Goal: Task Accomplishment & Management: Use online tool/utility

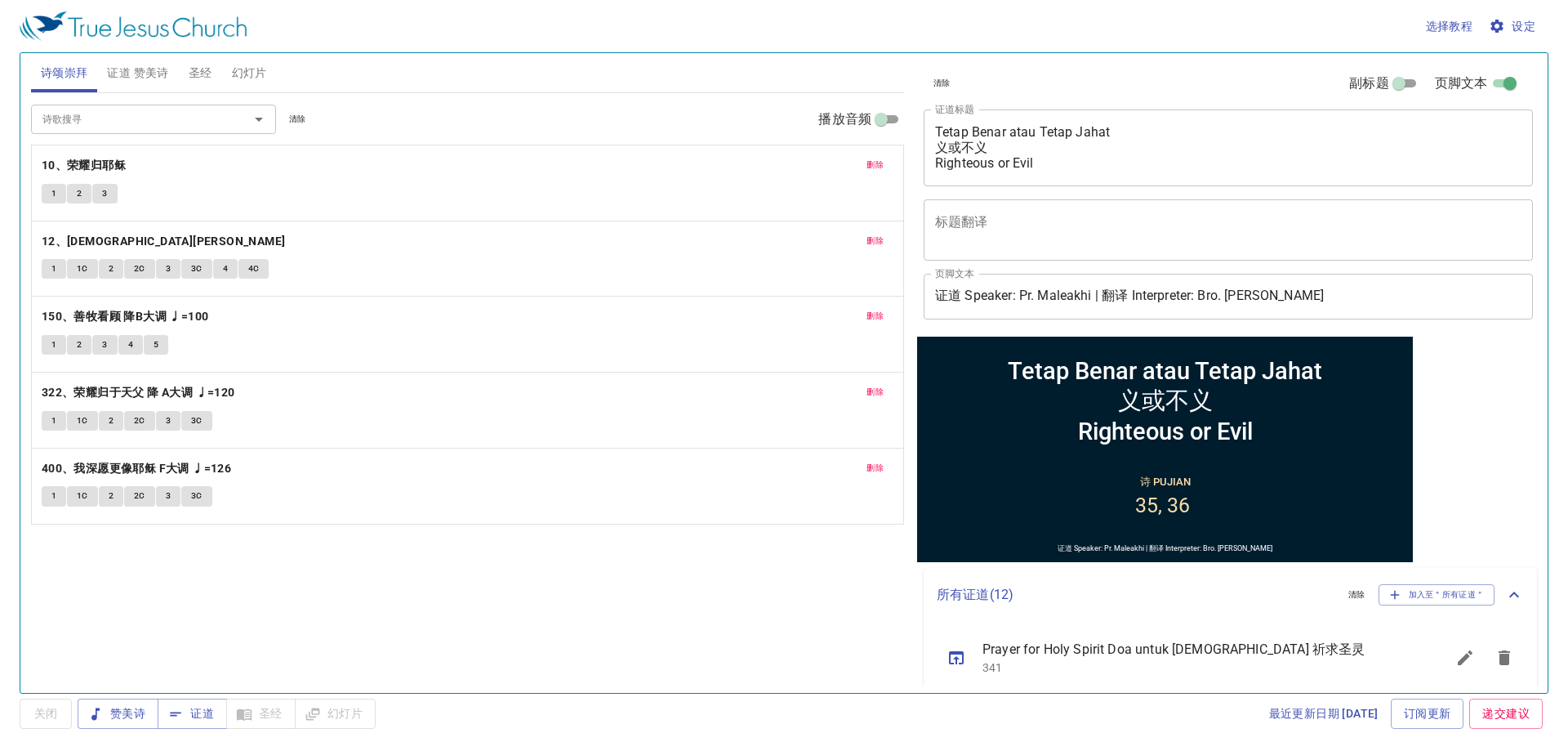
click at [255, 66] on span "幻灯片" at bounding box center [249, 73] width 35 height 20
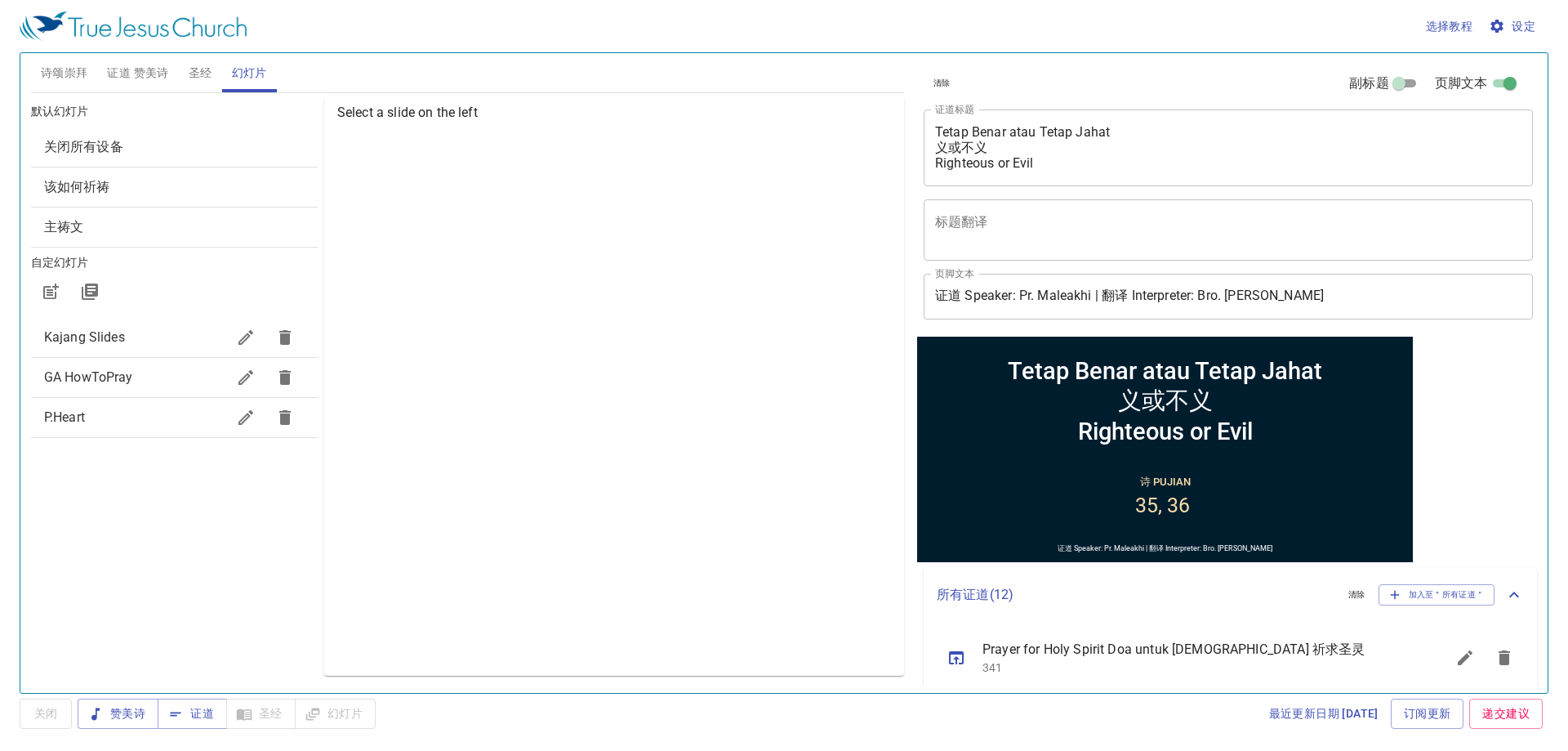
click at [167, 347] on span "Kajang Slides" at bounding box center [134, 337] width 182 height 19
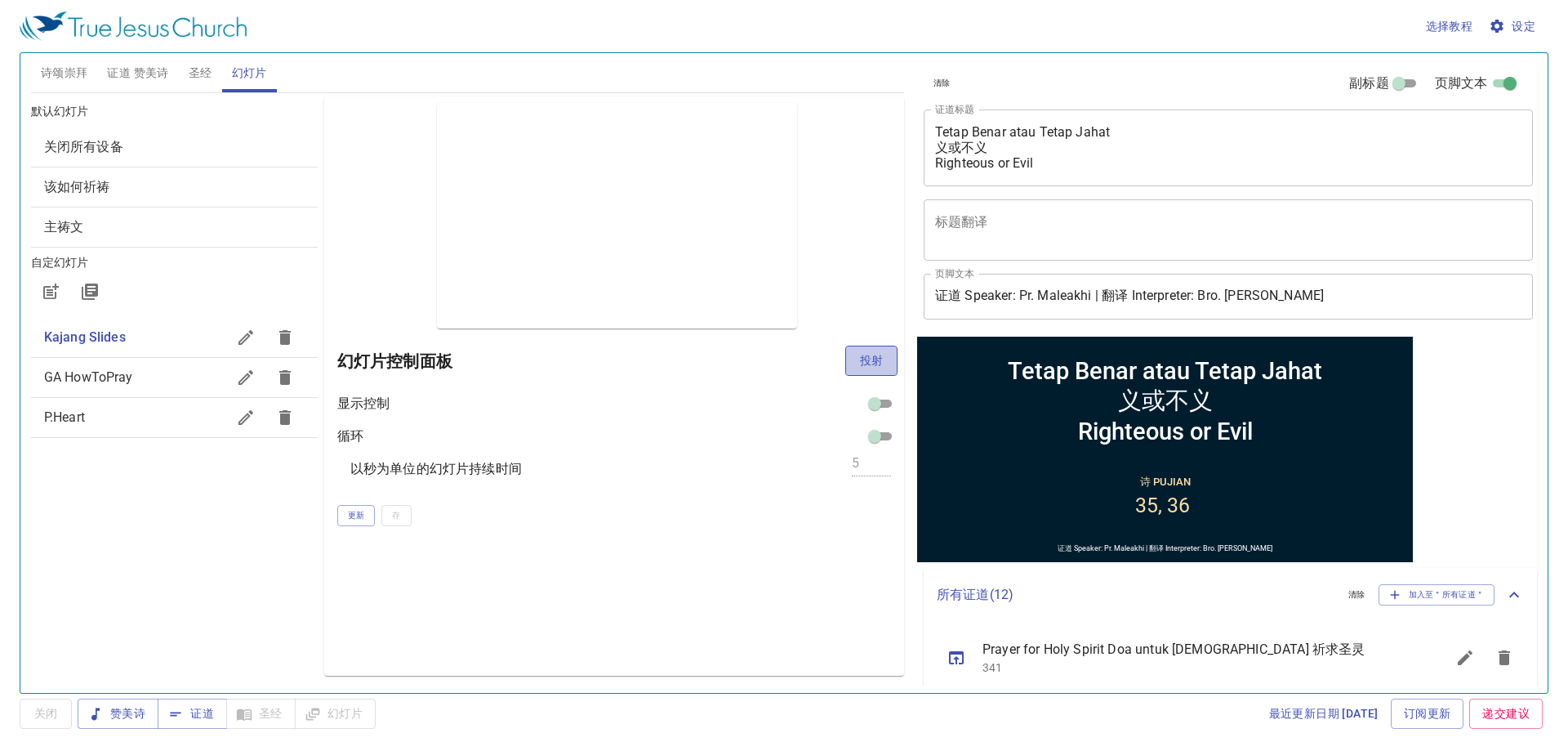
click at [864, 366] on span "投射" at bounding box center [871, 360] width 26 height 20
click at [348, 515] on span "更新" at bounding box center [356, 515] width 18 height 15
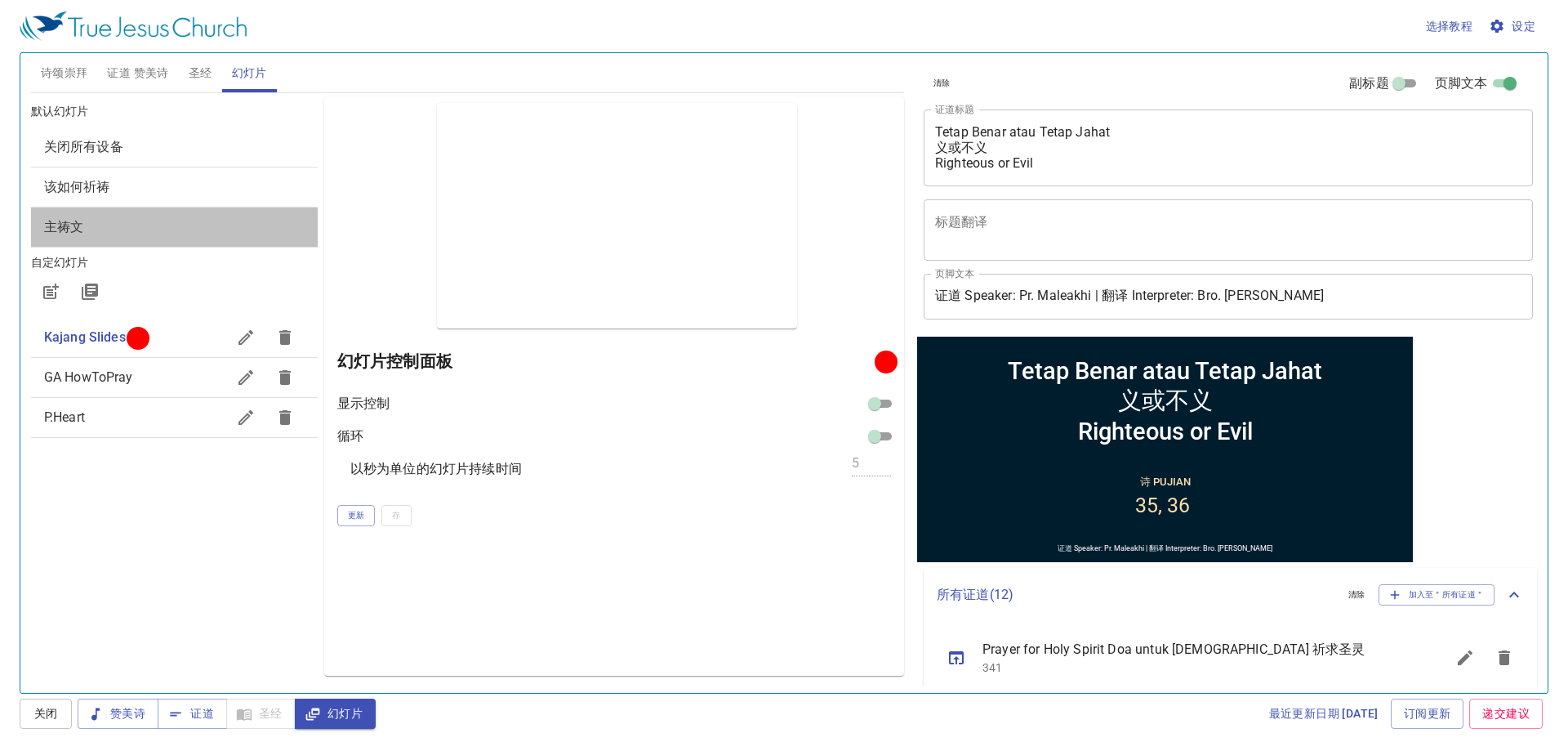
click at [201, 236] on span "主祷文" at bounding box center [173, 227] width 260 height 19
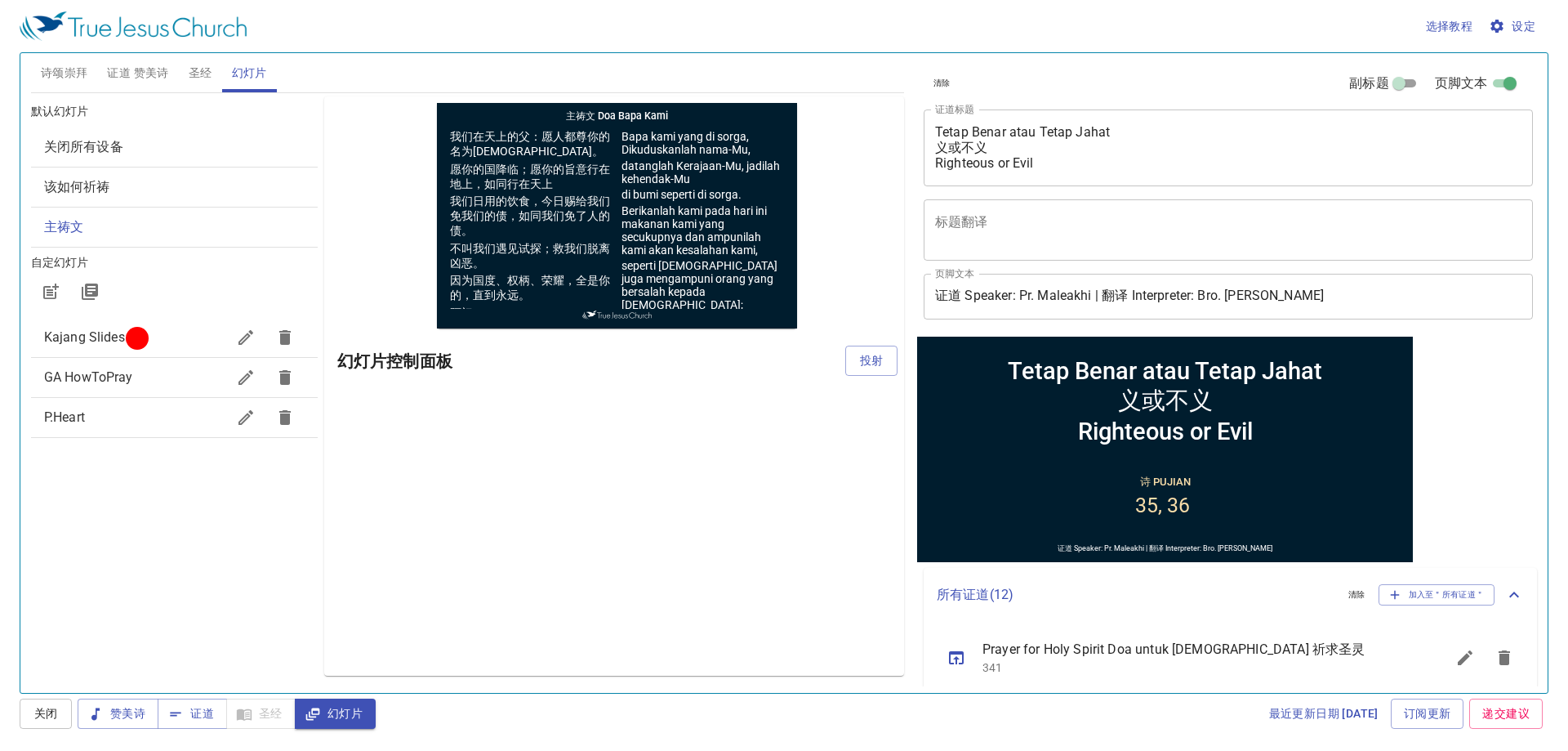
click at [237, 172] on div "该如何祈祷" at bounding box center [174, 187] width 286 height 39
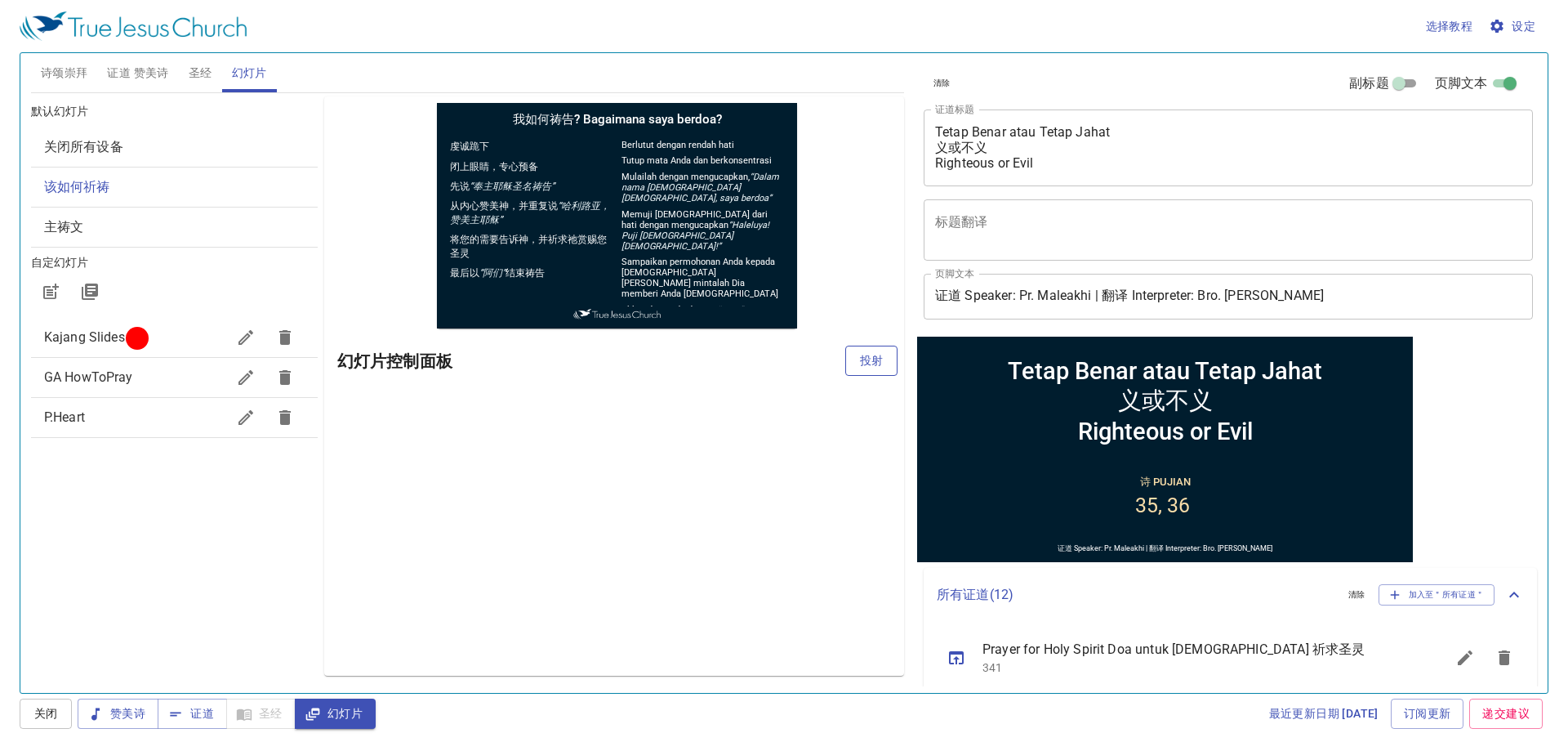
click at [877, 366] on span "投射" at bounding box center [871, 360] width 26 height 20
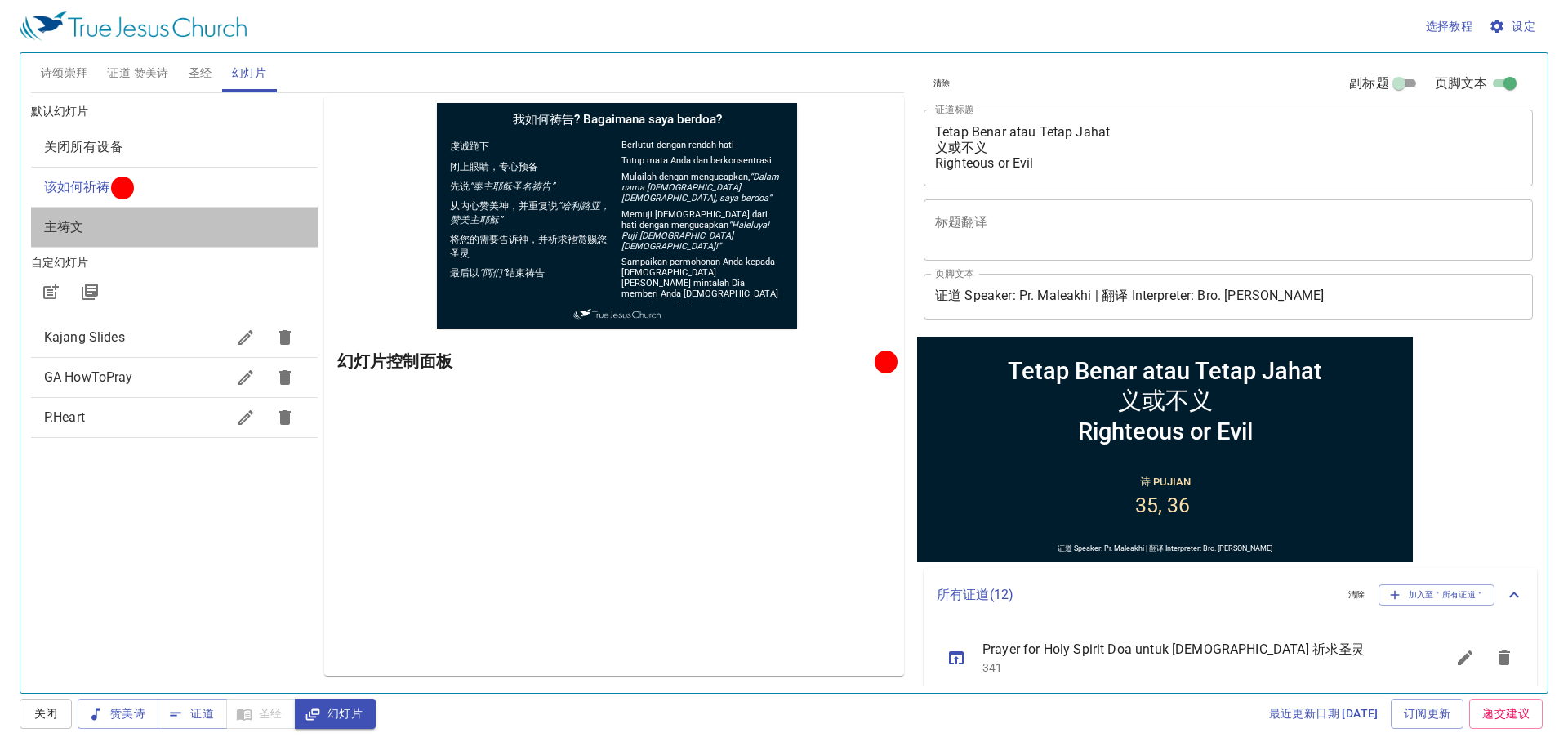
click at [202, 227] on span "主祷文" at bounding box center [173, 227] width 260 height 19
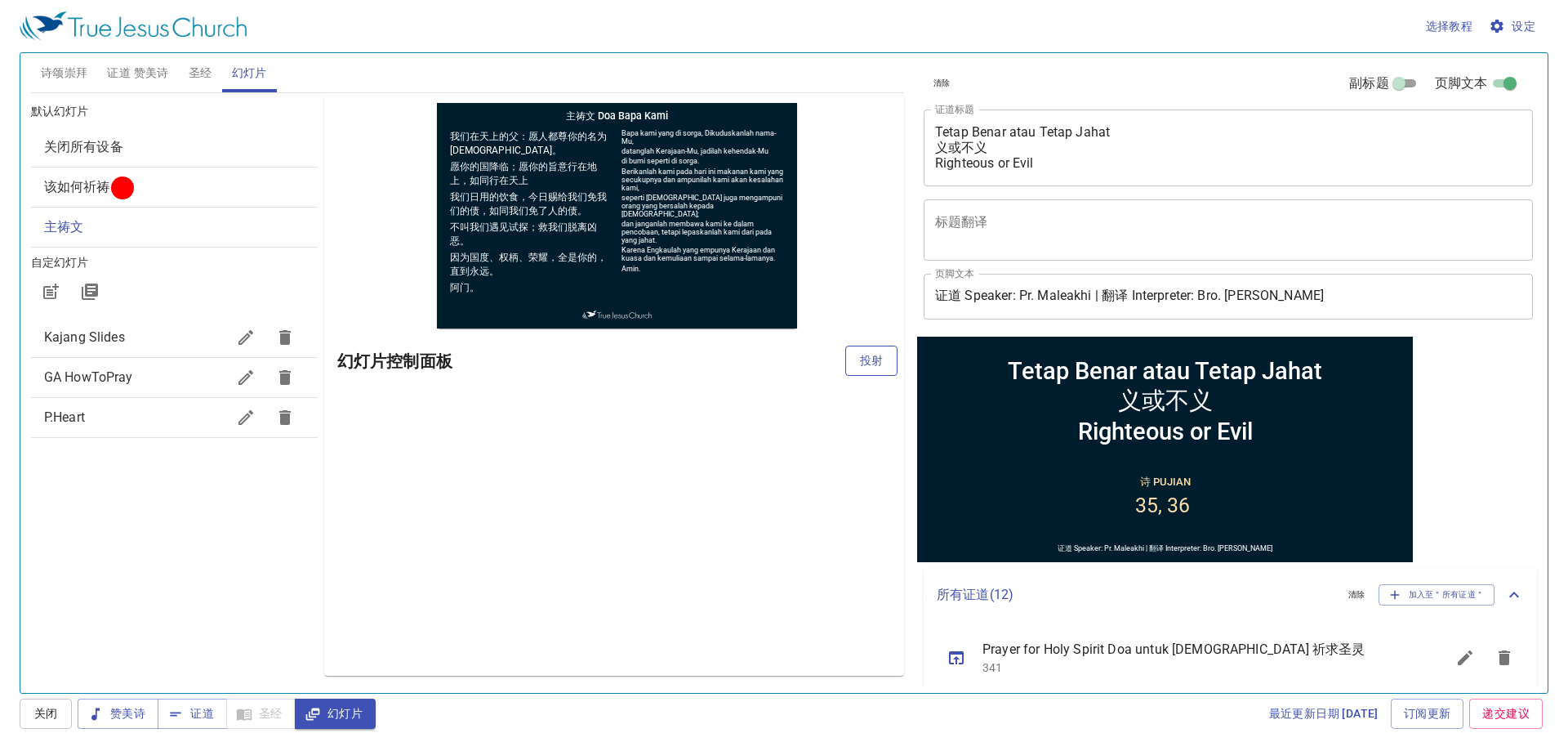
click at [875, 365] on span "投射" at bounding box center [871, 360] width 26 height 20
click at [89, 289] on icon "button" at bounding box center [90, 291] width 19 height 19
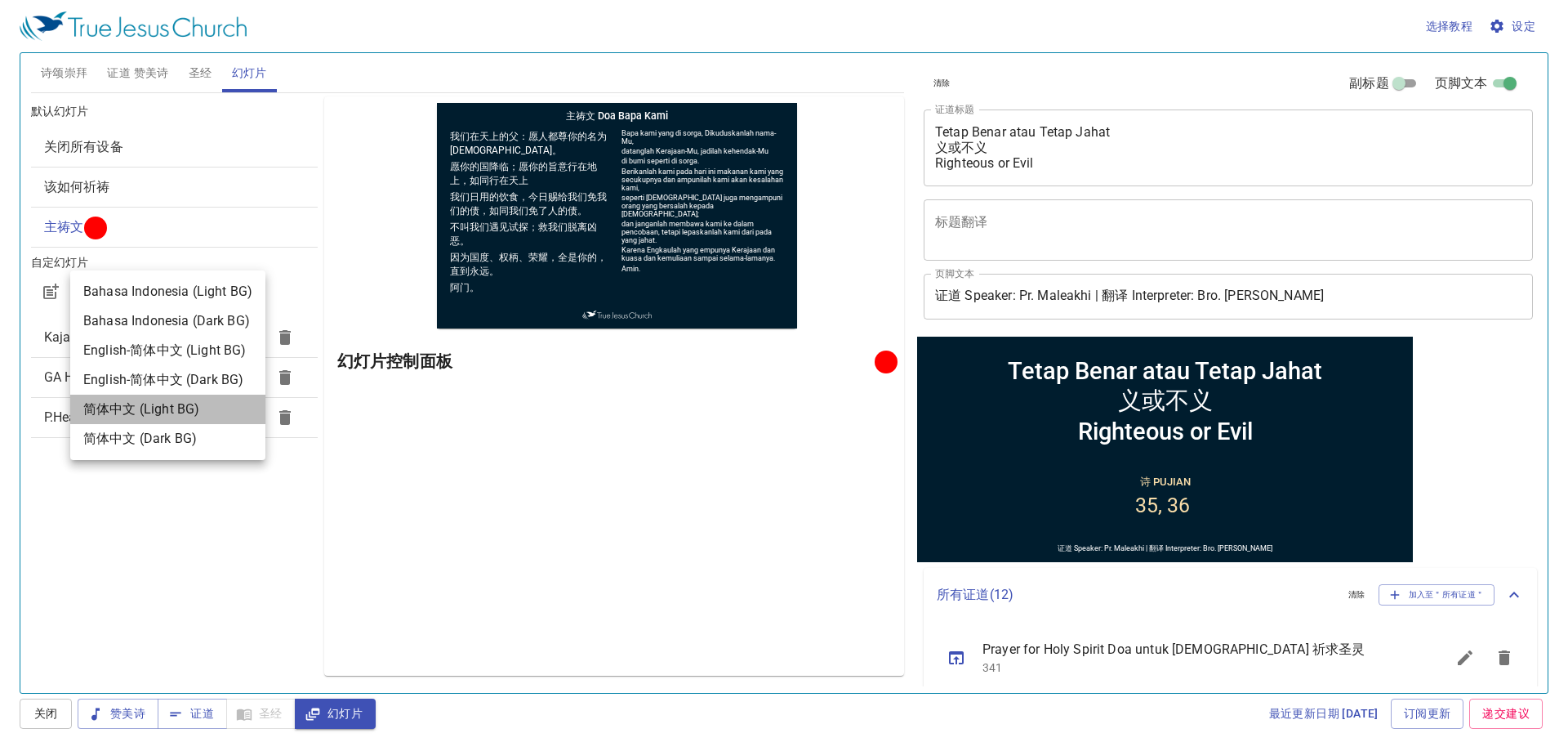
click at [126, 403] on div "简体中文 (Light BG)" at bounding box center [141, 409] width 116 height 19
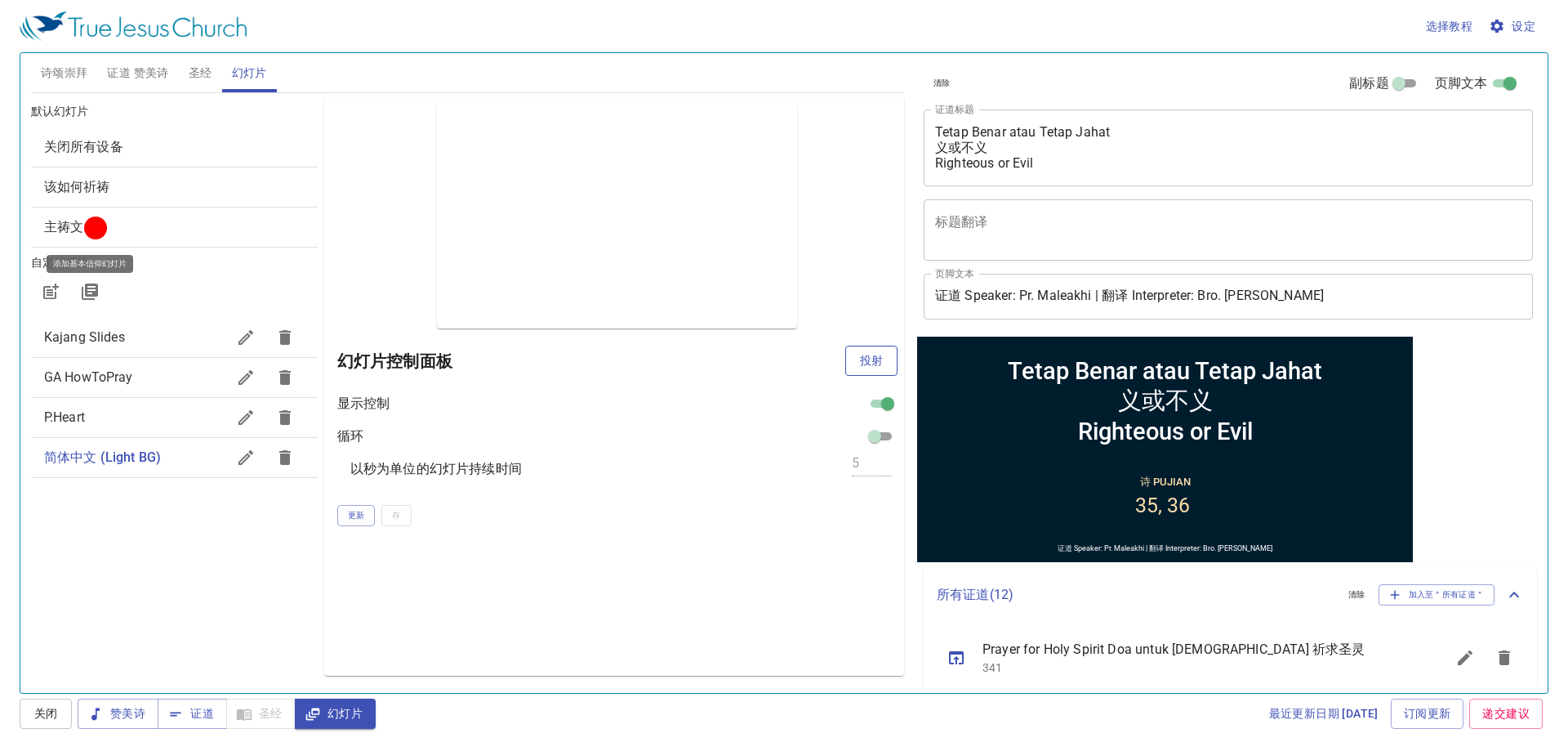
click at [853, 364] on button "投射" at bounding box center [872, 360] width 53 height 30
click at [108, 294] on button "button" at bounding box center [90, 291] width 39 height 39
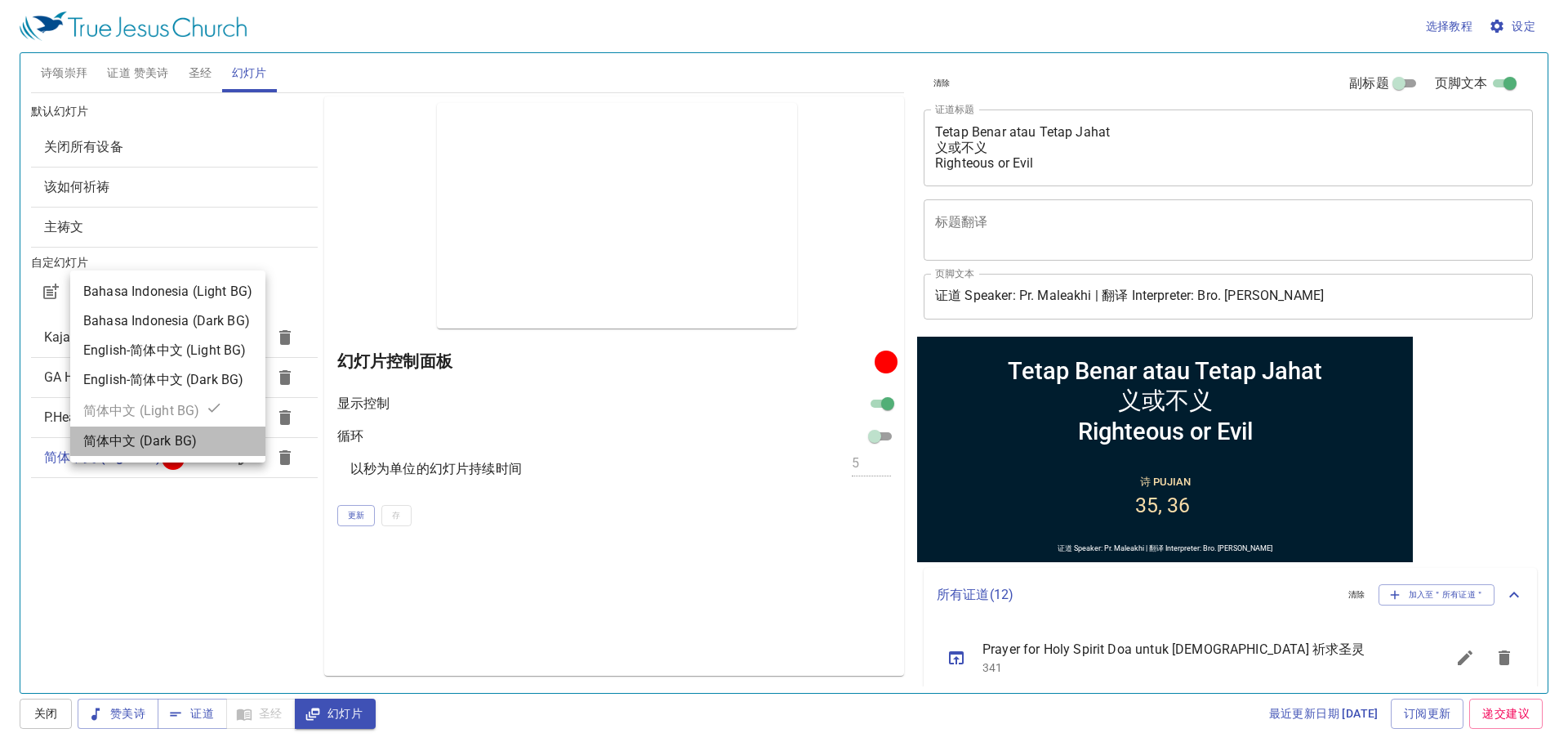
click at [186, 447] on div "简体中文 (Dark BG)" at bounding box center [140, 441] width 114 height 19
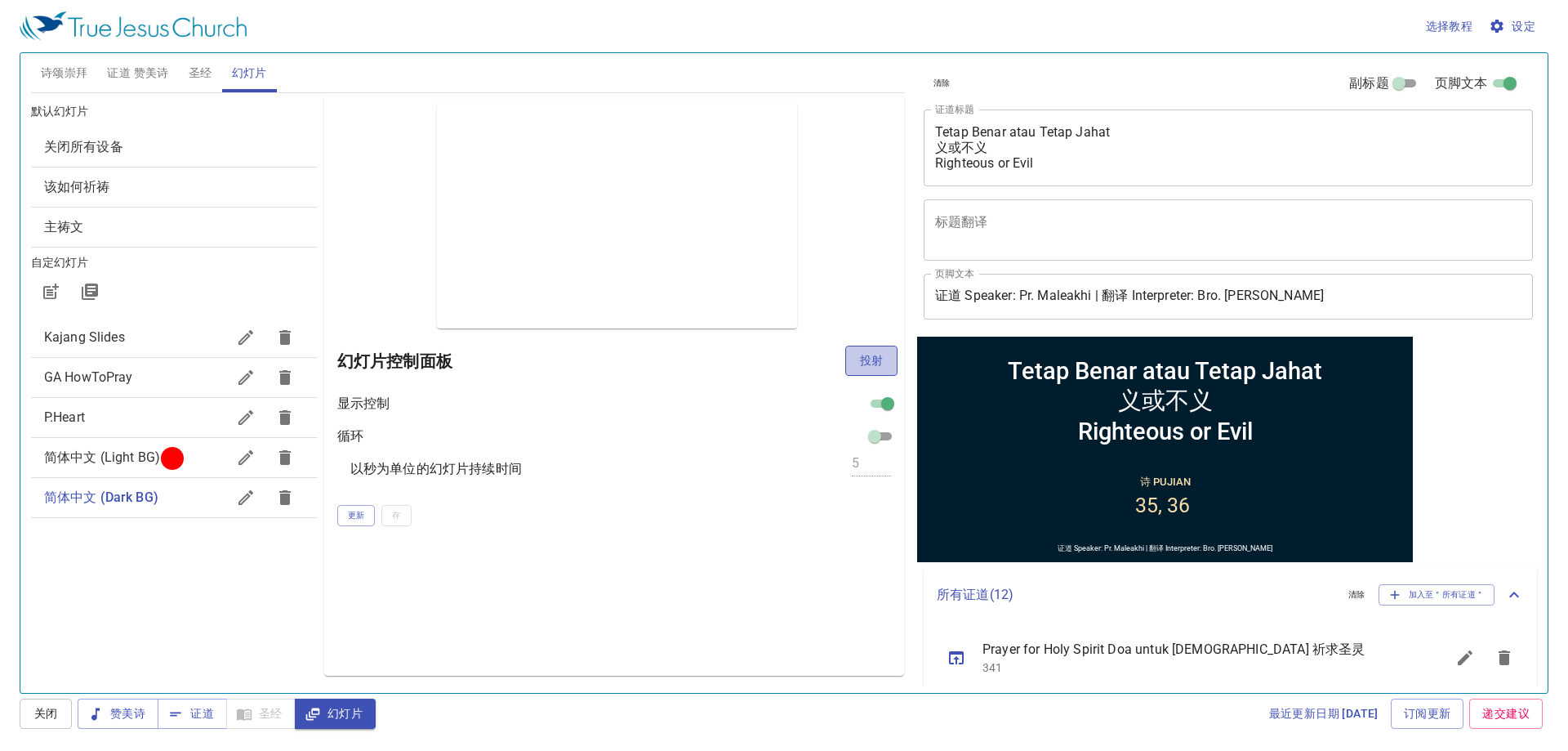
click at [863, 371] on button "投射" at bounding box center [872, 360] width 53 height 30
click at [287, 468] on button "button" at bounding box center [285, 457] width 39 height 39
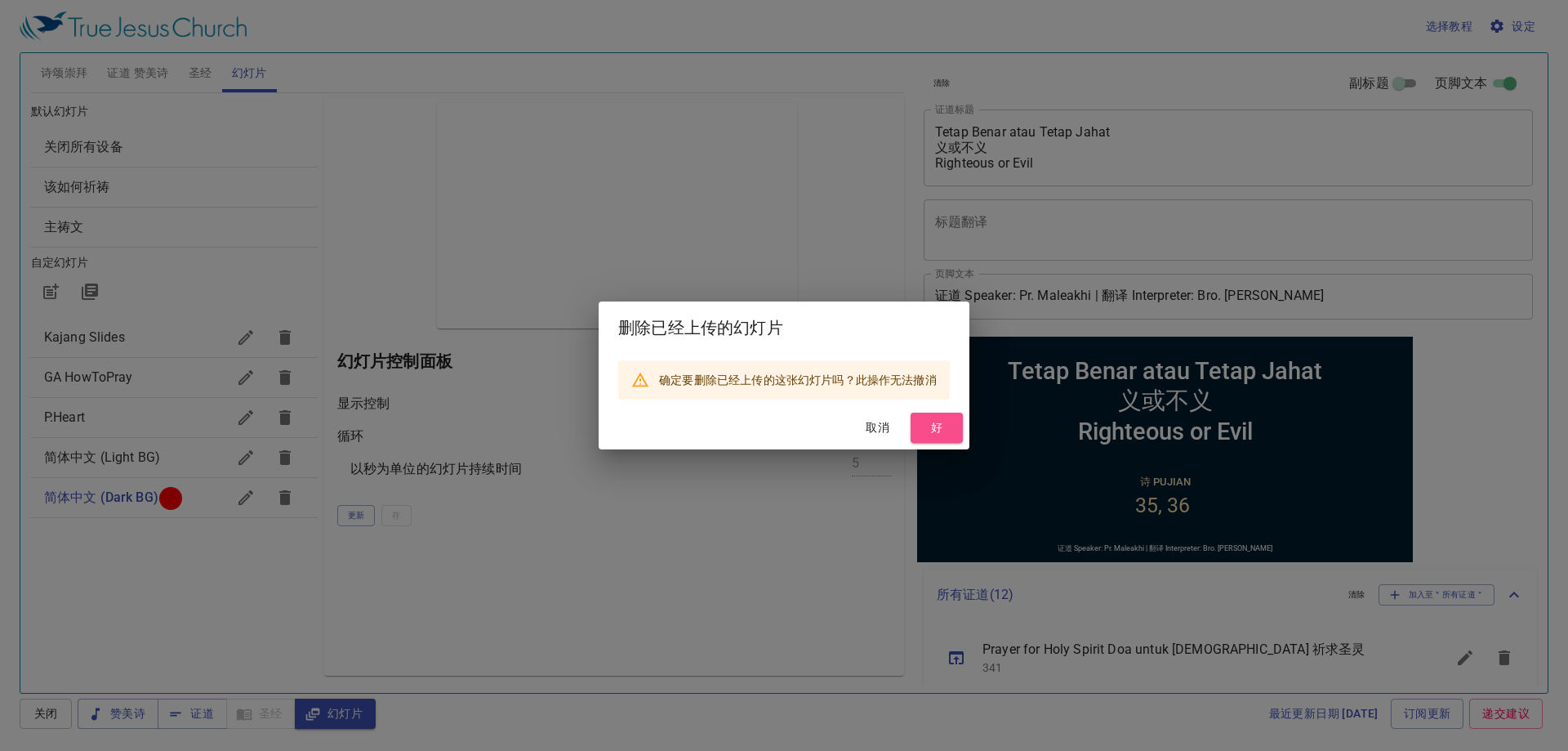
click at [931, 417] on span "好" at bounding box center [936, 427] width 26 height 20
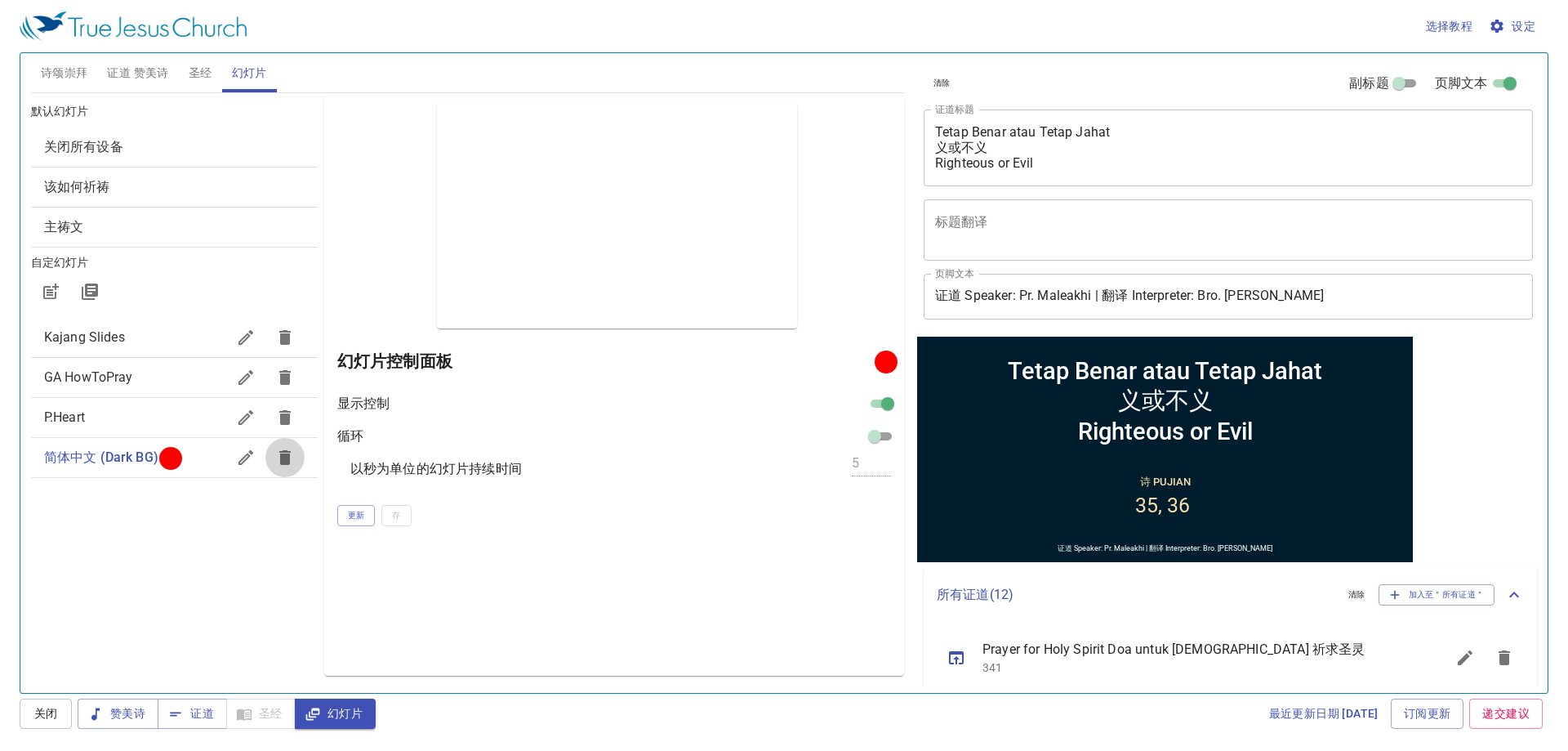
click at [288, 463] on icon "button" at bounding box center [285, 457] width 12 height 15
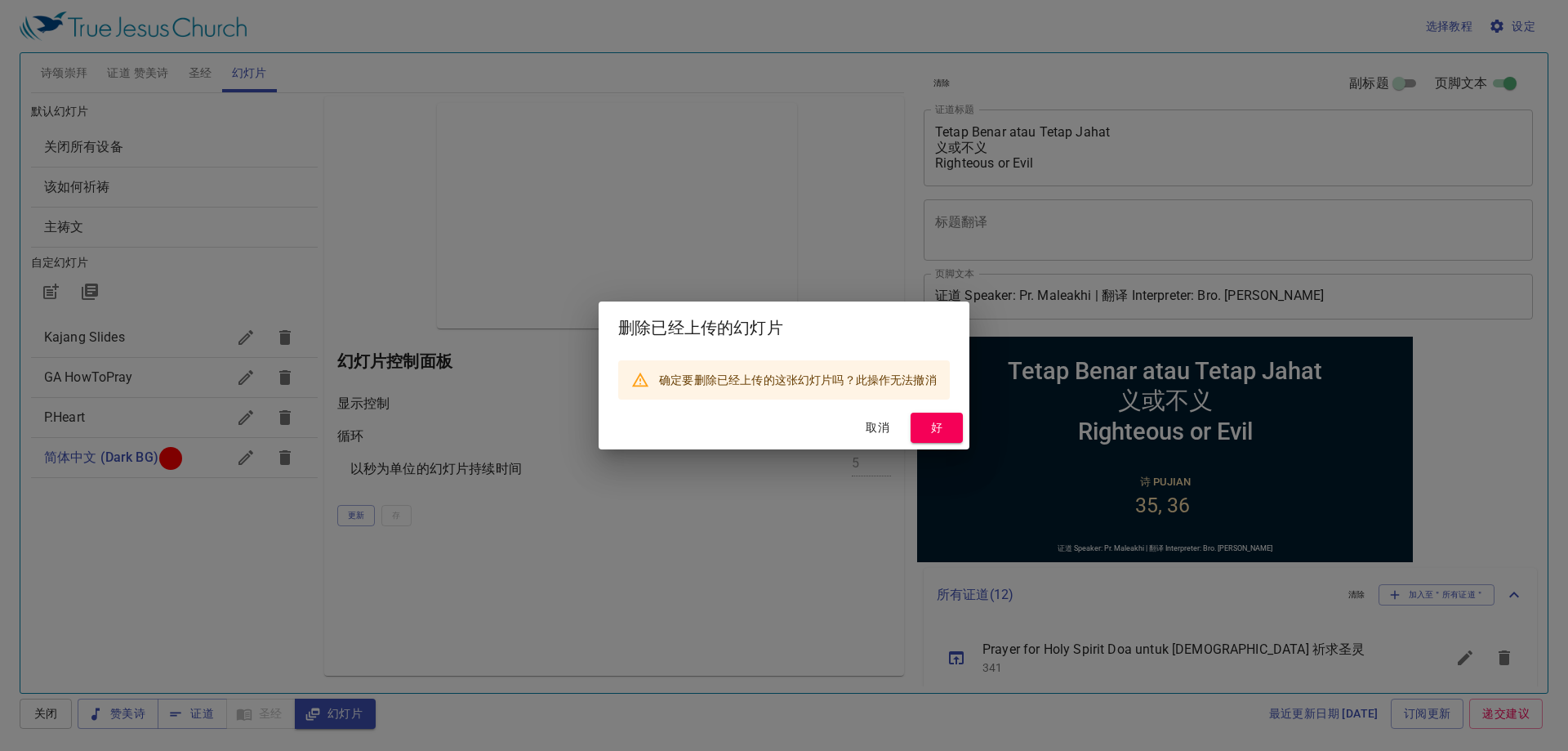
click at [915, 426] on button "好" at bounding box center [937, 427] width 53 height 30
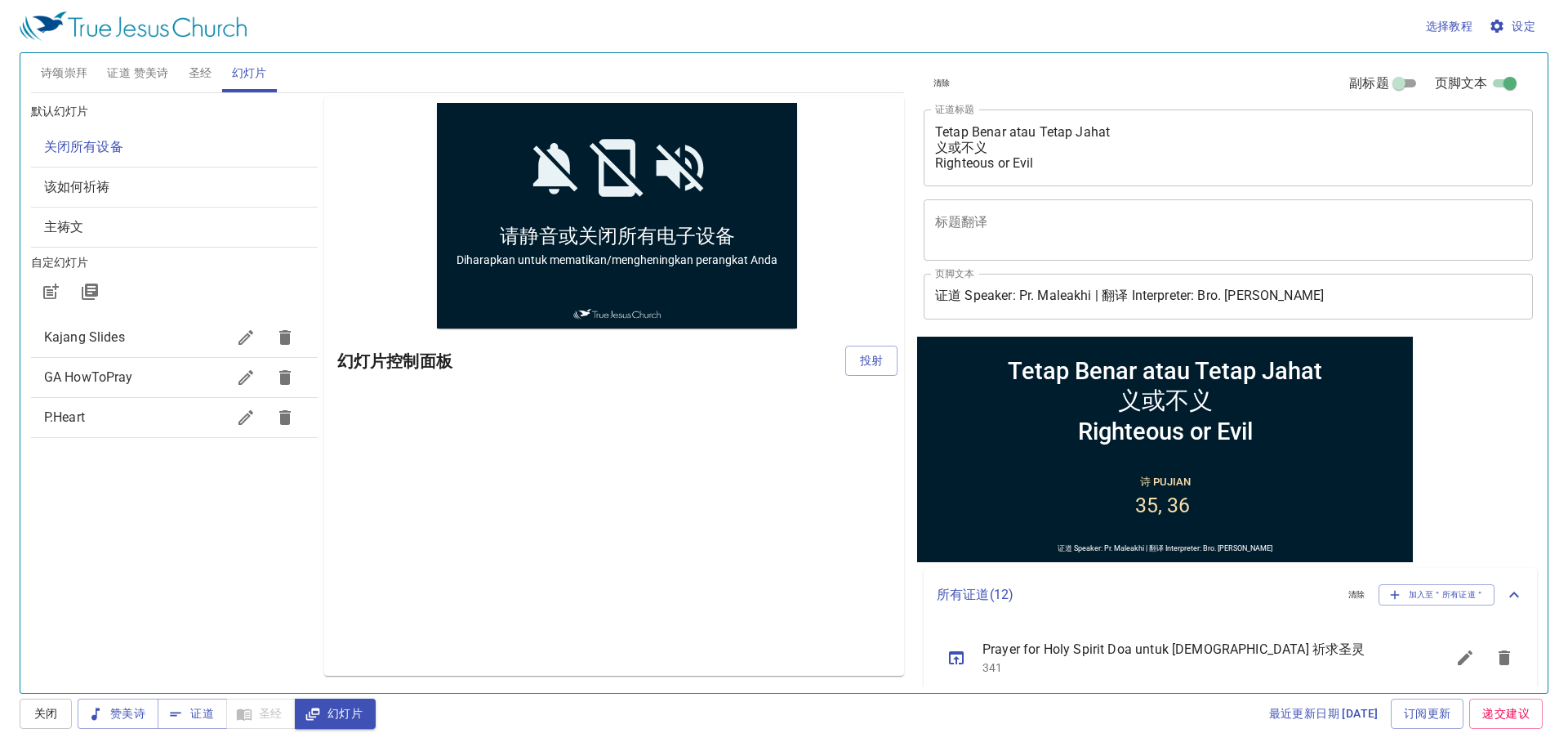
click at [189, 390] on div "GA HowToPray" at bounding box center [174, 377] width 286 height 39
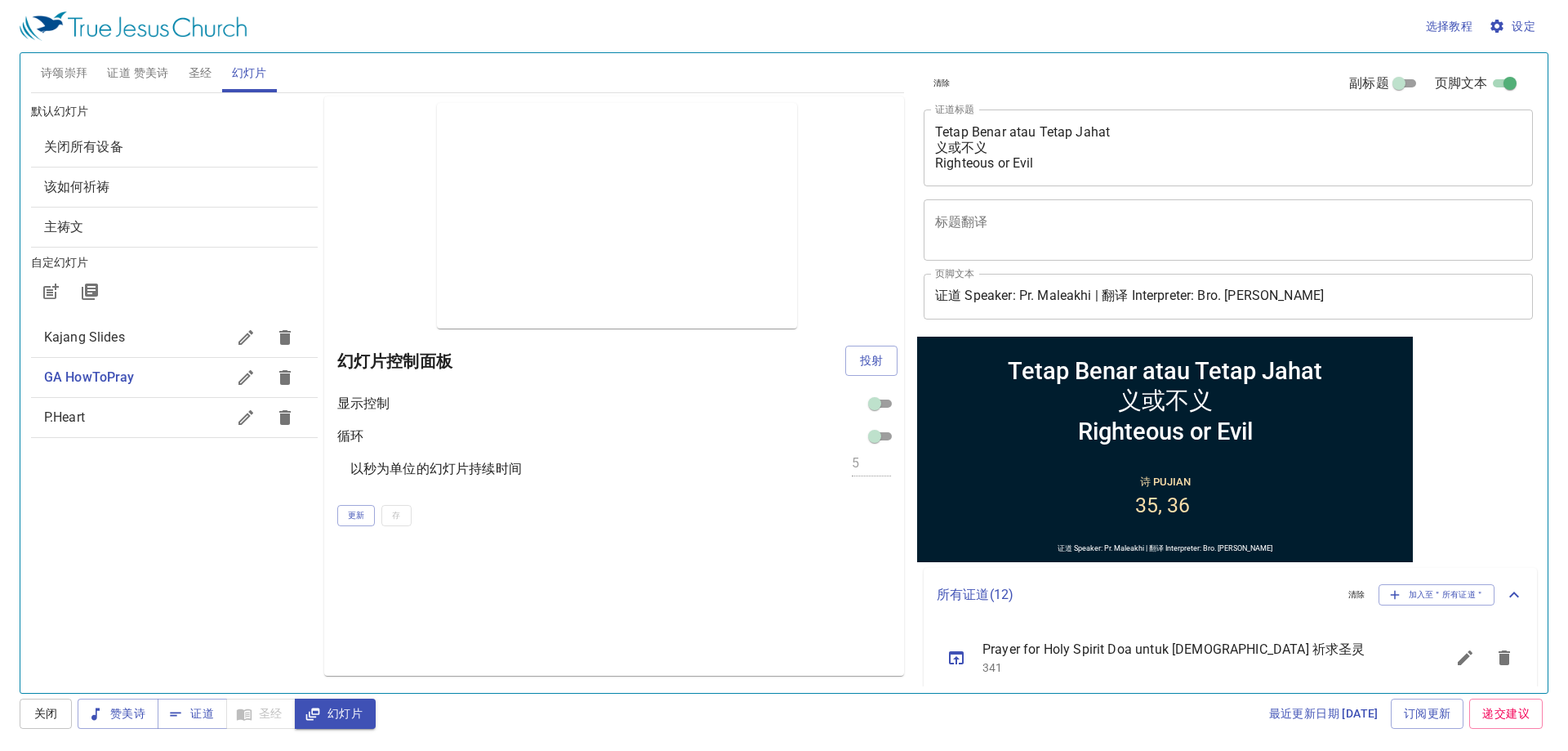
click at [179, 352] on div "Kajang Slides" at bounding box center [174, 337] width 286 height 39
click at [884, 344] on div "幻灯片控制面板 投射" at bounding box center [616, 360] width 560 height 39
click at [871, 368] on span "投射" at bounding box center [871, 360] width 26 height 20
click at [74, 61] on button "诗颂崇拜" at bounding box center [64, 73] width 67 height 39
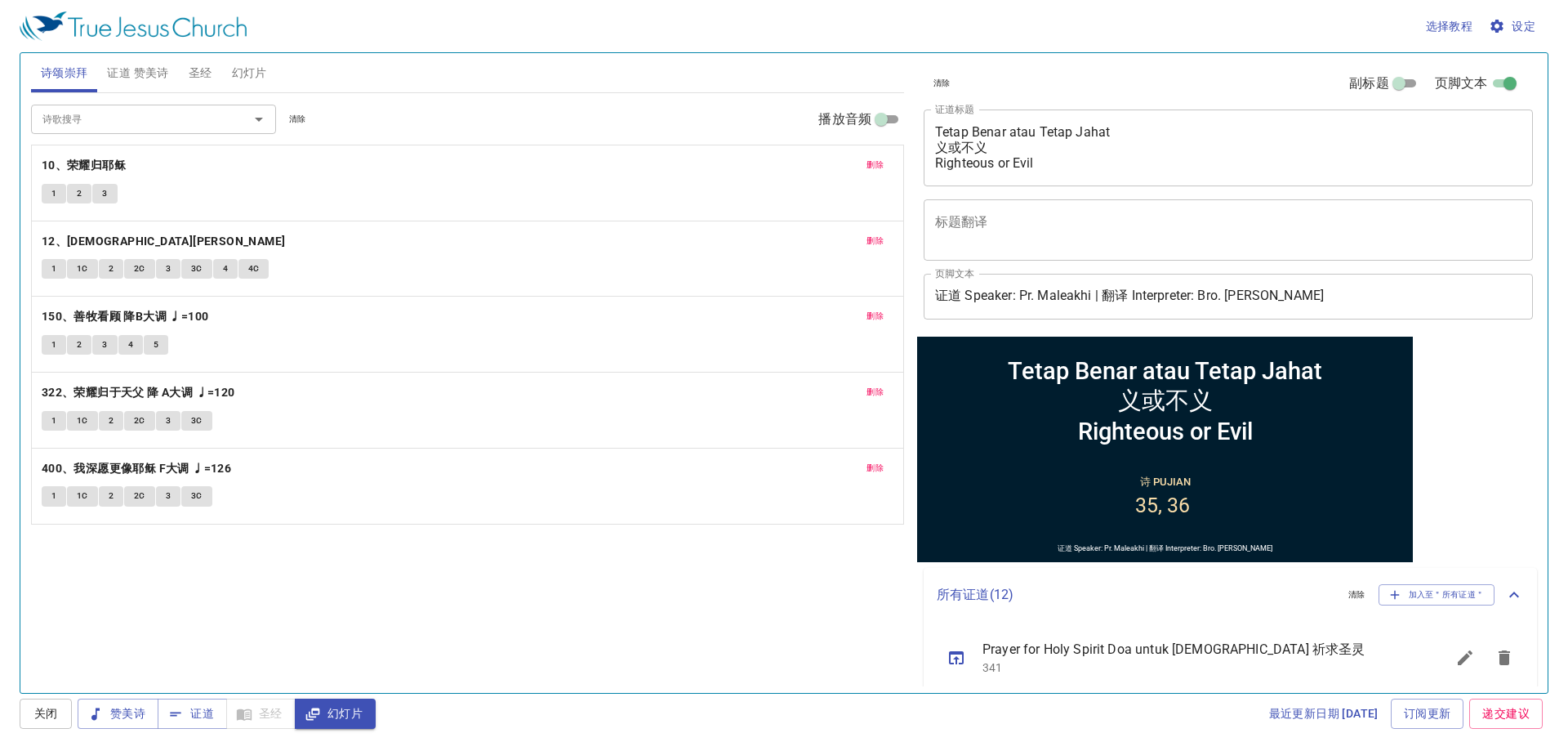
click at [874, 178] on div "删除 10、荣耀归耶稣 1 2 3" at bounding box center [467, 182] width 872 height 75
click at [873, 158] on span "删除" at bounding box center [876, 165] width 18 height 15
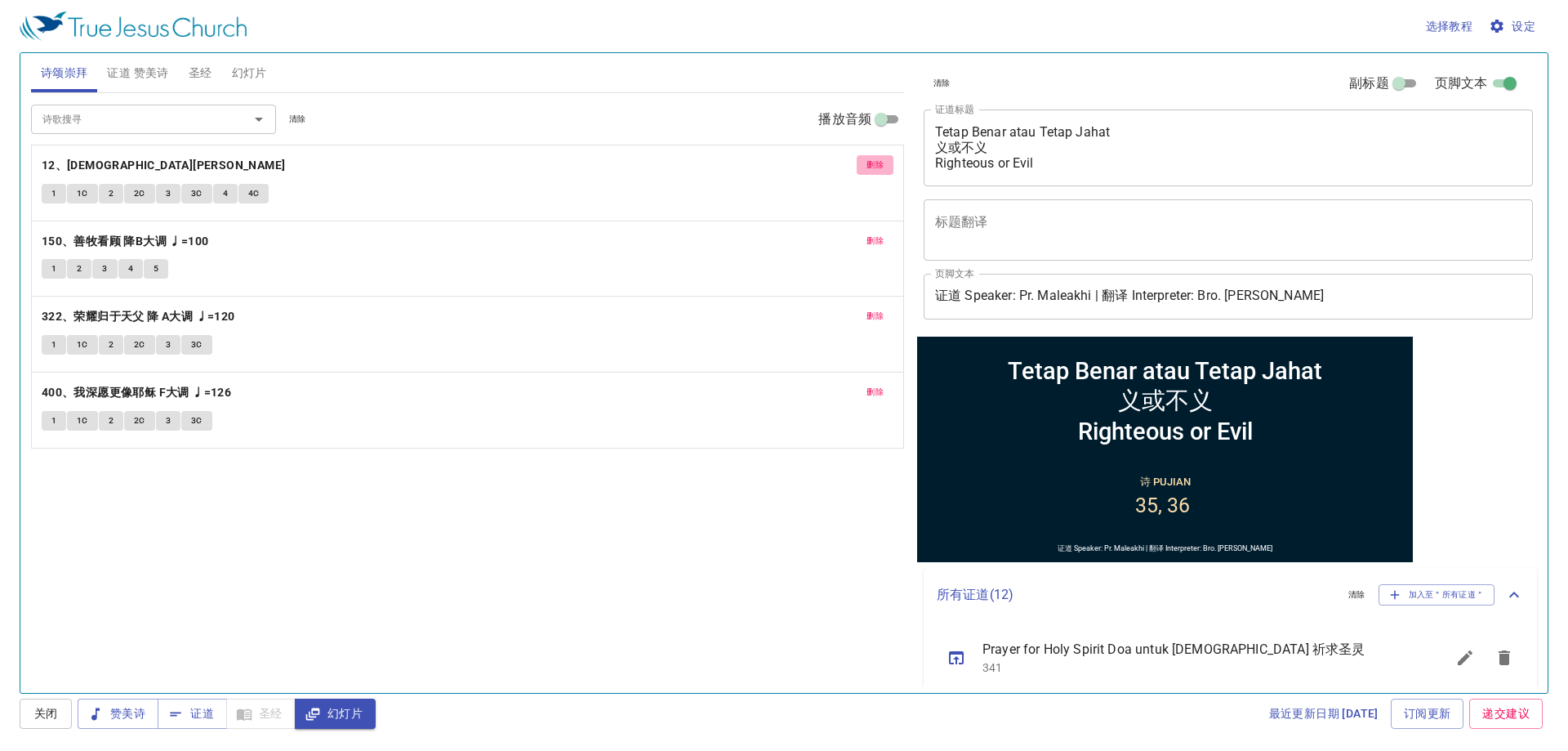
click at [873, 158] on span "删除" at bounding box center [876, 165] width 18 height 15
click at [873, 234] on span "删除" at bounding box center [876, 241] width 18 height 15
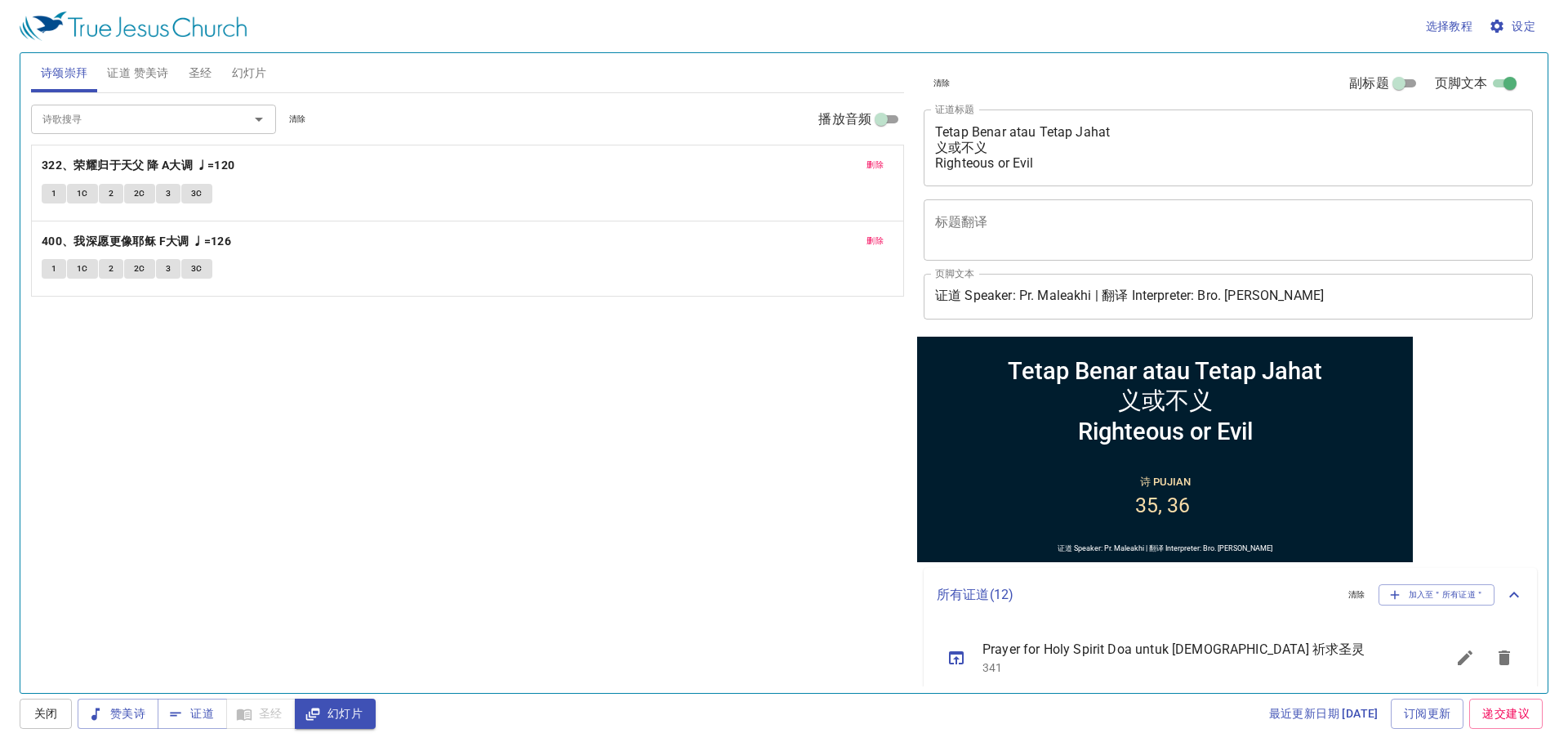
click at [873, 158] on span "删除" at bounding box center [876, 165] width 18 height 15
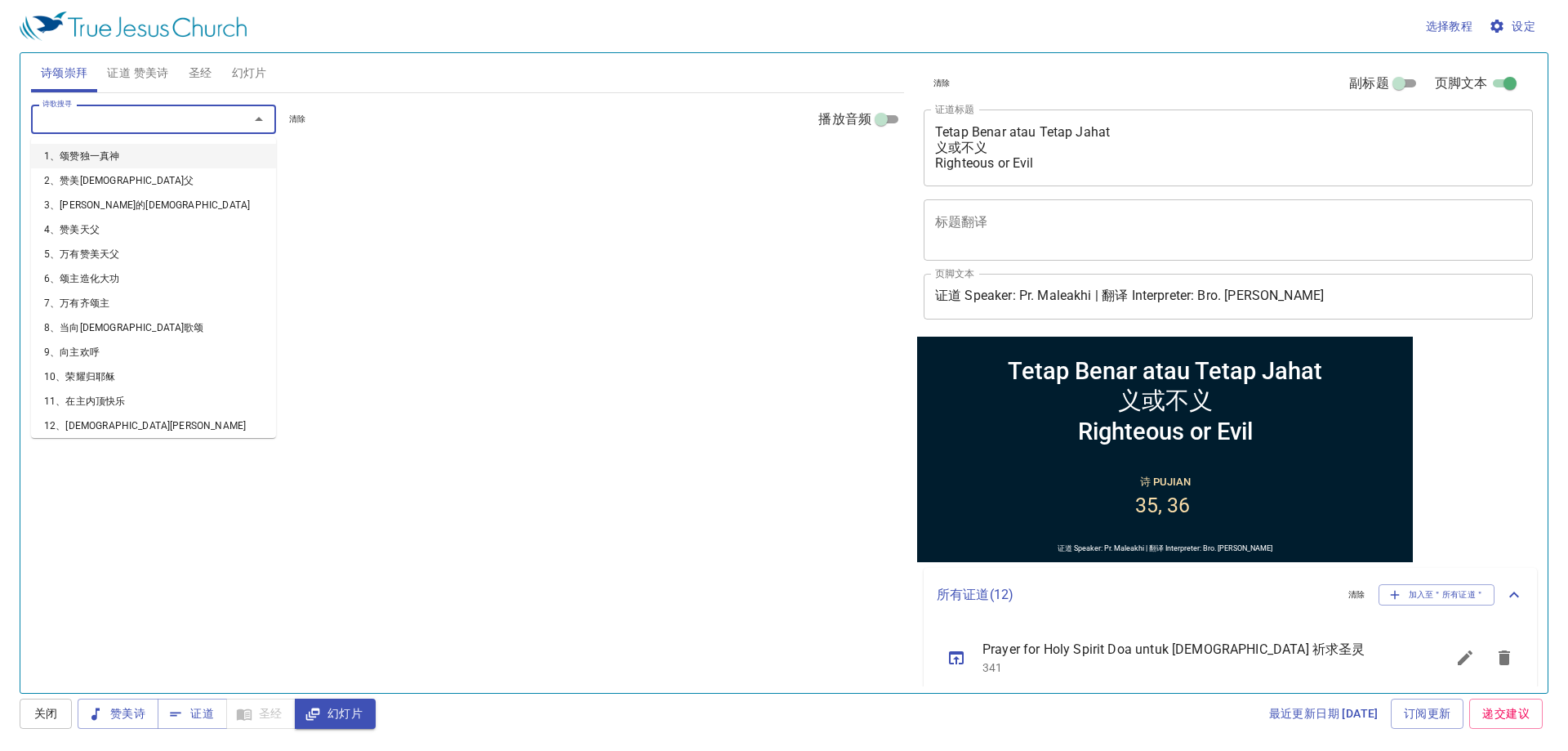
click at [106, 119] on input "诗歌搜寻" at bounding box center [130, 118] width 187 height 19
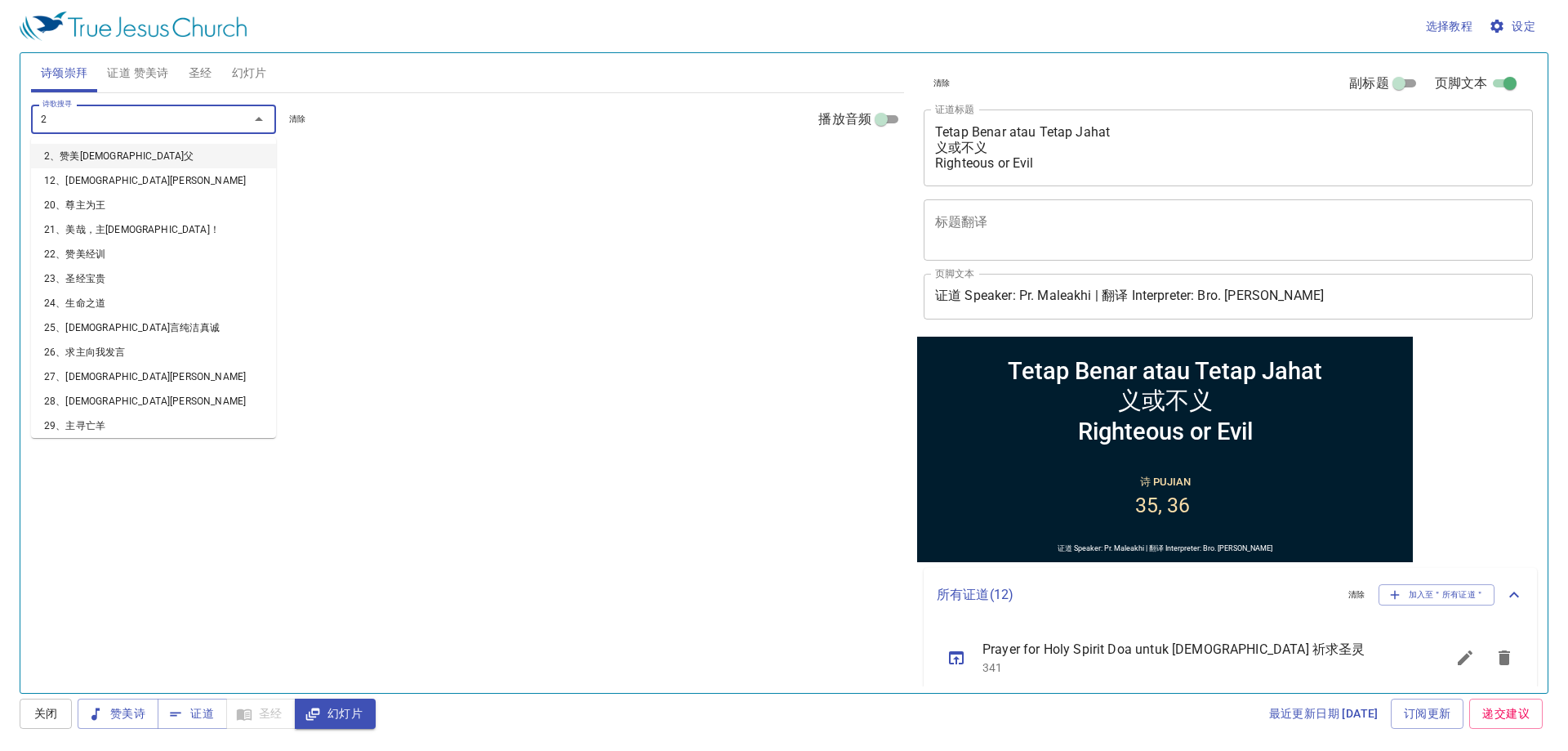
type input "21"
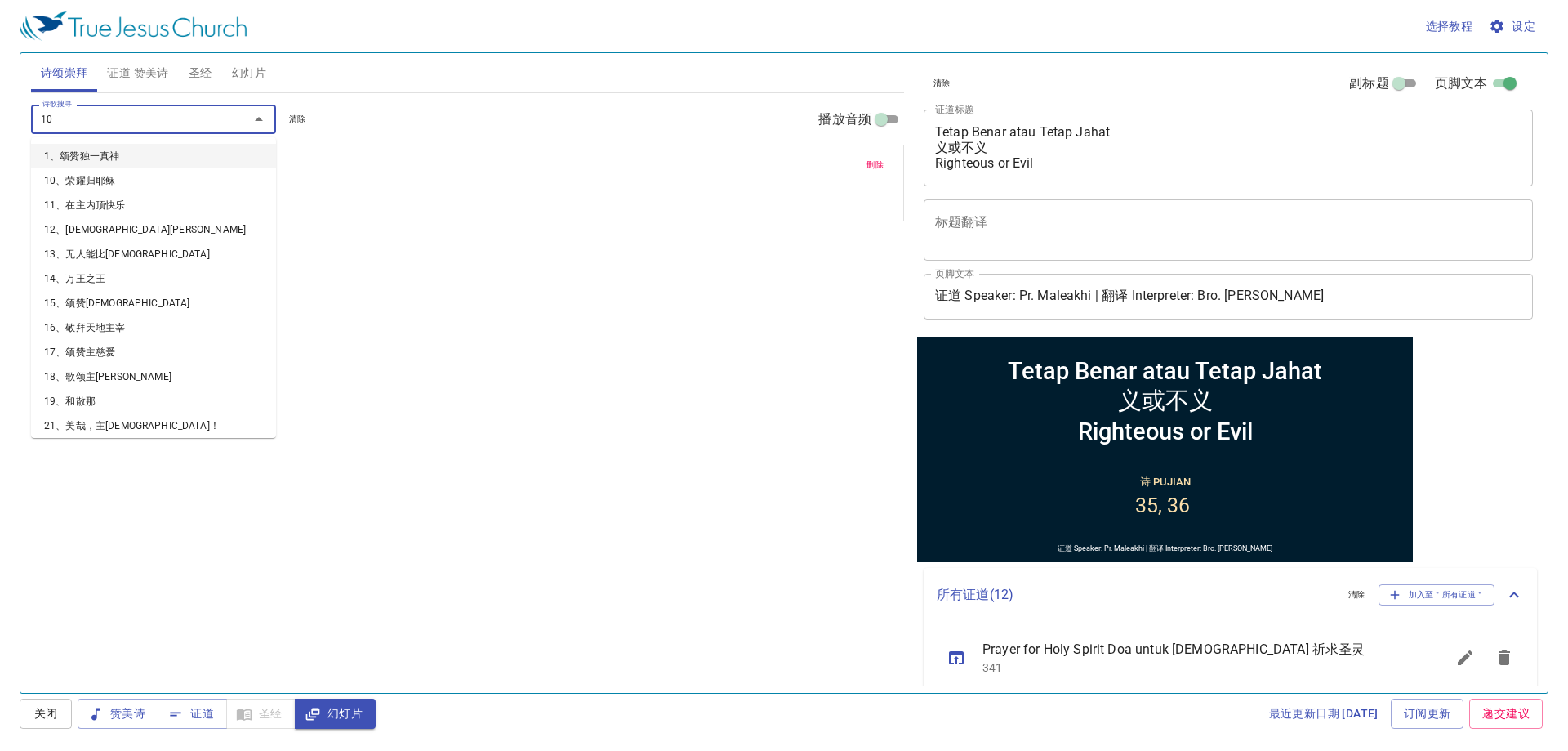
type input "101"
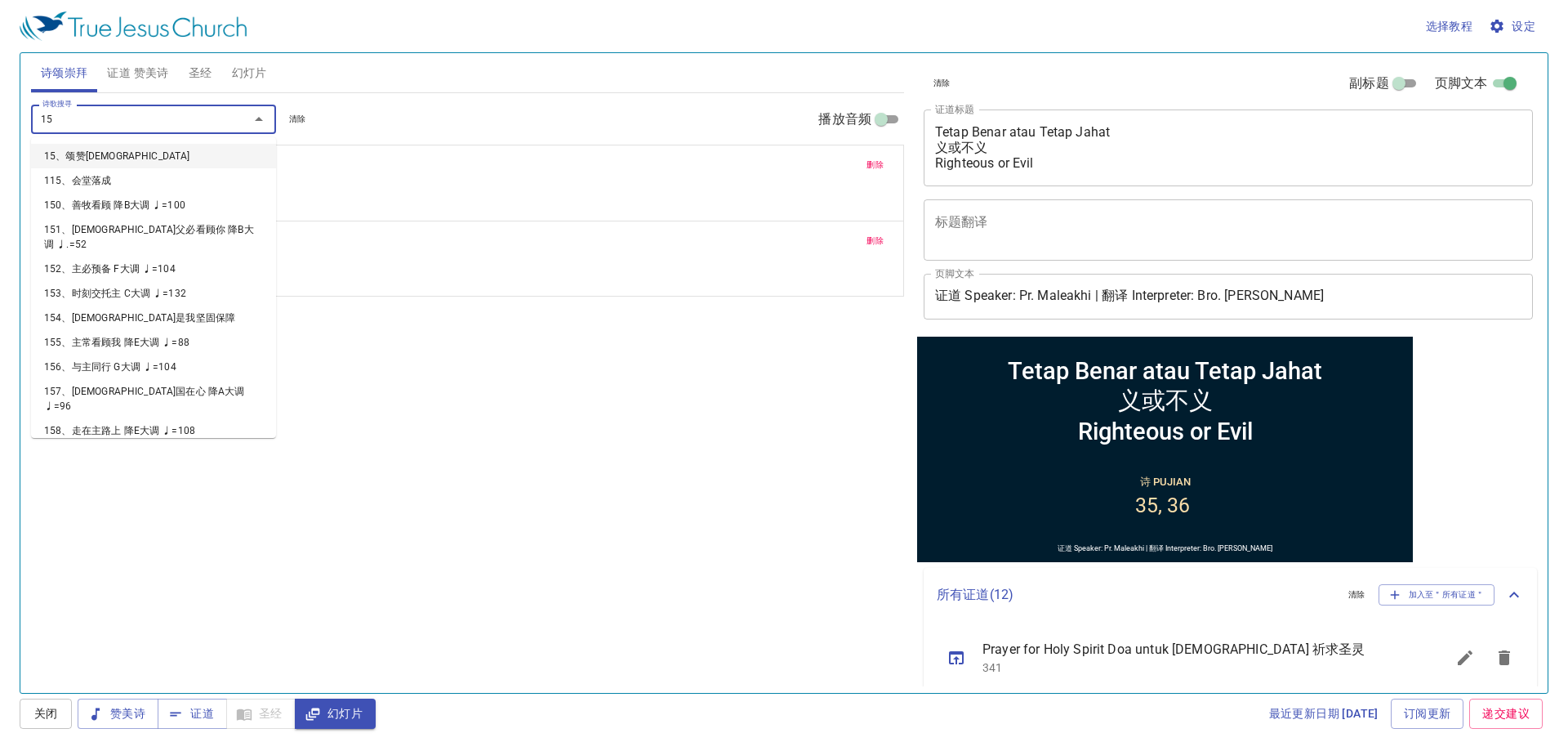
type input "158"
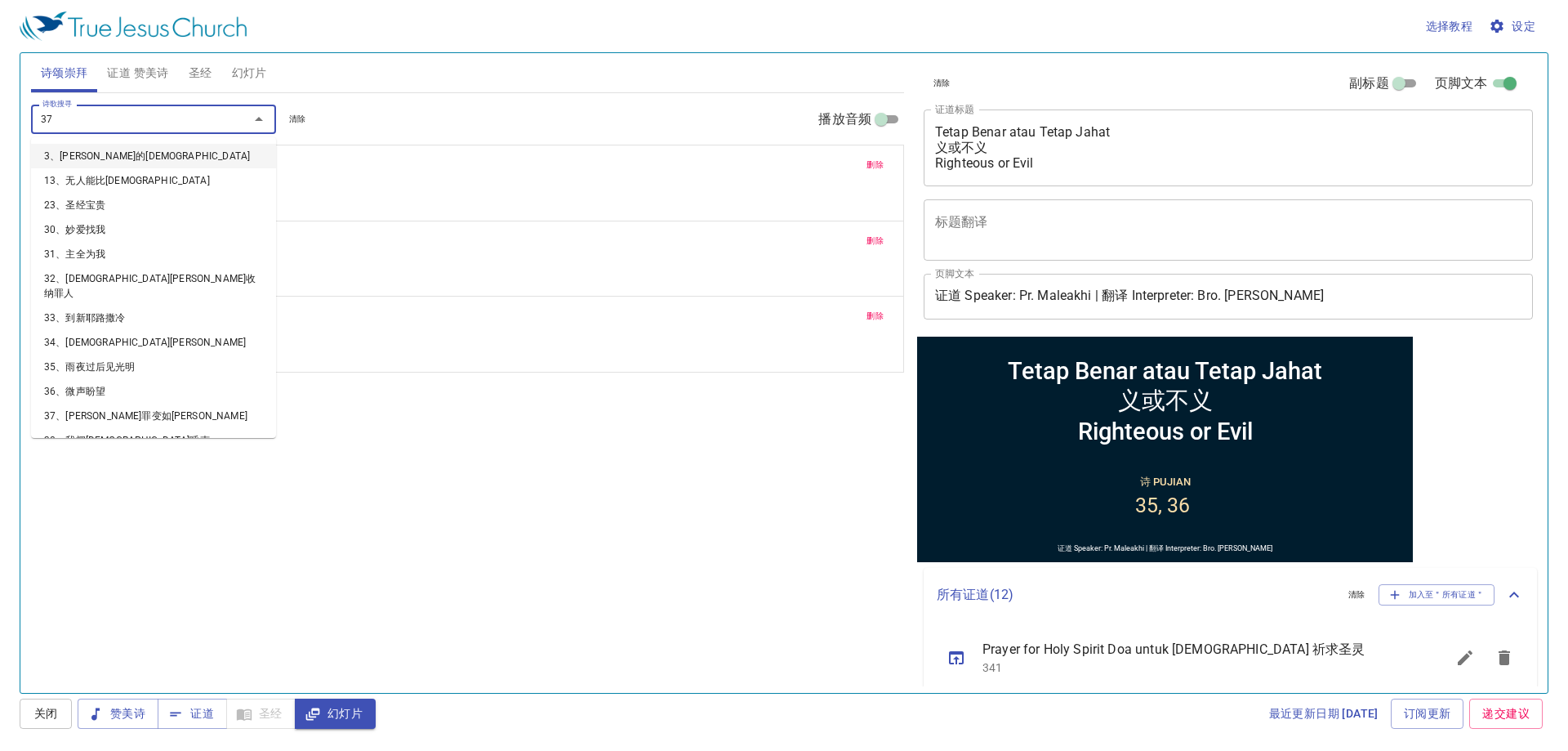
type input "377"
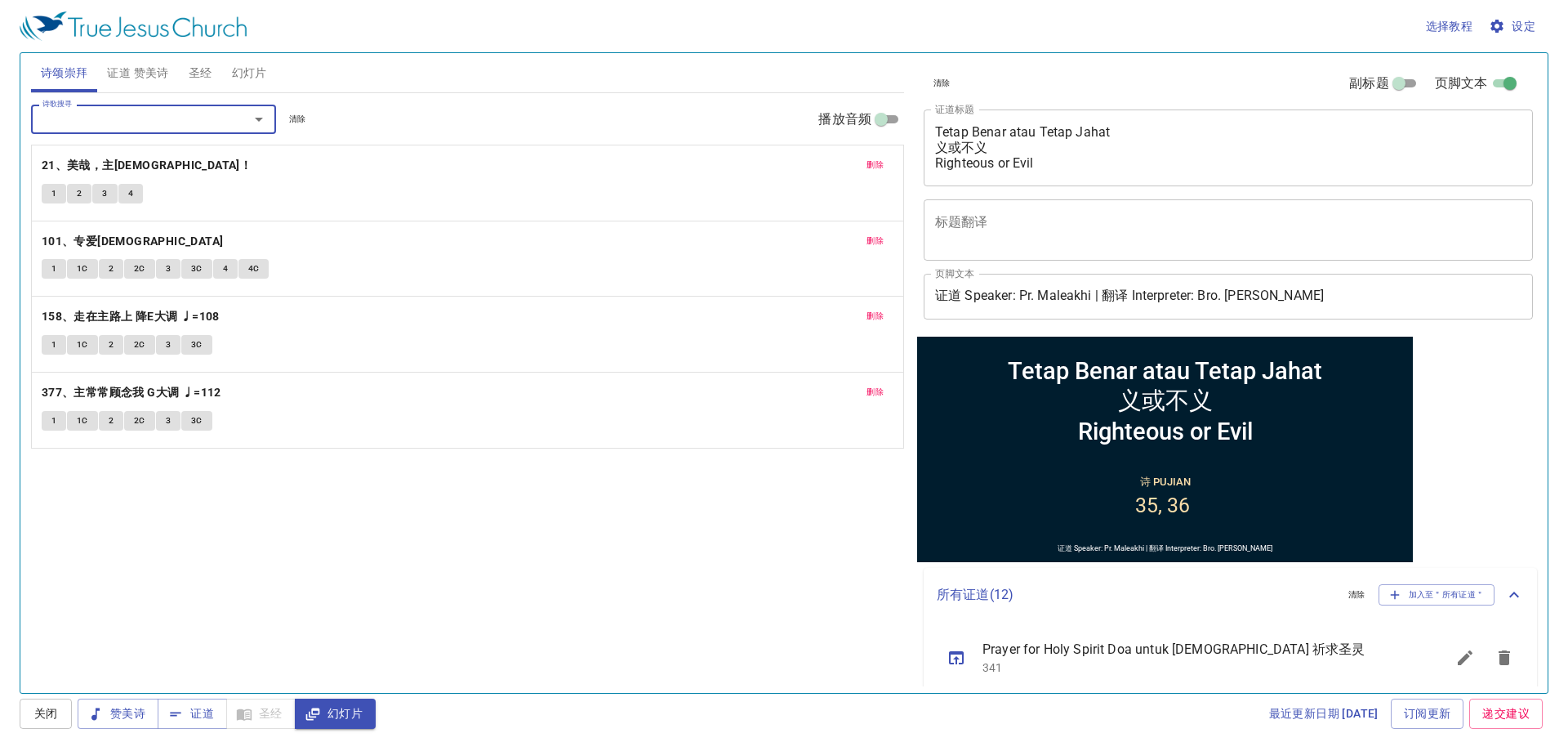
click at [1204, 139] on textarea "Tetap Benar atau Tetap Jahat 义或不义 Righteous or Evil" at bounding box center [1228, 147] width 586 height 47
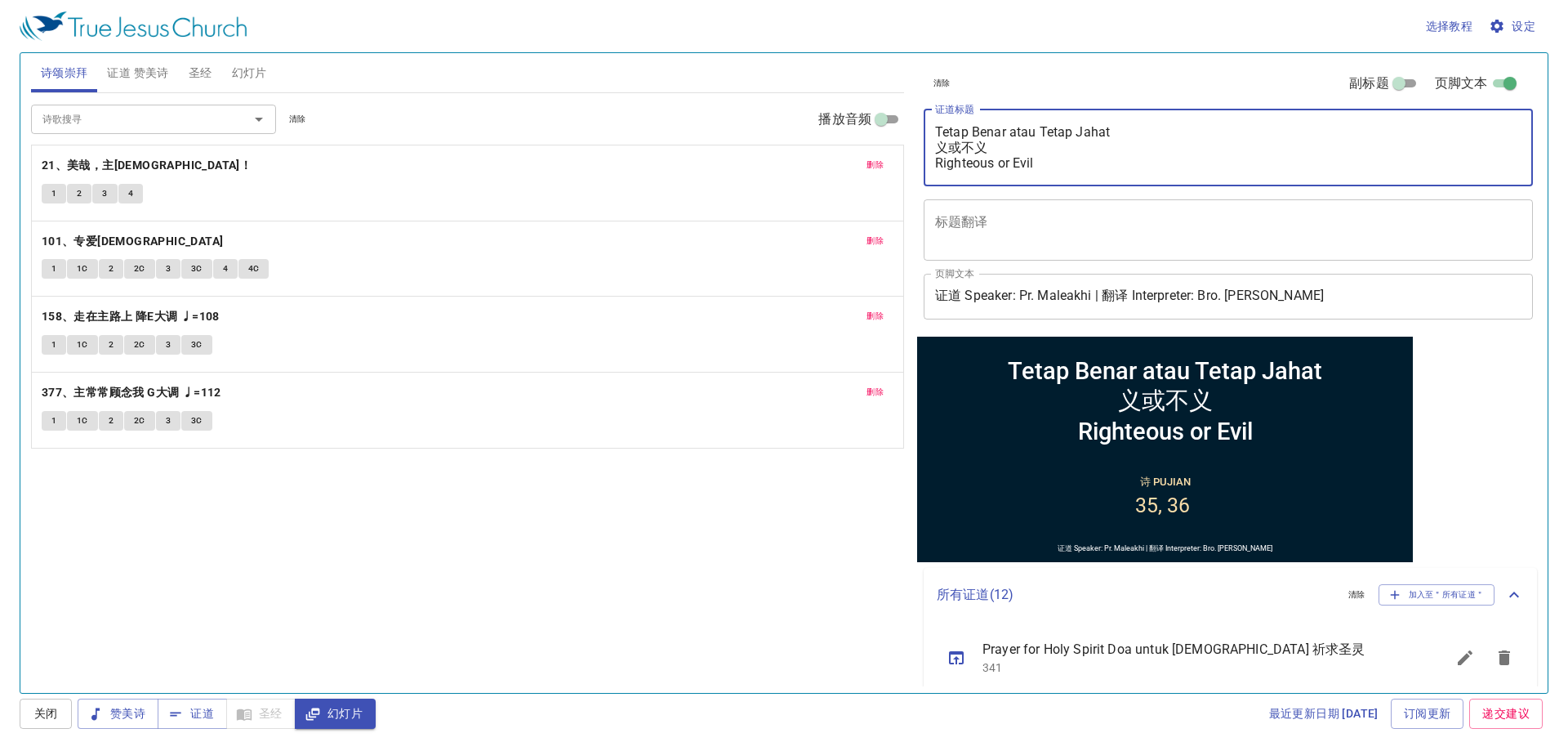
click at [1166, 168] on textarea "Tetap Benar atau Tetap Jahat 义或不义 Righteous or Evil" at bounding box center [1228, 147] width 586 height 47
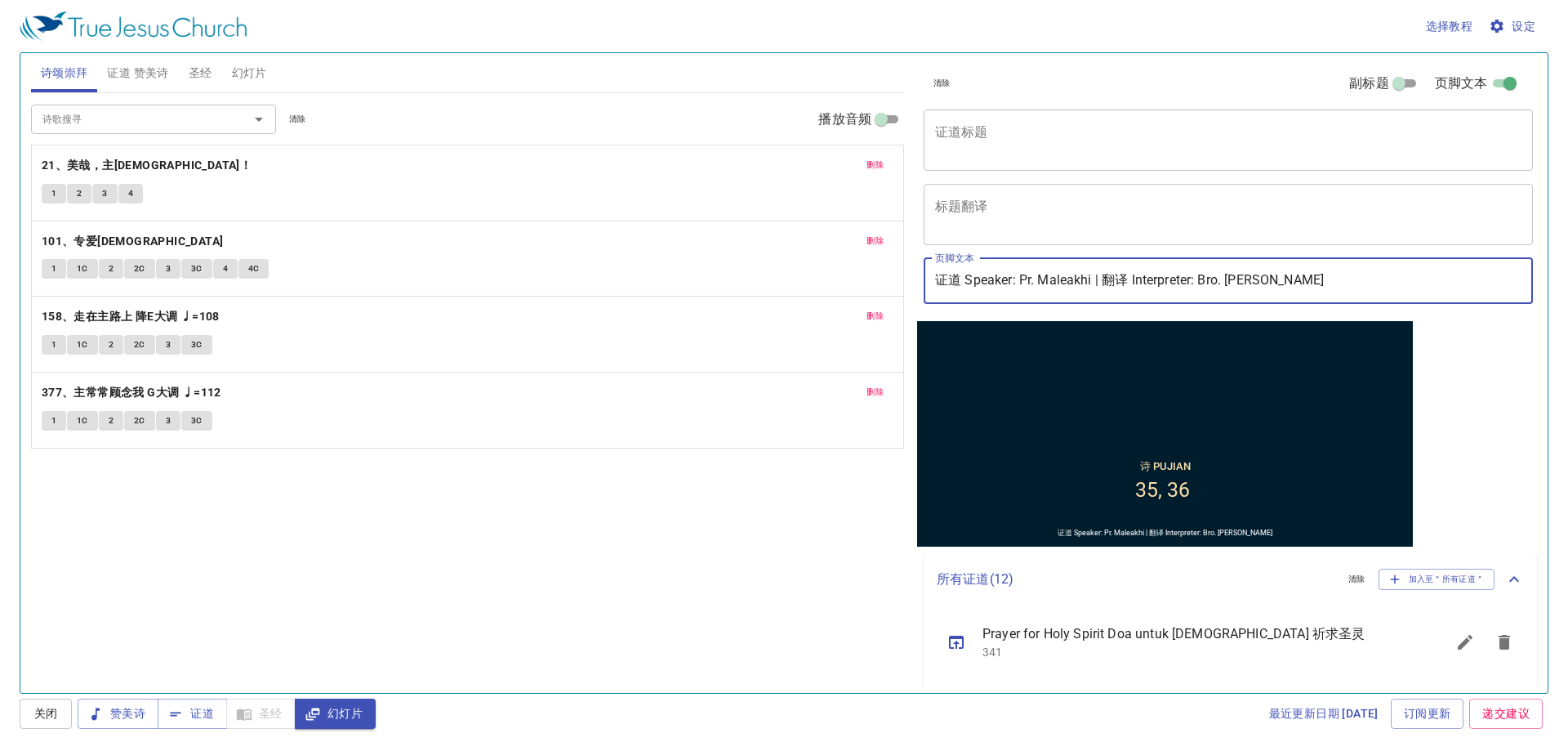
click at [1030, 279] on input "证道 Speaker: Pr. Maleakhi | 翻译 Interpreter: Bro. Nicholas" at bounding box center [1228, 281] width 610 height 46
drag, startPoint x: 1238, startPoint y: 274, endPoint x: 1402, endPoint y: 265, distance: 164.2
click at [1402, 265] on input "证道 Speaker: Pdt. Maleakhi | 翻译 Interpreter: Bro. Nicholas" at bounding box center [1228, 281] width 610 height 46
type input "证道 Speaker: Pdt. Maleakhi | 翻译 Interpreter: Sdri. [PERSON_NAME]"
click at [134, 75] on span "证道 赞美诗" at bounding box center [137, 73] width 61 height 20
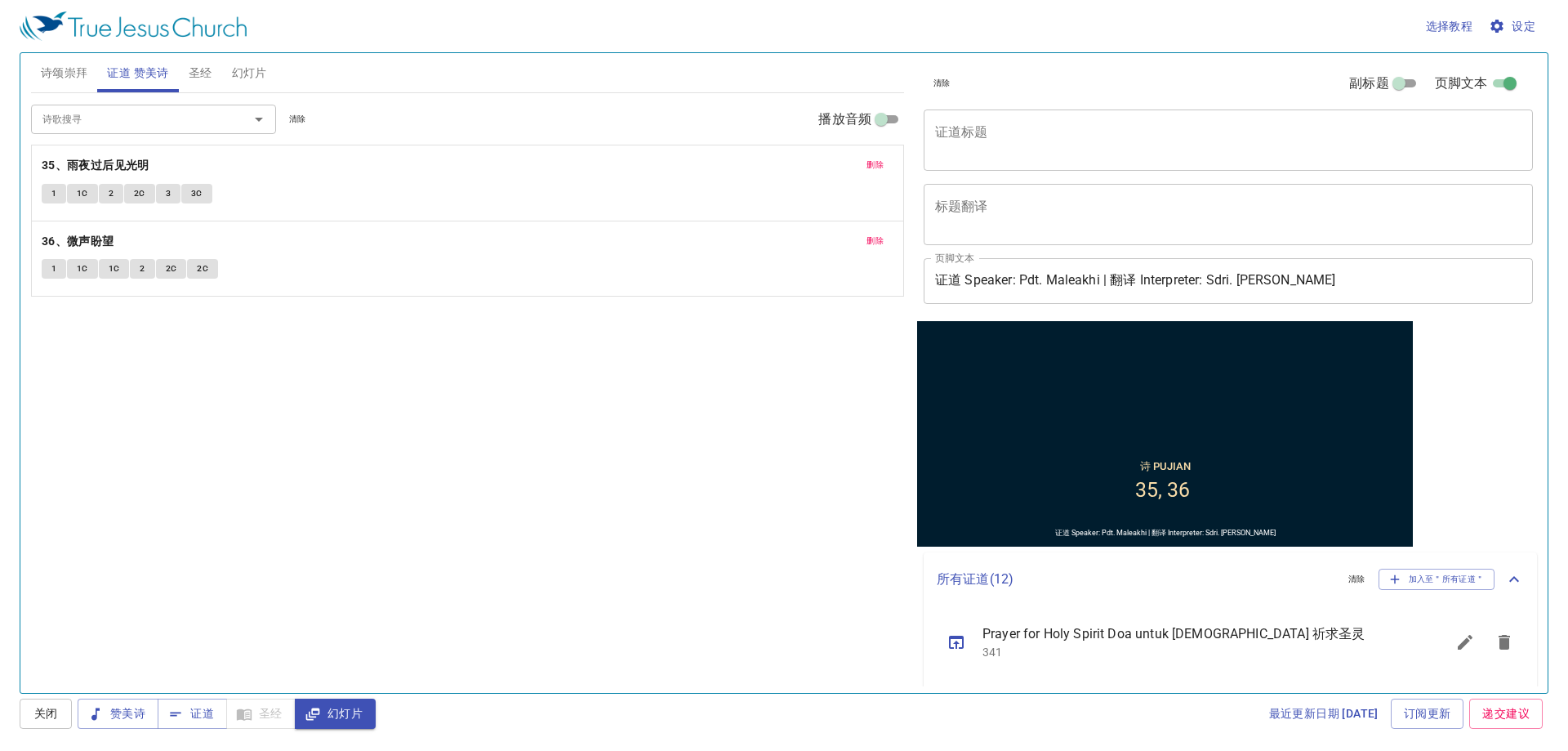
click at [870, 170] on span "删除" at bounding box center [876, 165] width 18 height 15
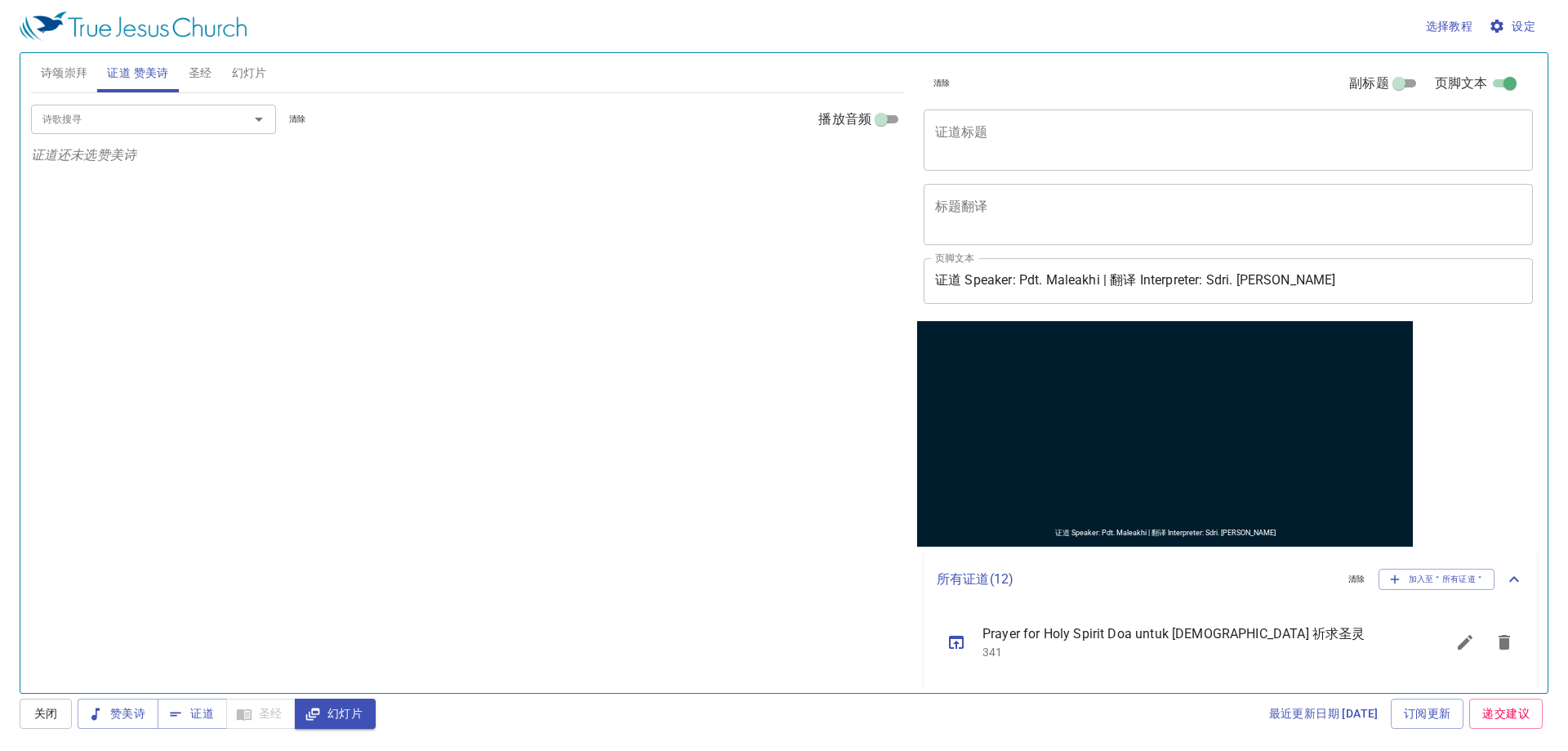
click at [150, 121] on input "诗歌搜寻" at bounding box center [130, 118] width 187 height 19
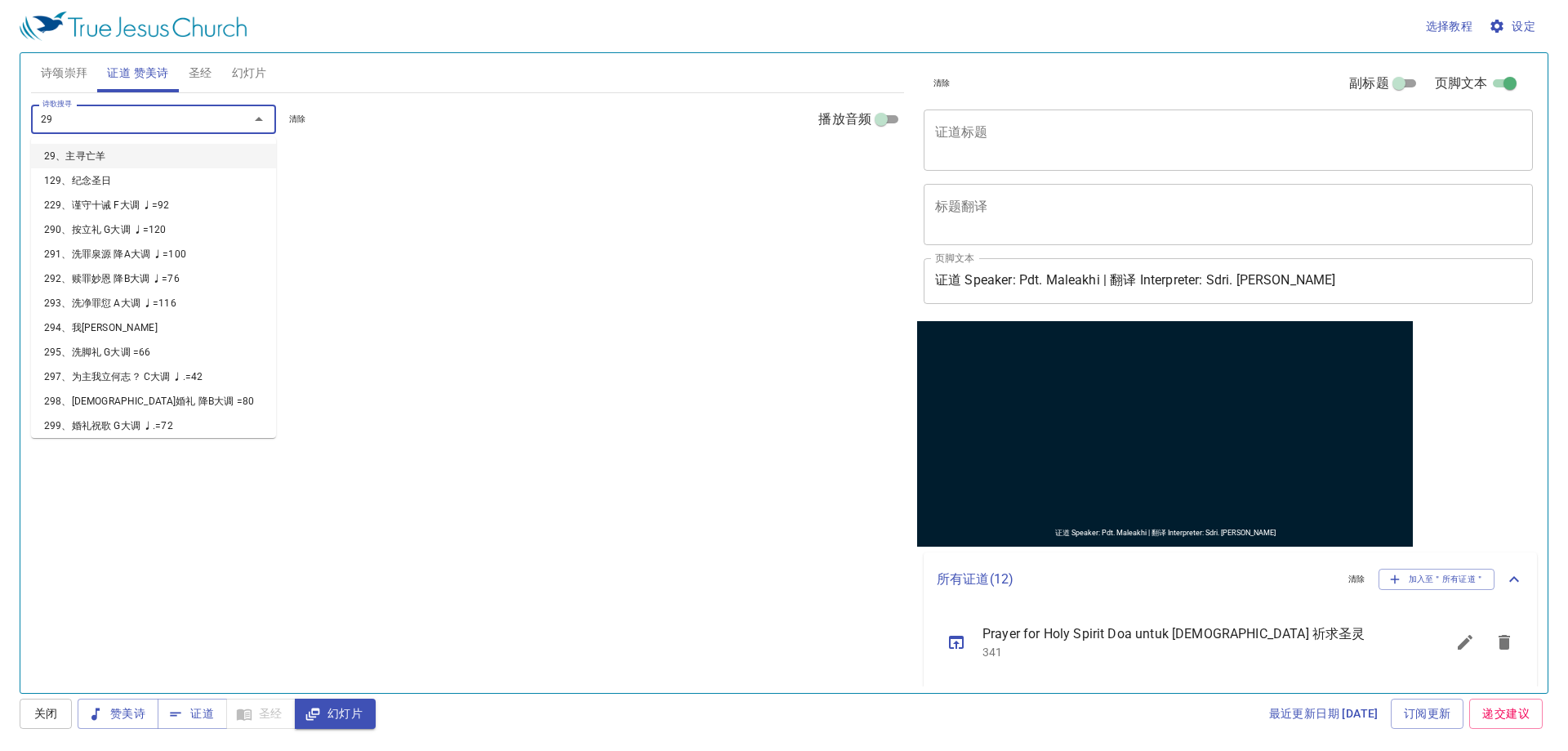
type input "296"
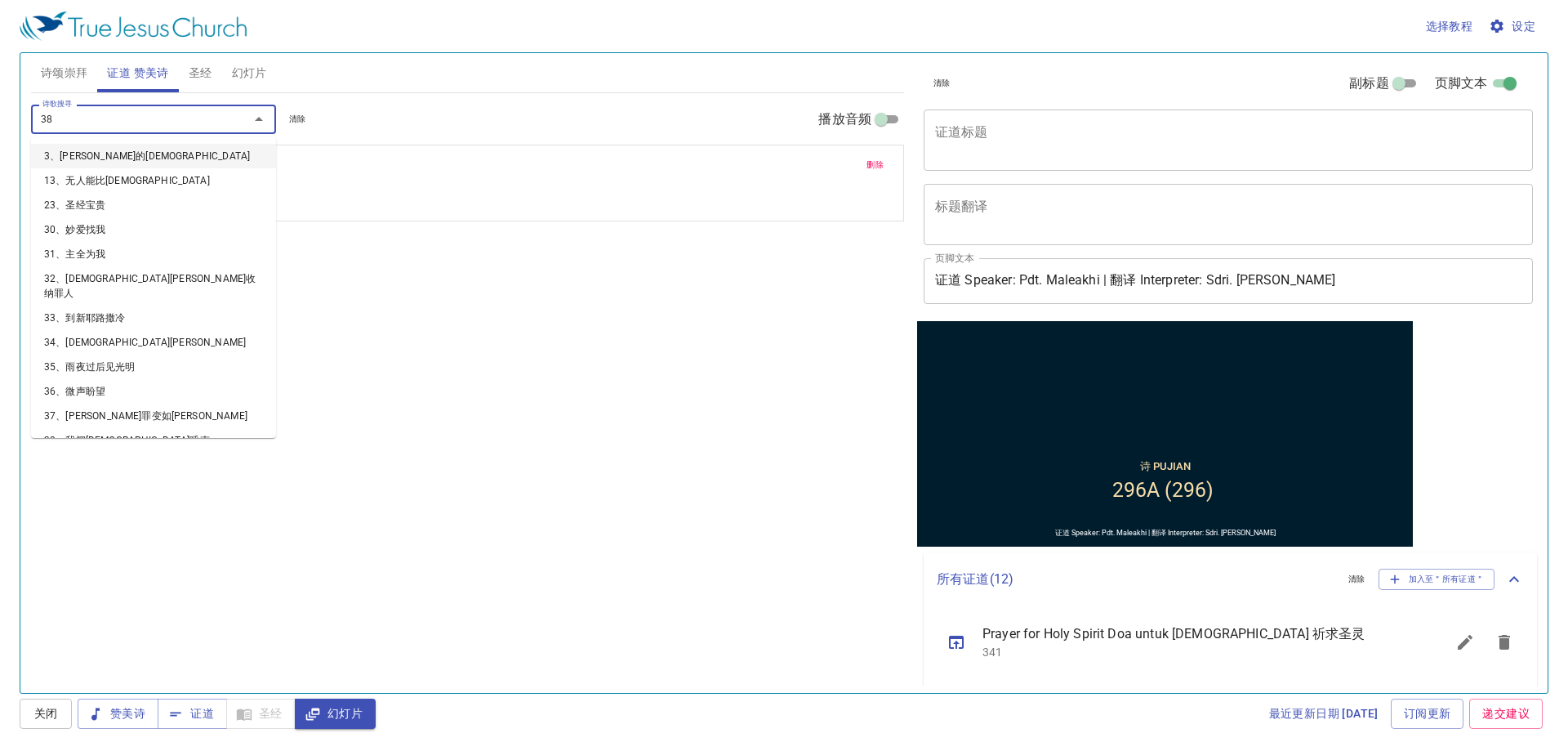
type input "380"
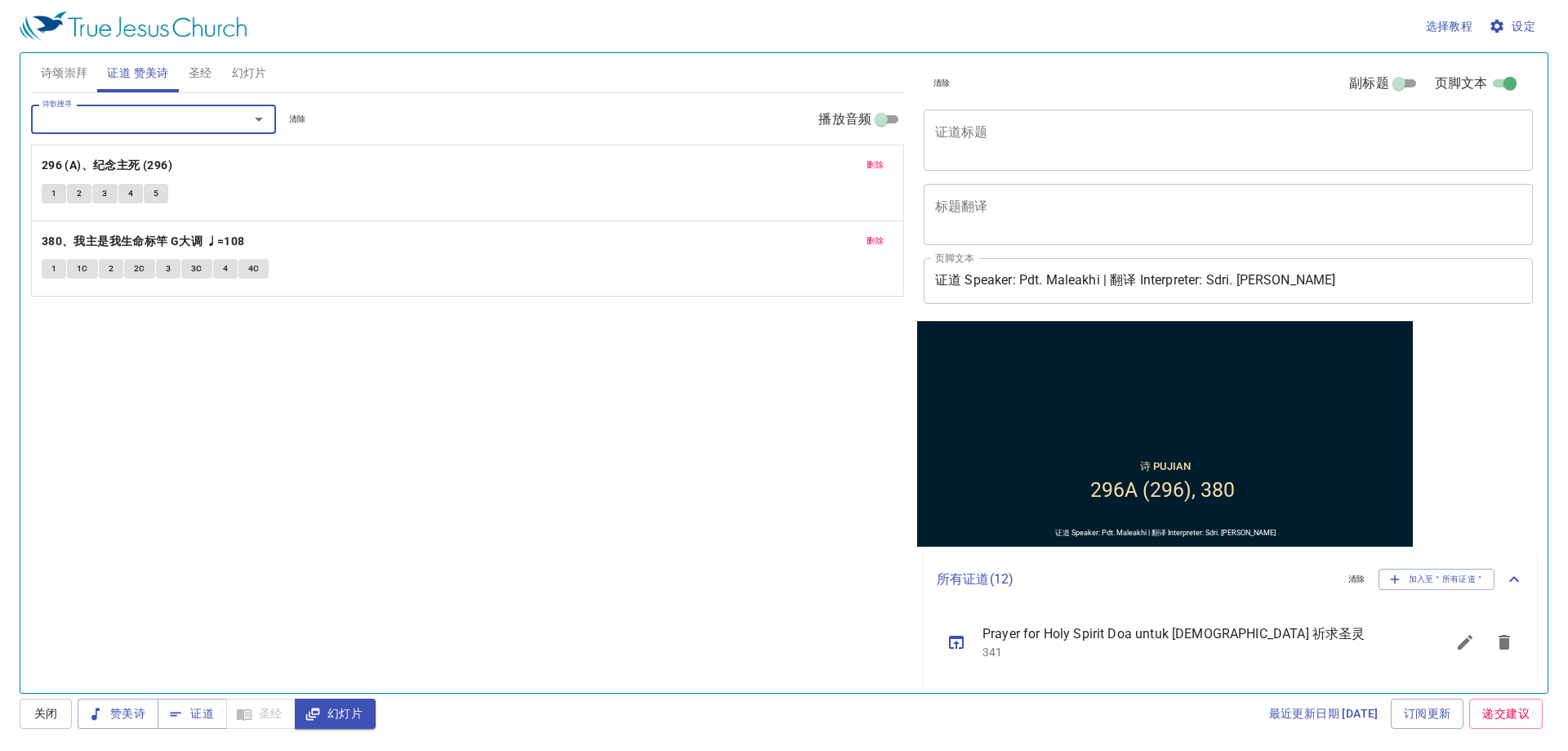
click at [1015, 121] on div "x 证道标题" at bounding box center [1228, 139] width 610 height 61
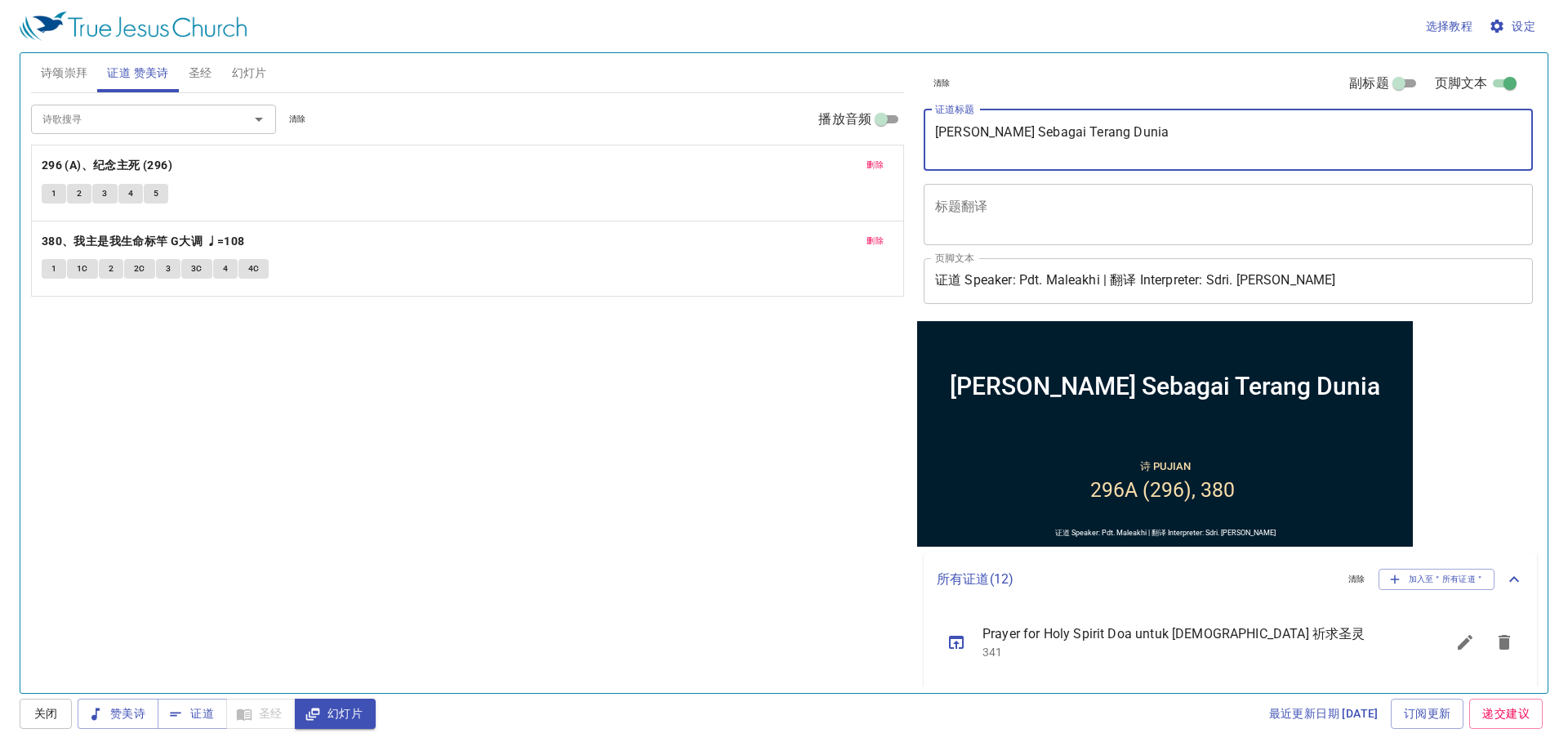
type textarea "Hidup Sebagai Terang Dunia"
click at [1015, 121] on div "Hidup Sebagai Terang Dunia x 证道标题" at bounding box center [1228, 139] width 610 height 61
click at [1120, 127] on textarea "[PERSON_NAME] Sebagai Terang Dunia" at bounding box center [1228, 139] width 586 height 31
click at [1022, 139] on textarea "[PERSON_NAME] Sebagai Terang Dunia" at bounding box center [1228, 139] width 586 height 31
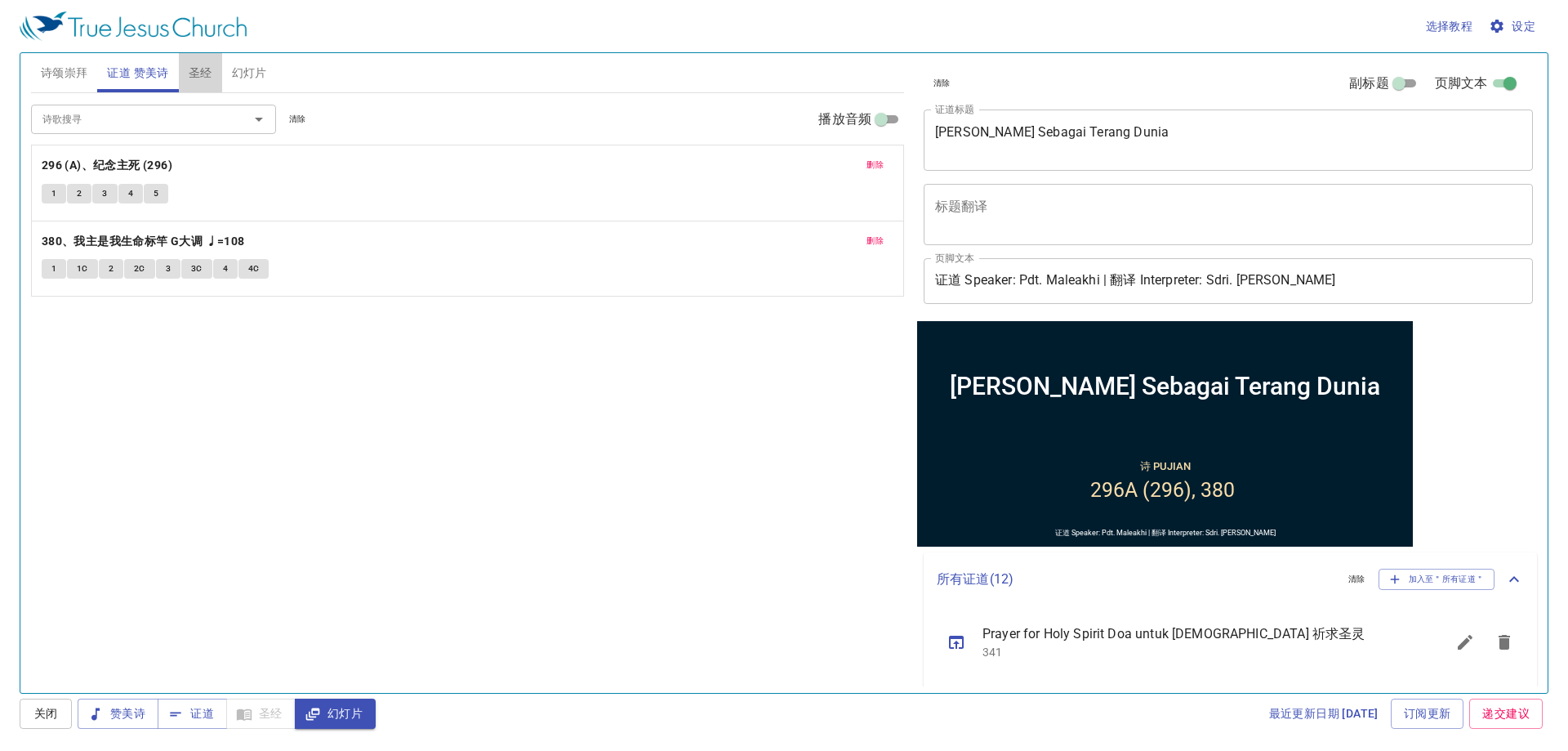
click at [216, 64] on button "圣经" at bounding box center [201, 73] width 43 height 39
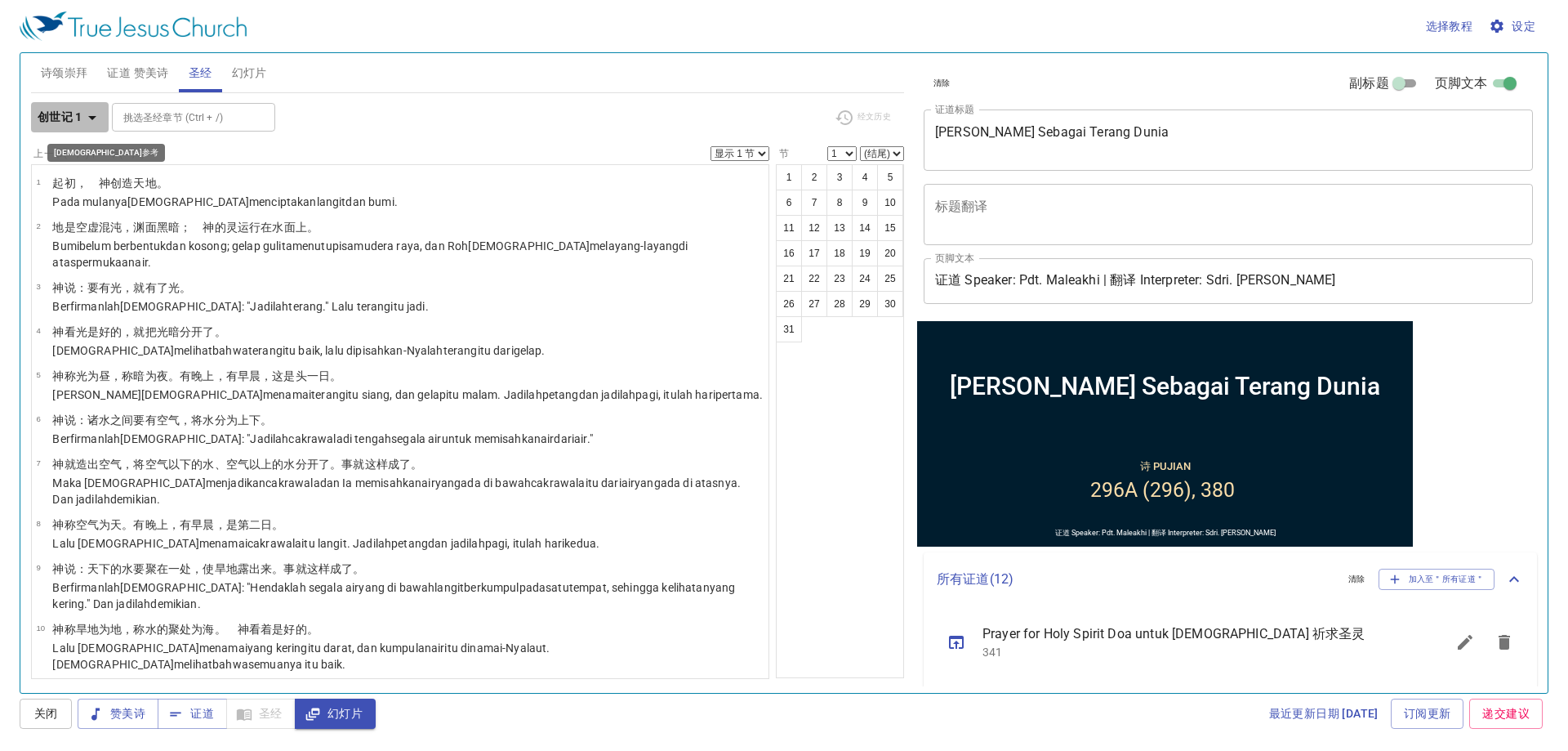
click at [74, 122] on b "创世记 1" at bounding box center [60, 117] width 45 height 20
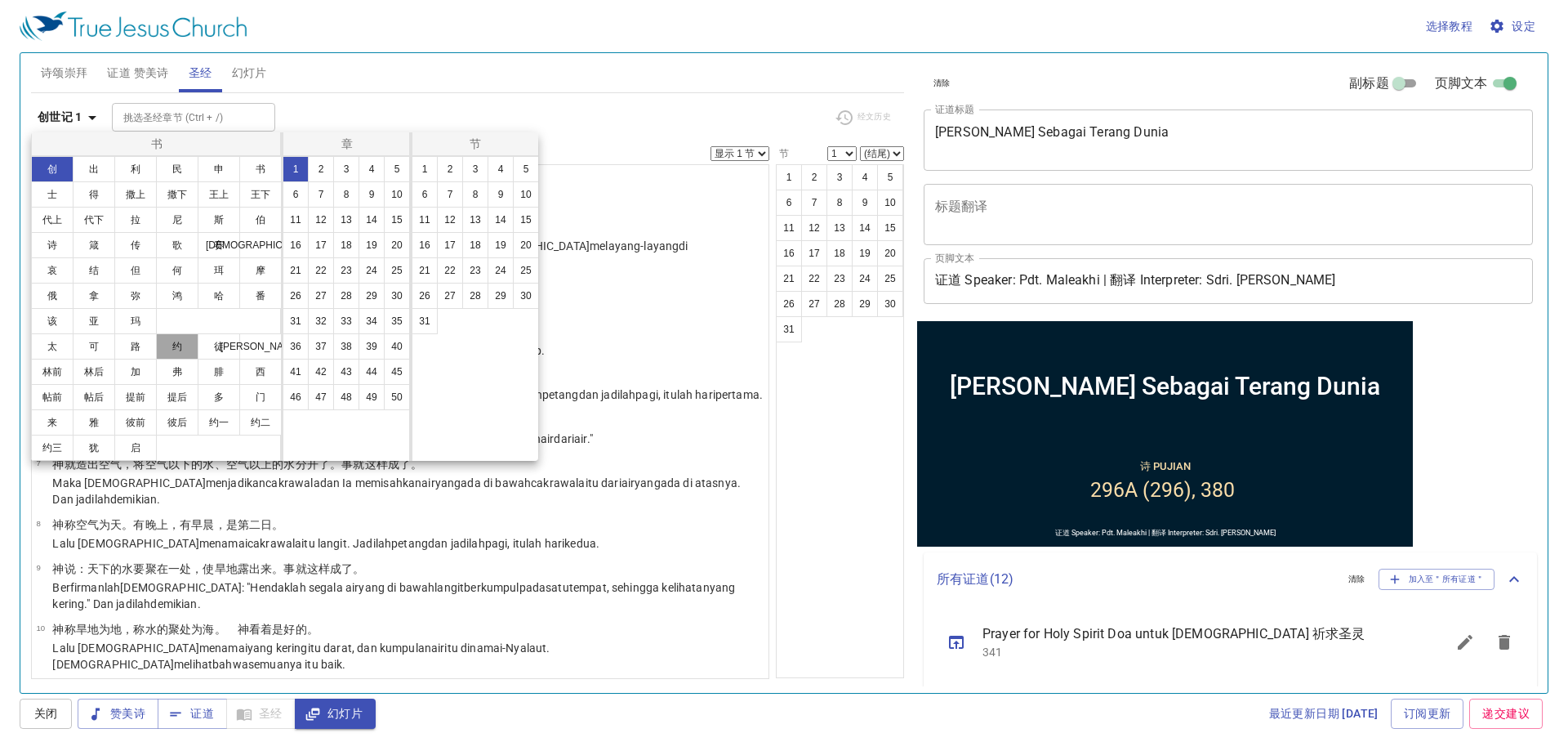
click at [181, 343] on button "约" at bounding box center [177, 346] width 43 height 26
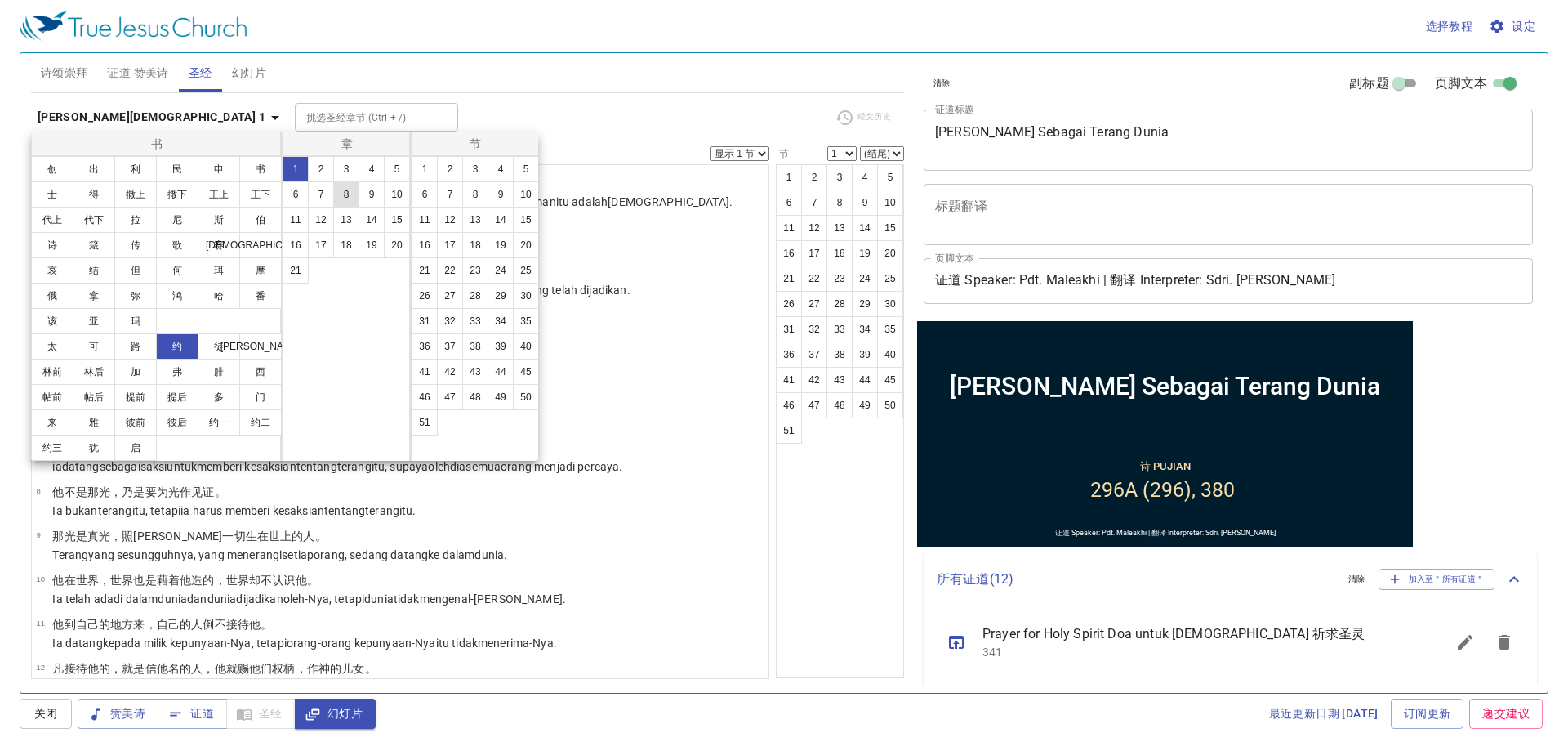
click at [346, 197] on button "8" at bounding box center [346, 194] width 26 height 26
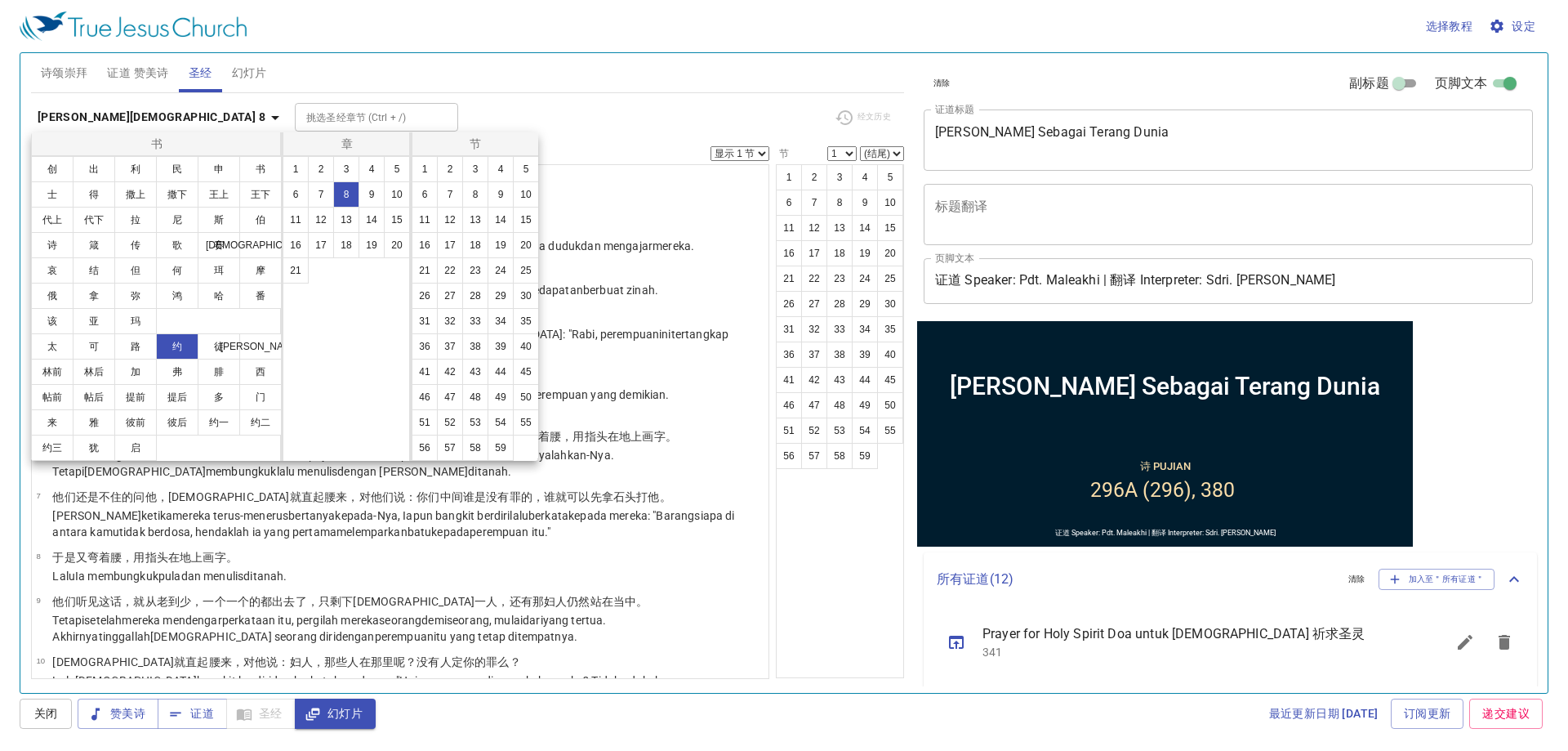
click at [581, 94] on div at bounding box center [784, 375] width 1568 height 751
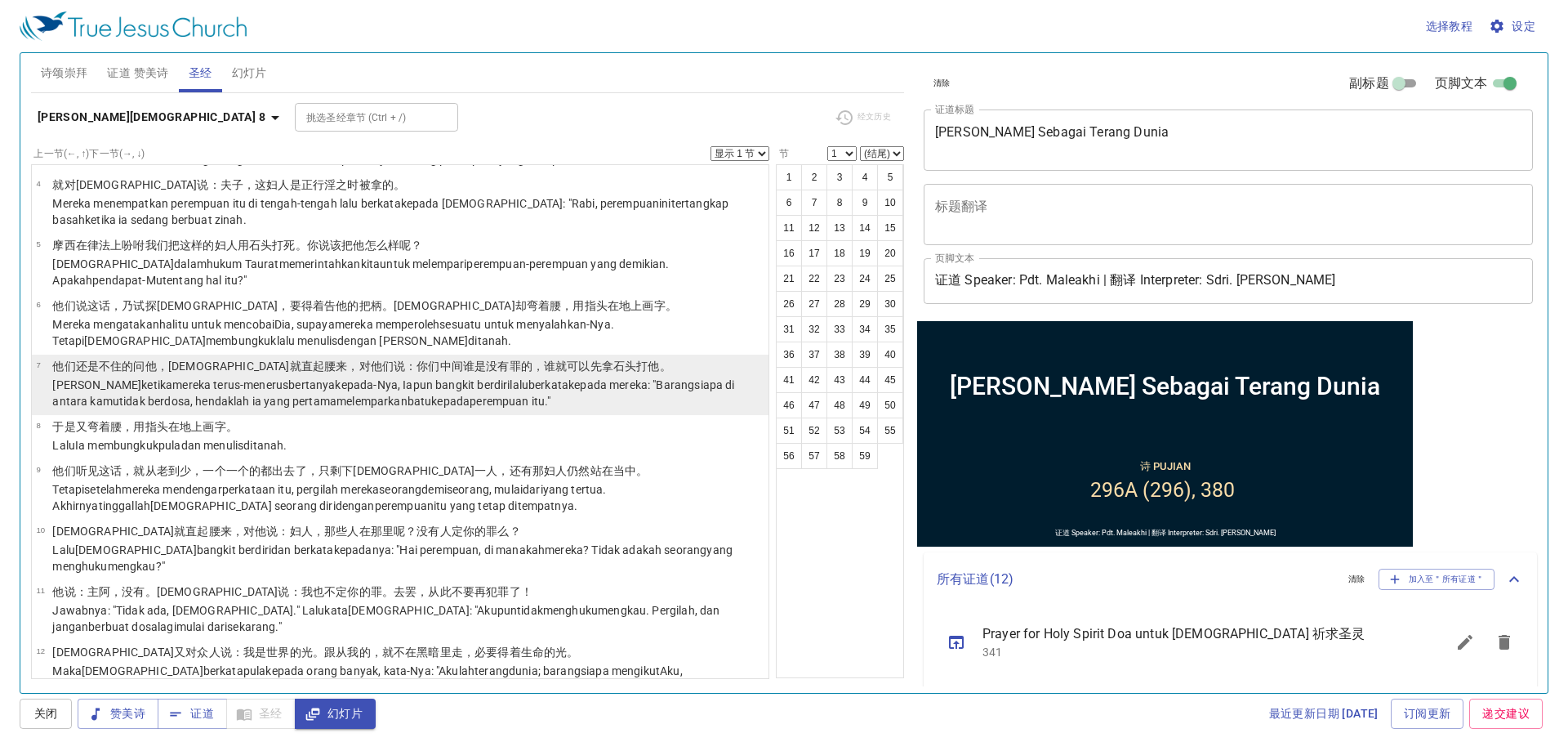
scroll to position [326, 0]
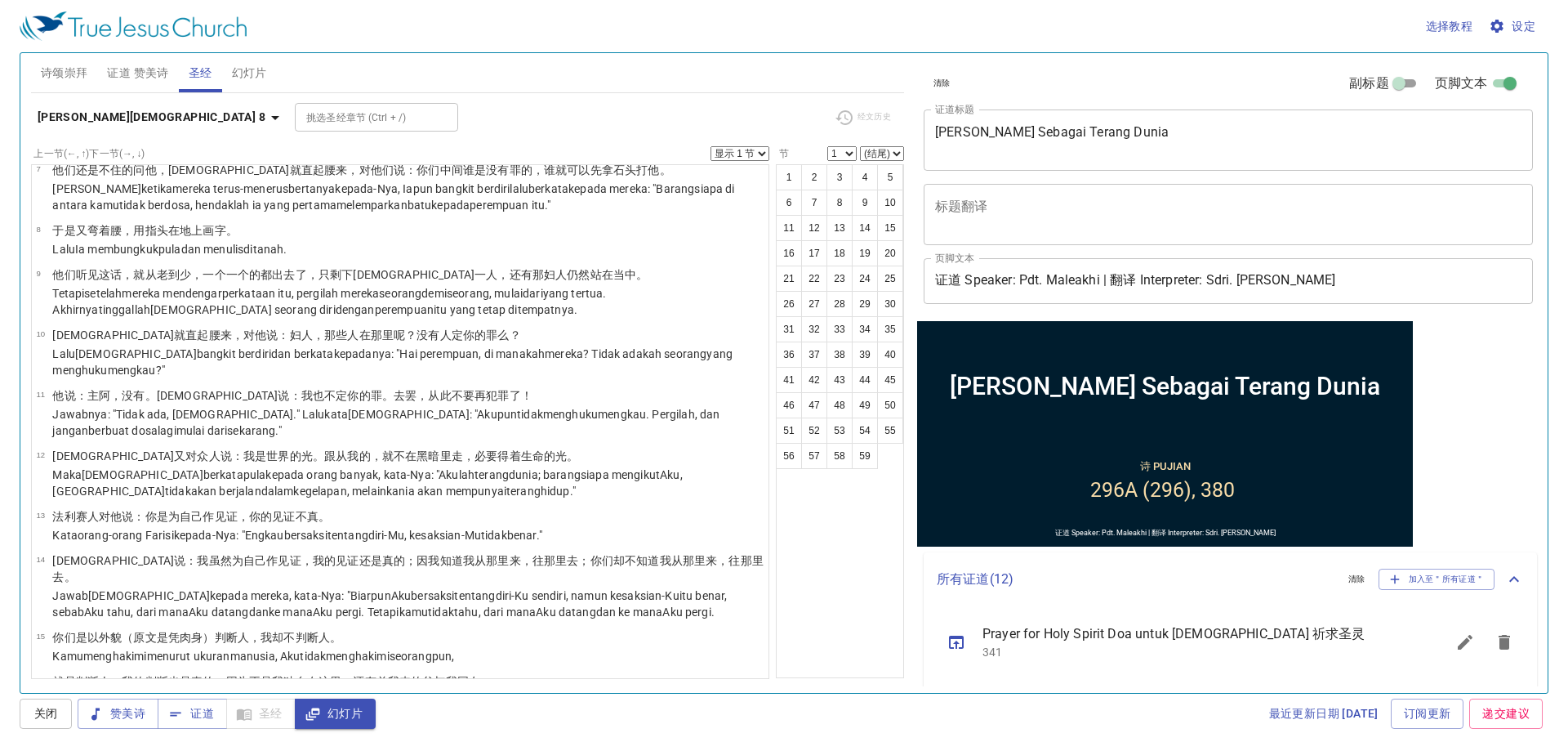
click at [1200, 133] on textarea "[PERSON_NAME] Sebagai Terang Dunia" at bounding box center [1228, 139] width 586 height 31
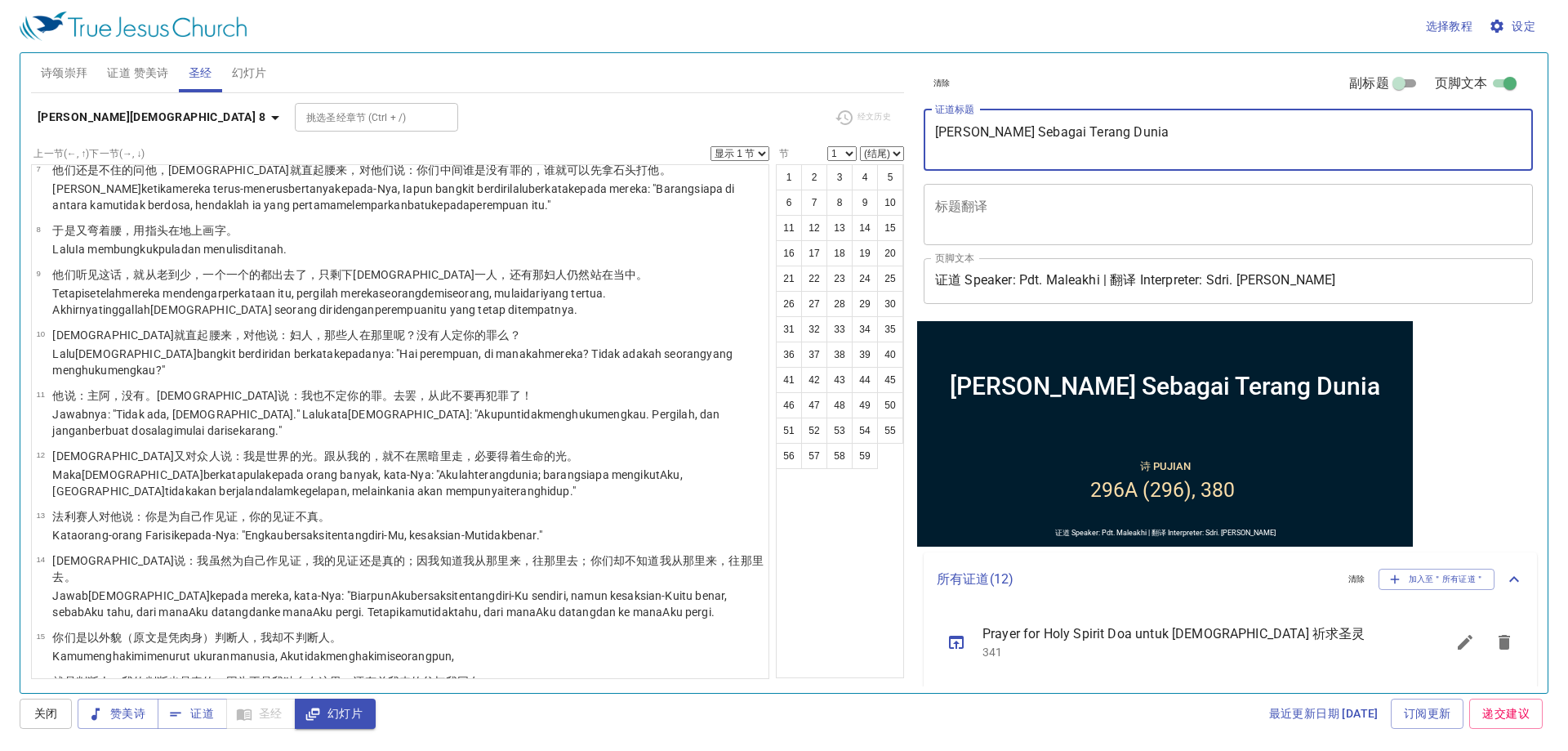
paste textarea "作为世界的光而活"
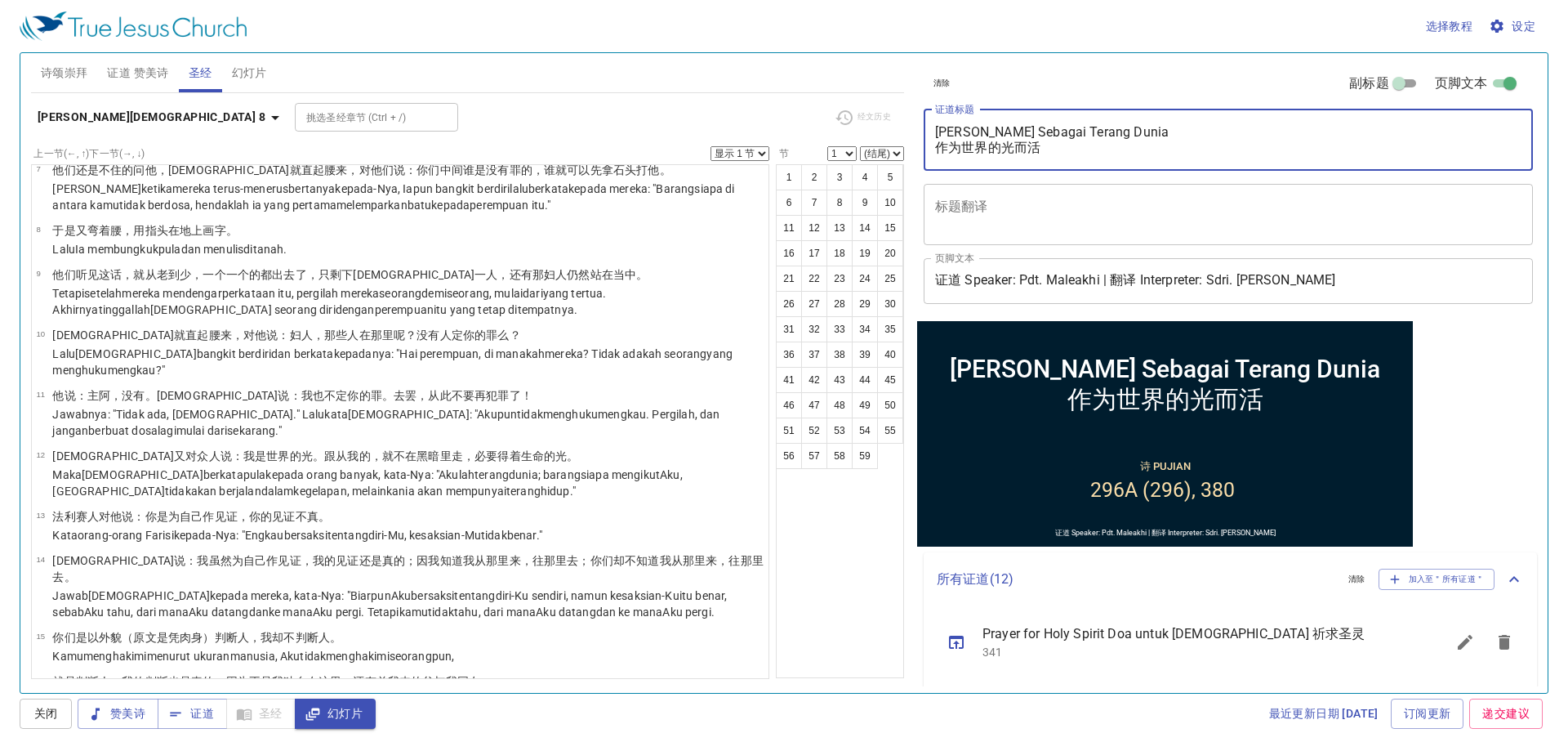
type textarea "Hidup Sebagai Terang Dunia 作为世界的光而活"
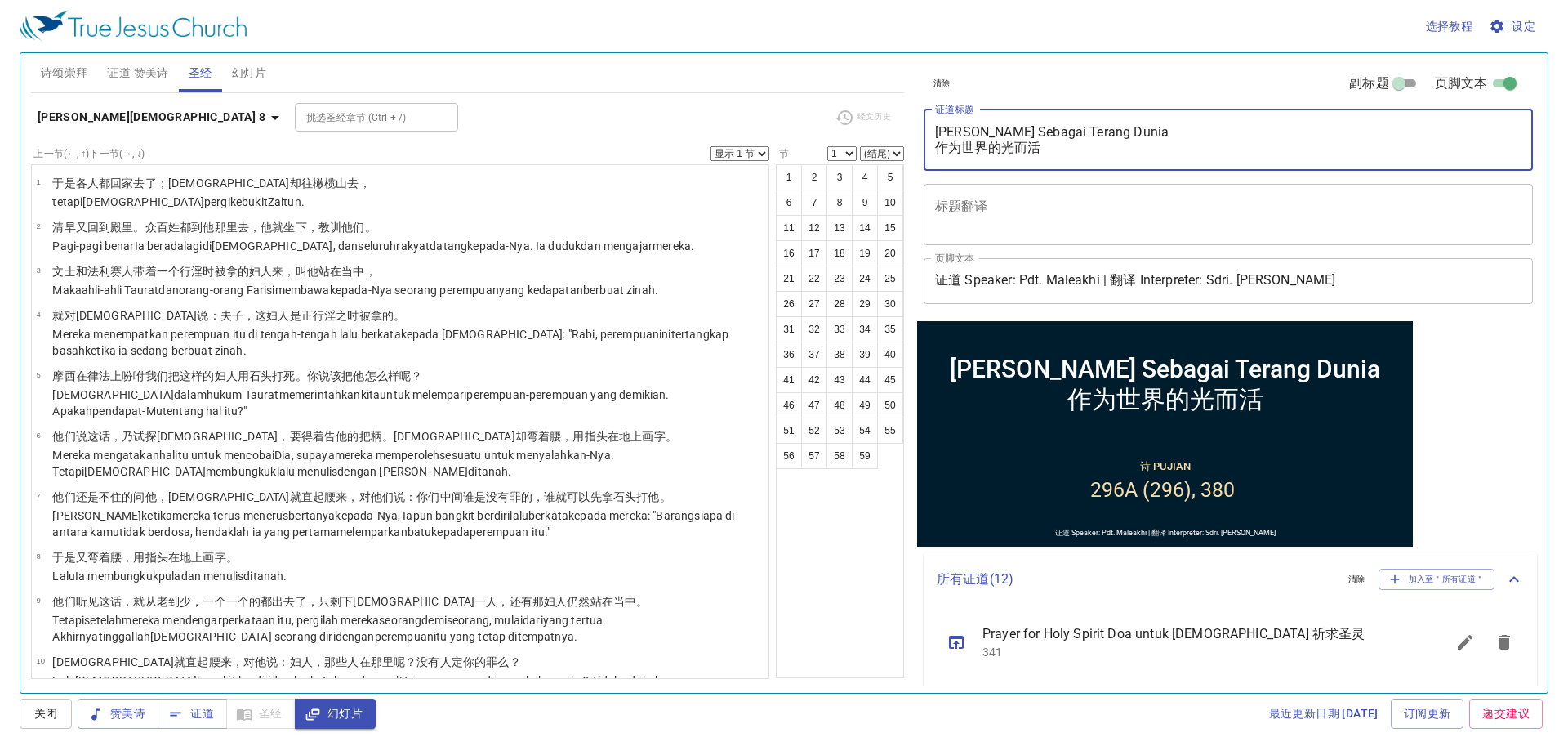
click at [1071, 160] on div "Hidup Sebagai Terang Dunia 作为世界的光而活 x 证道标题" at bounding box center [1228, 139] width 610 height 61
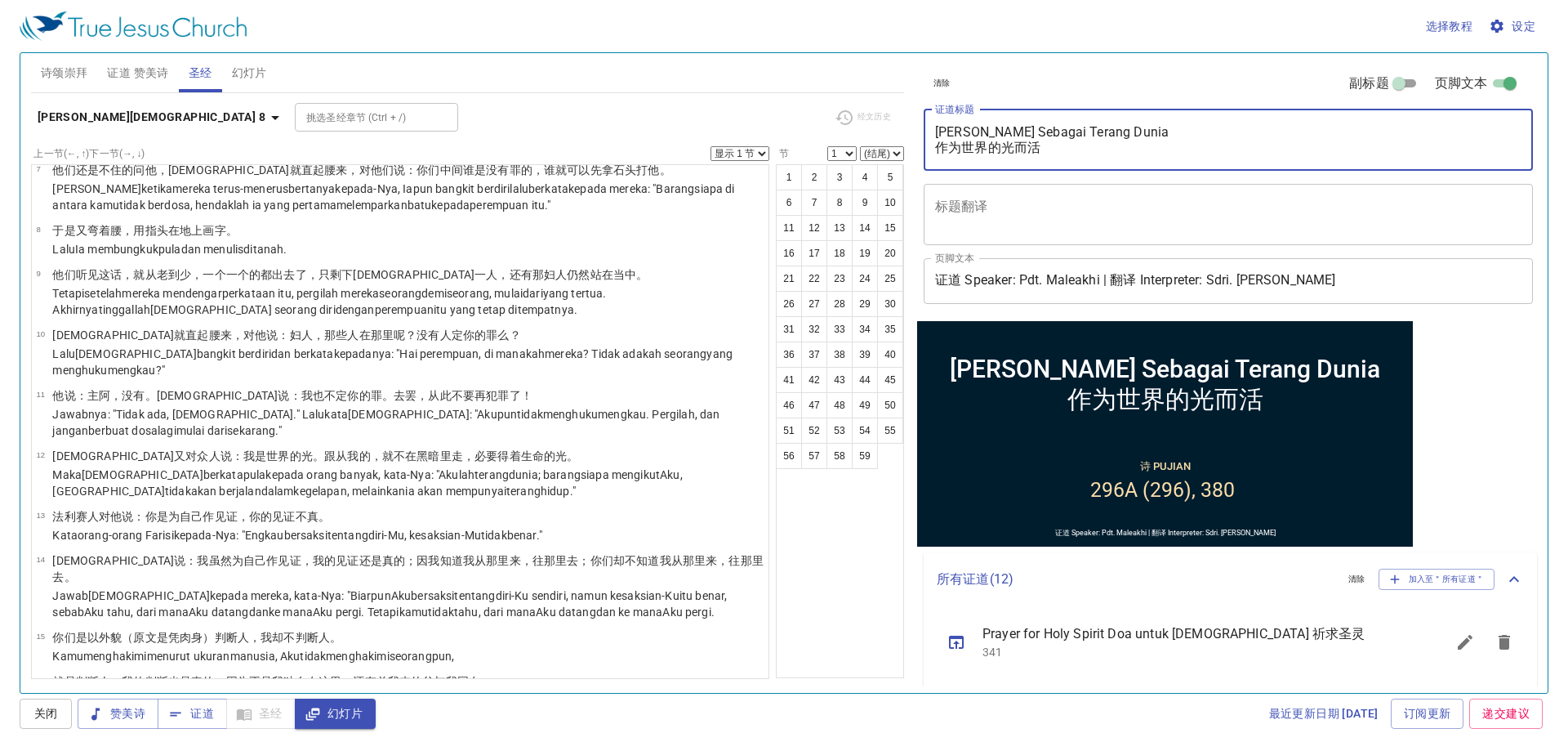
click at [1068, 147] on textarea "Hidup Sebagai Terang Dunia 作为世界的光而活" at bounding box center [1228, 139] width 586 height 31
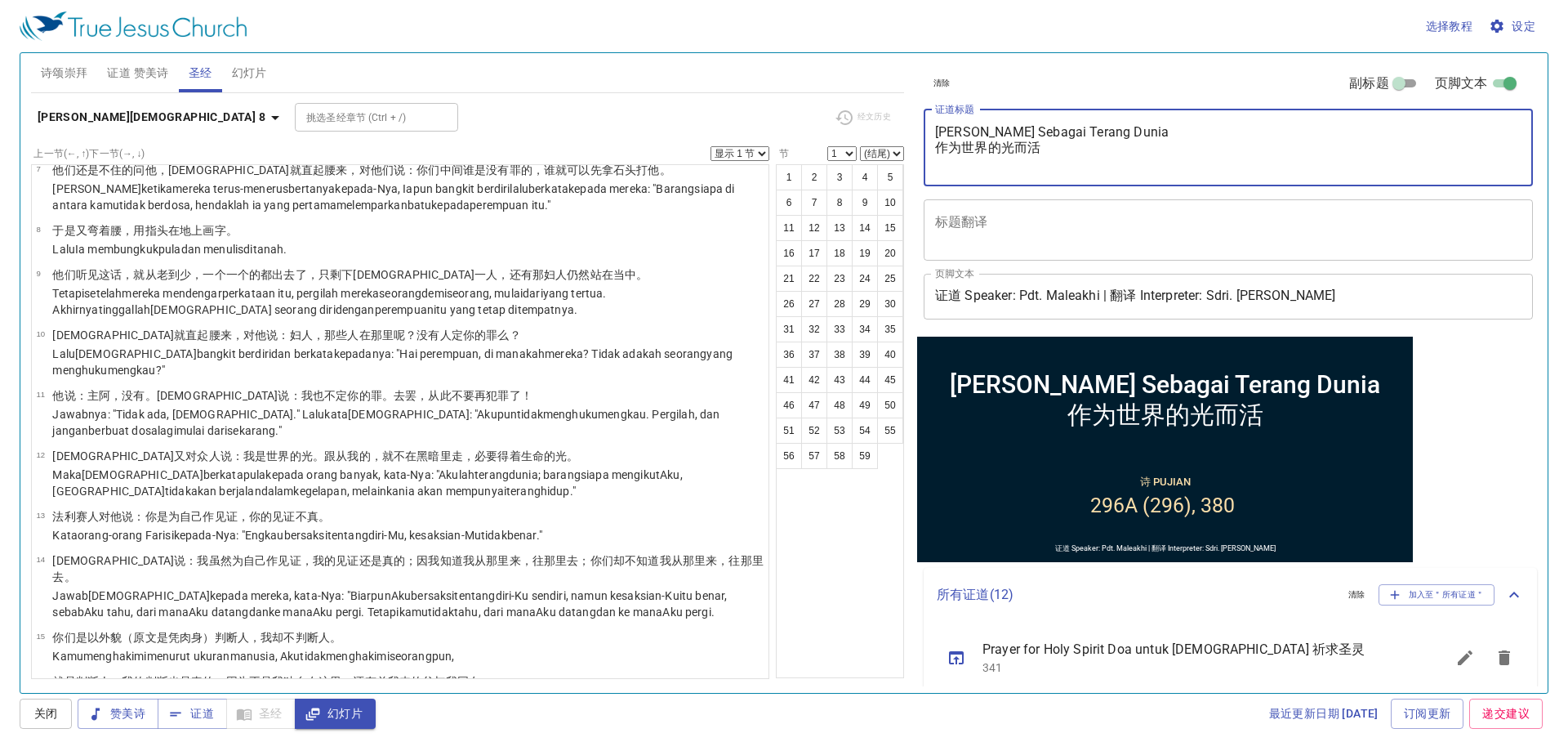
paste textarea "Live as the light of the world"
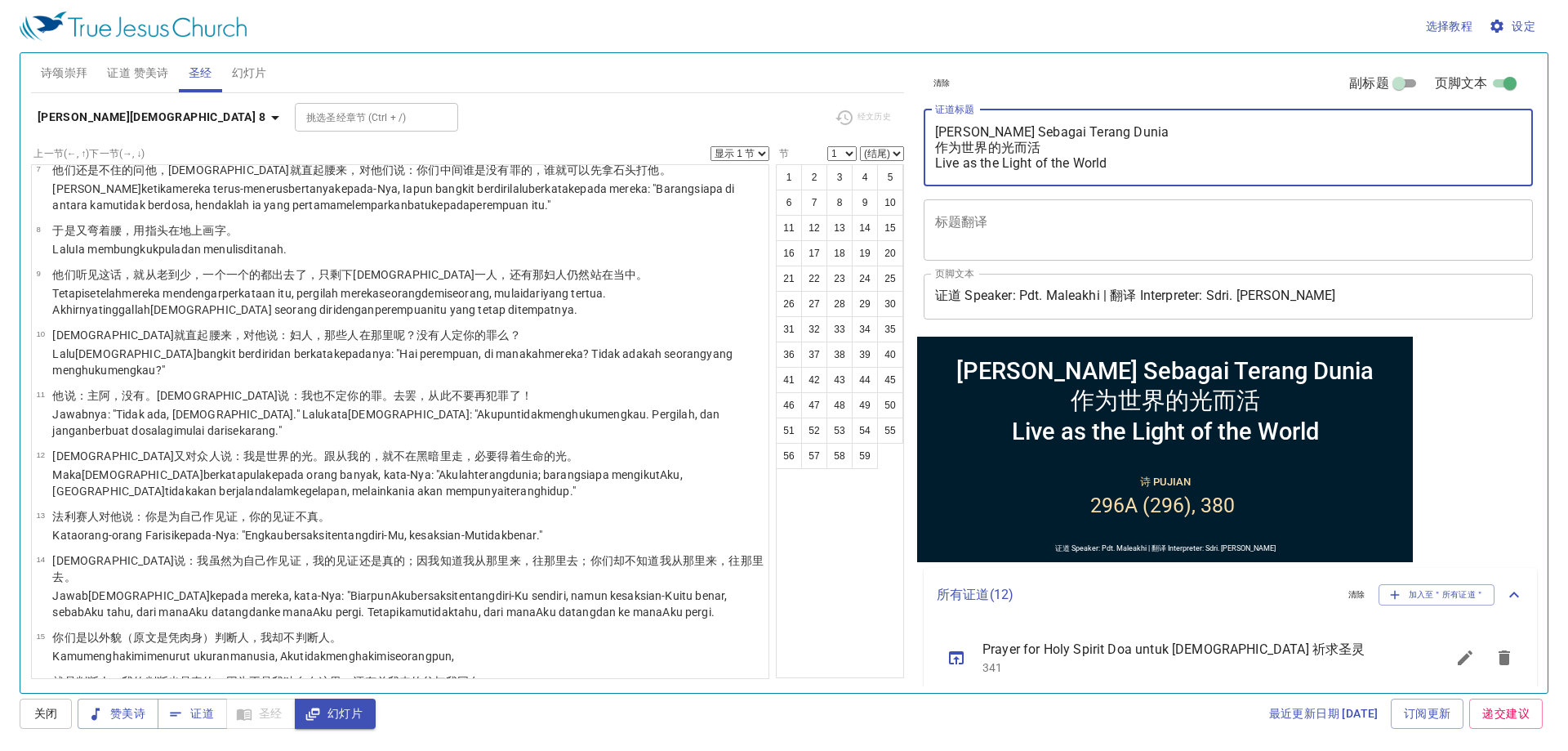
click at [985, 143] on textarea "[PERSON_NAME] Sebagai Terang Dunia 作为世界的光而活 Live as the Light of the World" at bounding box center [1228, 147] width 586 height 47
click at [965, 147] on textarea "[PERSON_NAME] Sebagai Terang Dunia 作为世界的光而活 Live as the Light of the World" at bounding box center [1228, 147] width 586 height 47
type textarea "[PERSON_NAME] Sebagai Terang Dunia 作为世界的光而活 Live as the Light of the World"
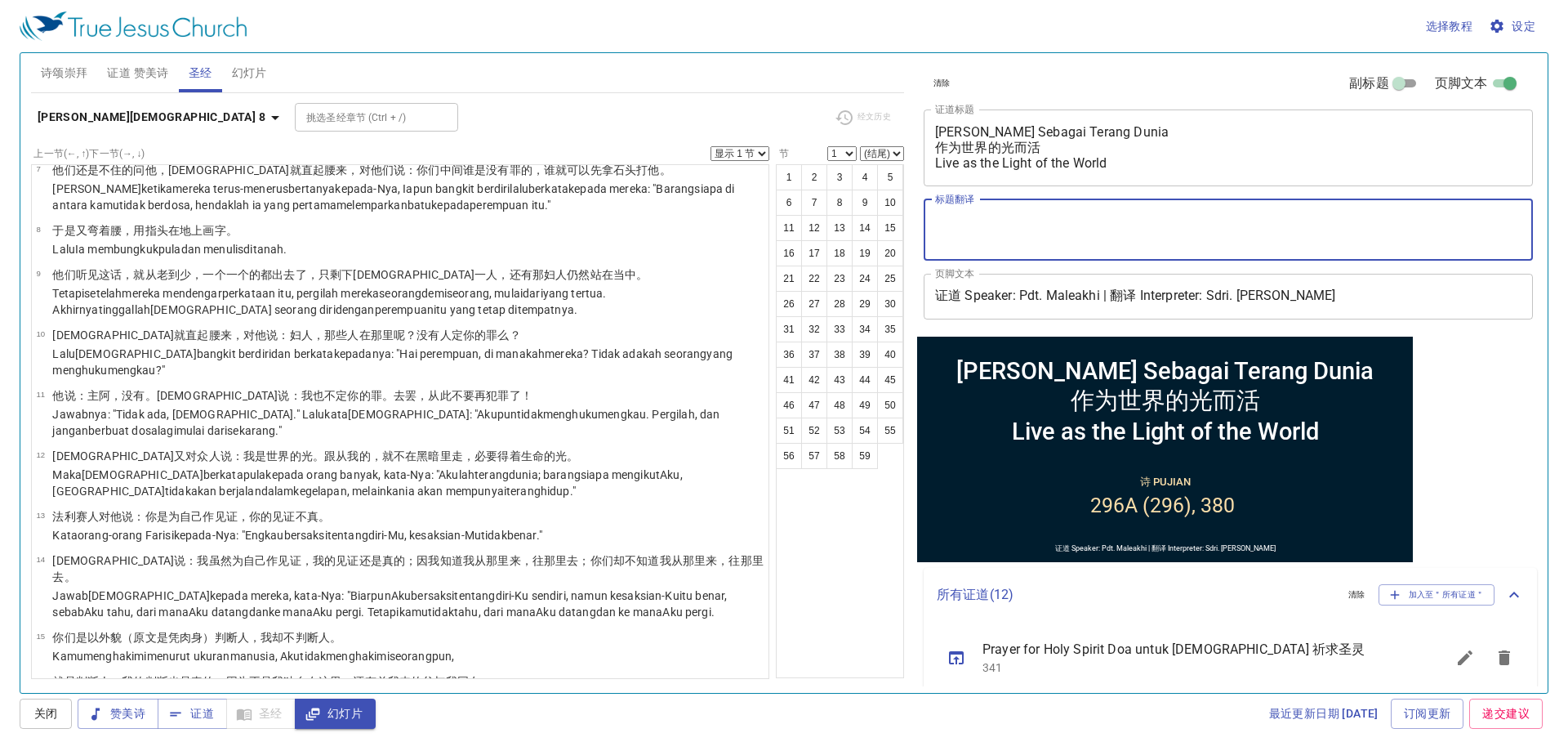
click at [1045, 235] on textarea "标题翻译" at bounding box center [1228, 230] width 586 height 31
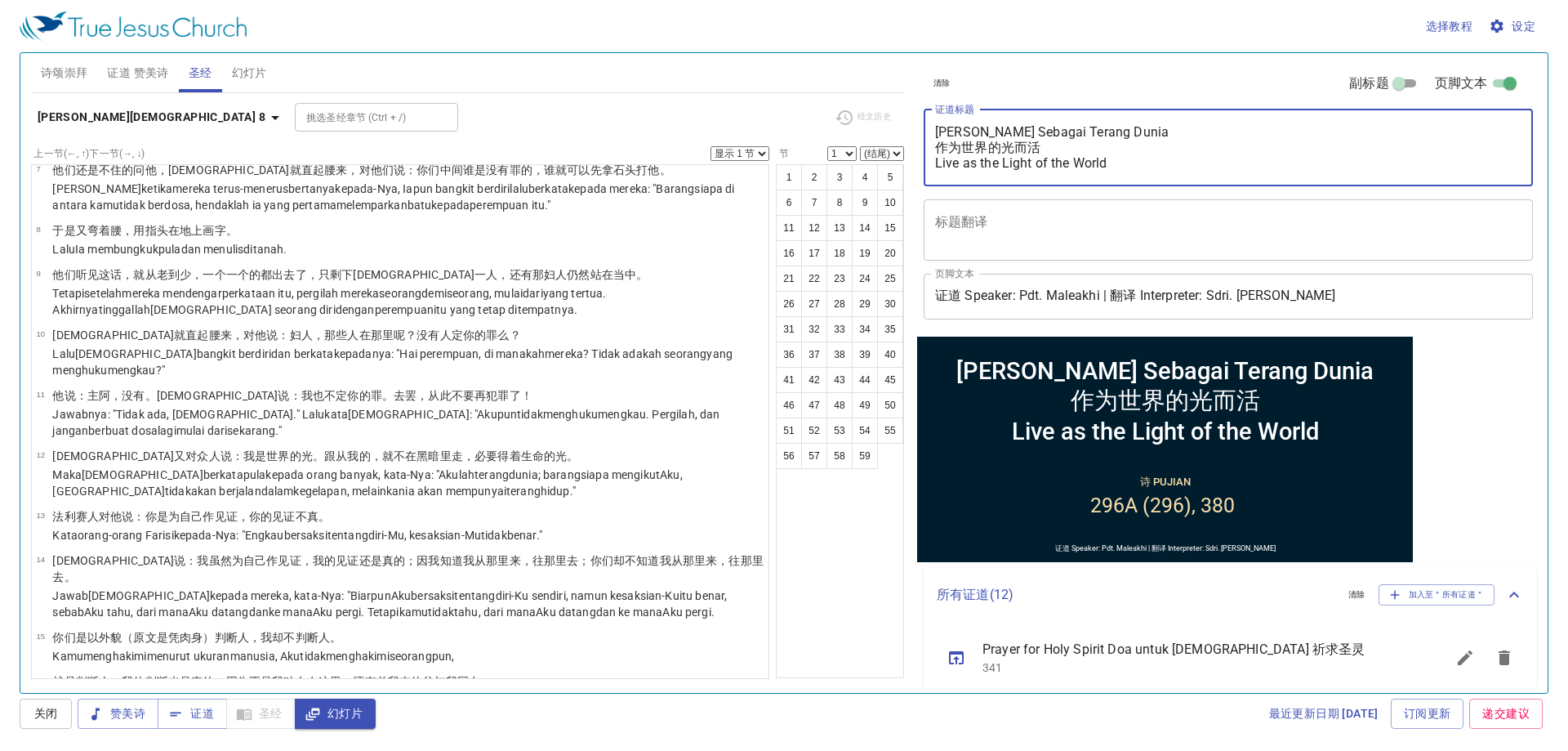
click at [1091, 166] on textarea "[PERSON_NAME] Sebagai Terang Dunia 作为世界的光而活 Live as the Light of the World" at bounding box center [1228, 147] width 586 height 47
click at [137, 73] on span "证道 赞美诗" at bounding box center [137, 73] width 61 height 20
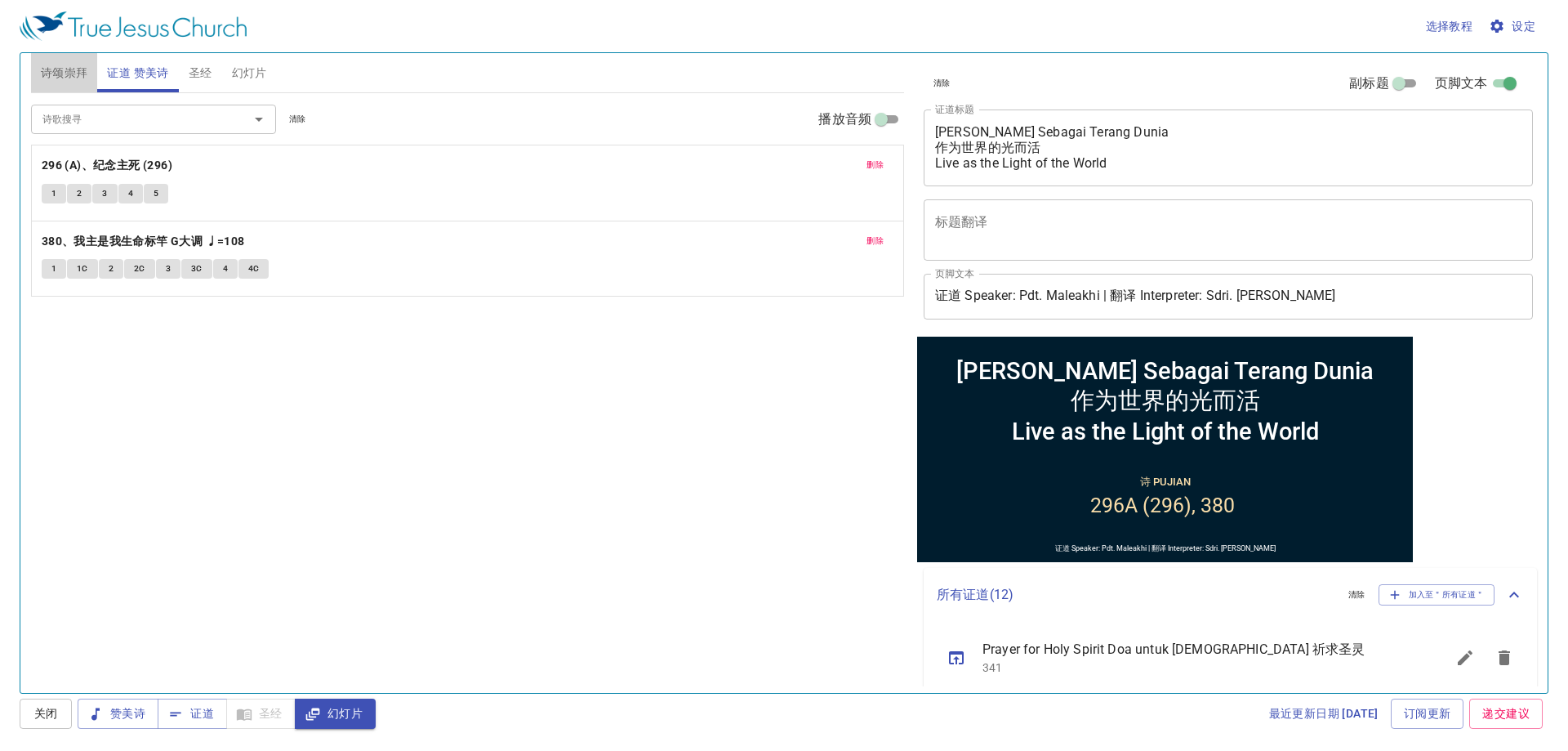
click at [56, 74] on span "诗颂崇拜" at bounding box center [64, 73] width 48 height 20
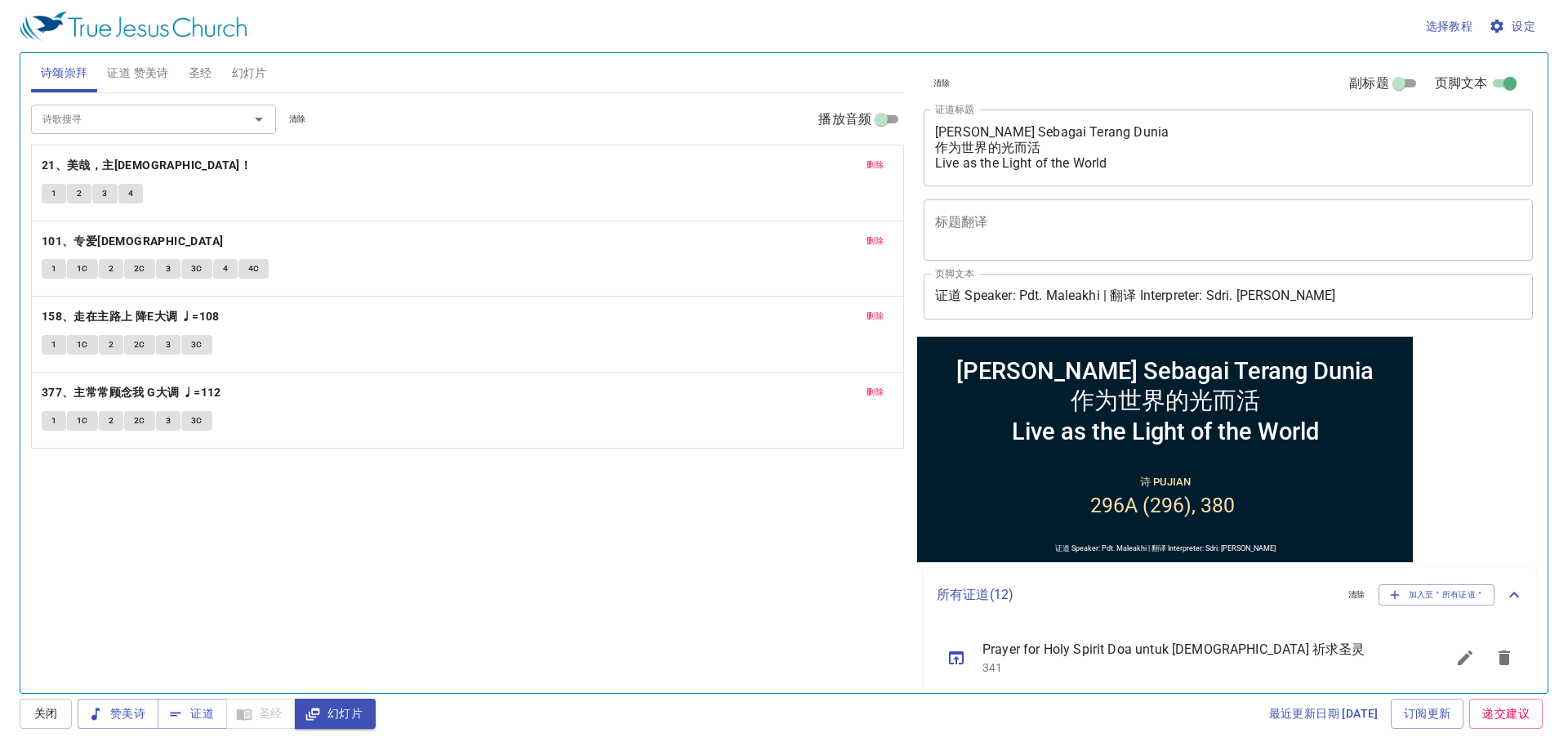
click at [144, 74] on span "证道 赞美诗" at bounding box center [137, 73] width 61 height 20
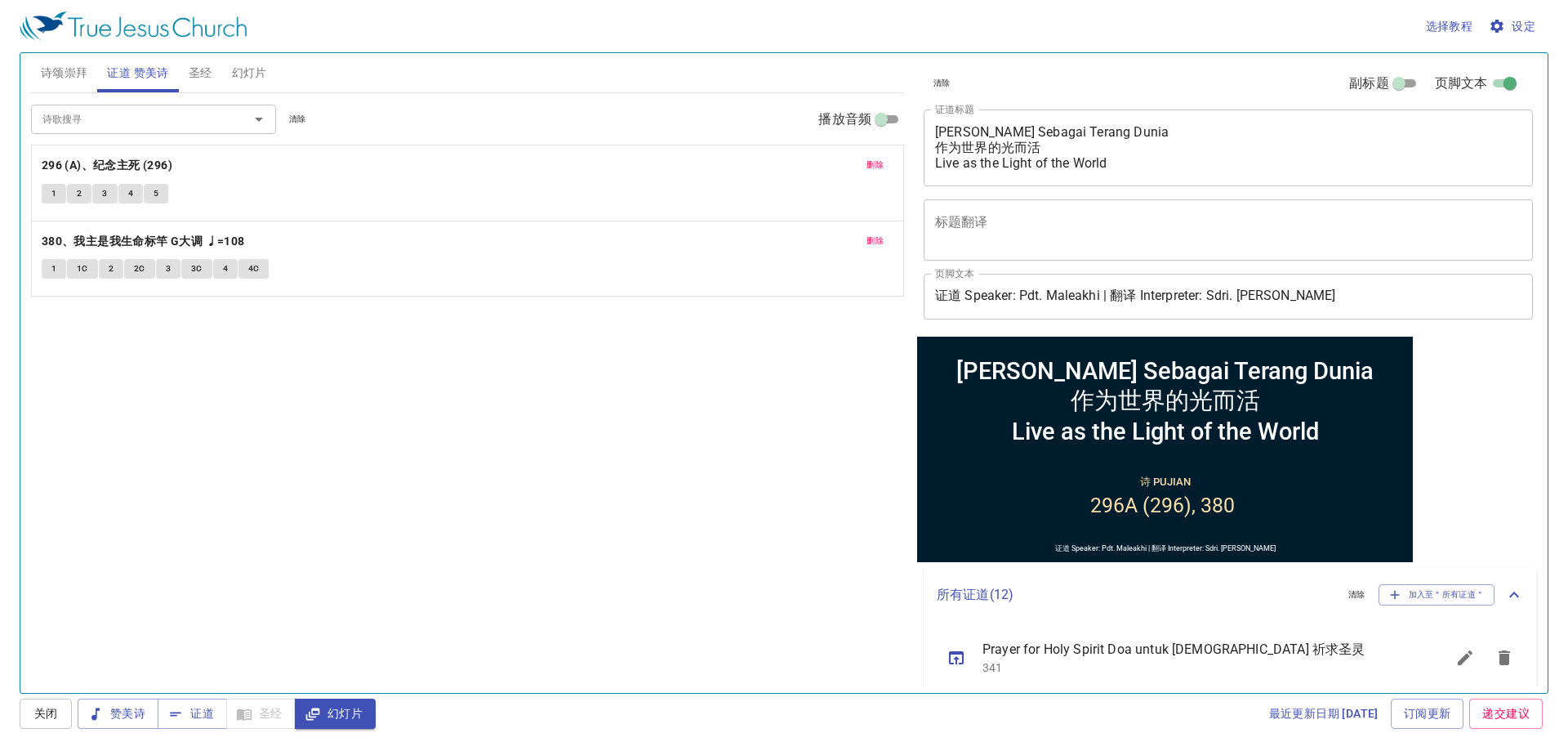
click at [192, 73] on span "圣经" at bounding box center [201, 73] width 23 height 20
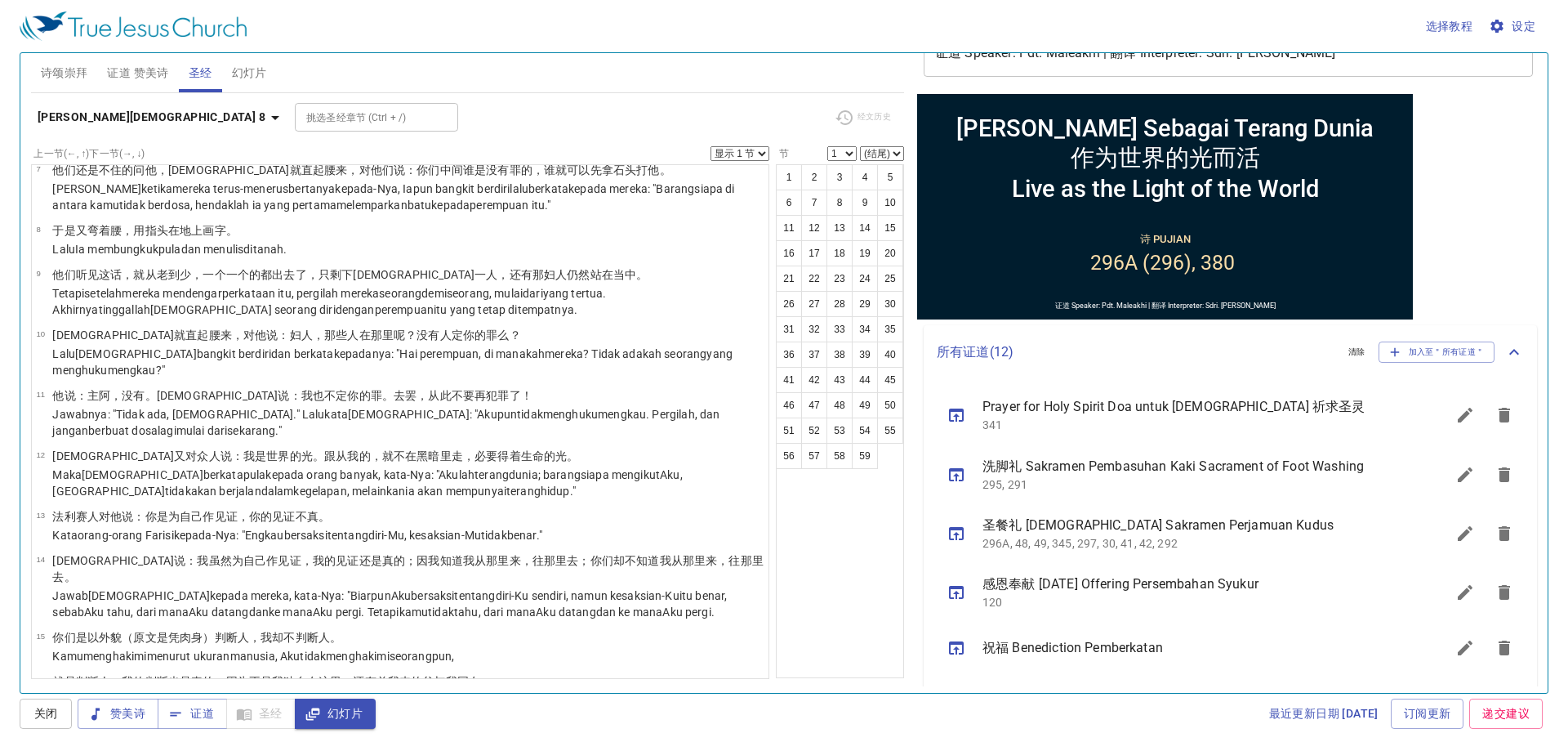
scroll to position [326, 0]
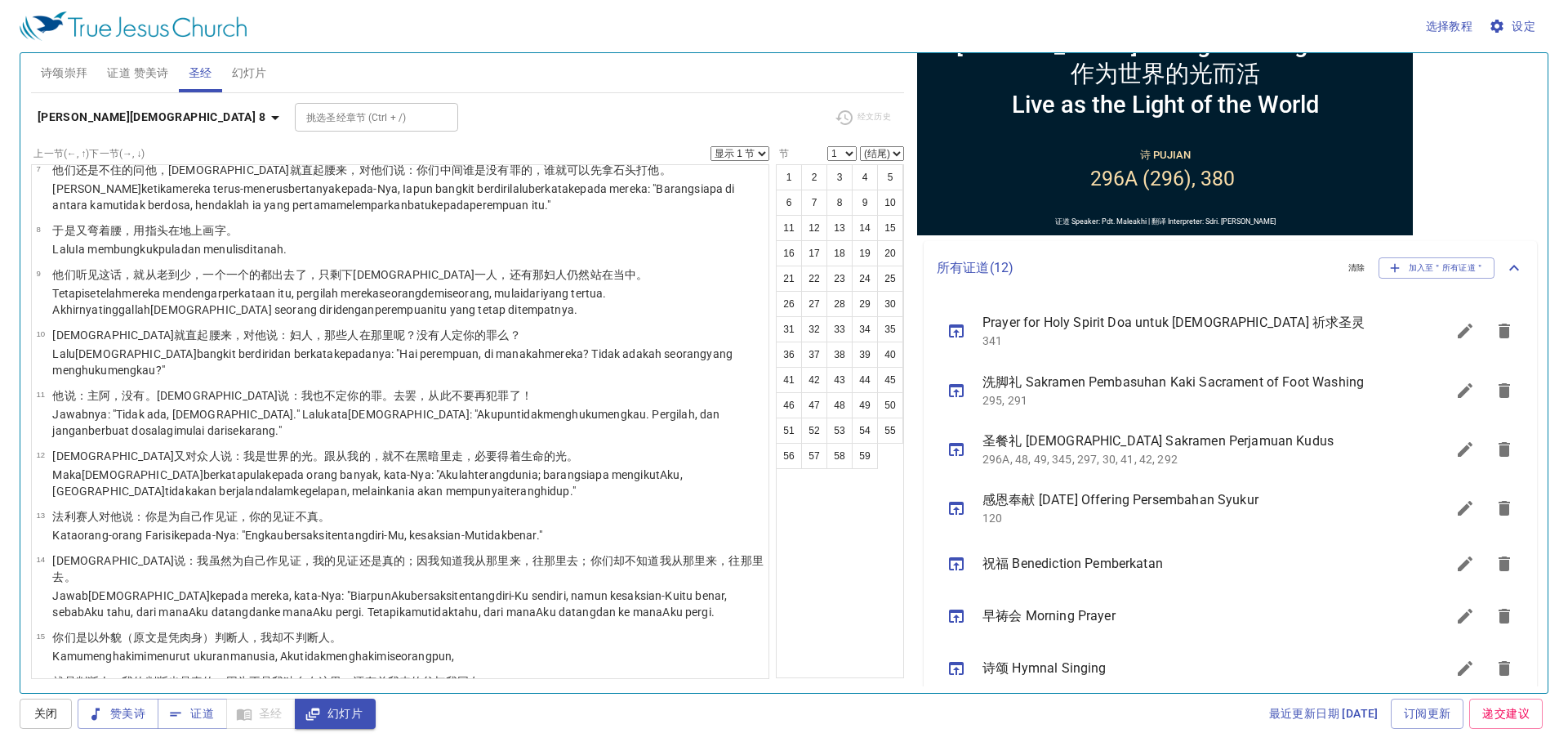
click at [1445, 446] on button "sermon lineup list" at bounding box center [1465, 449] width 39 height 39
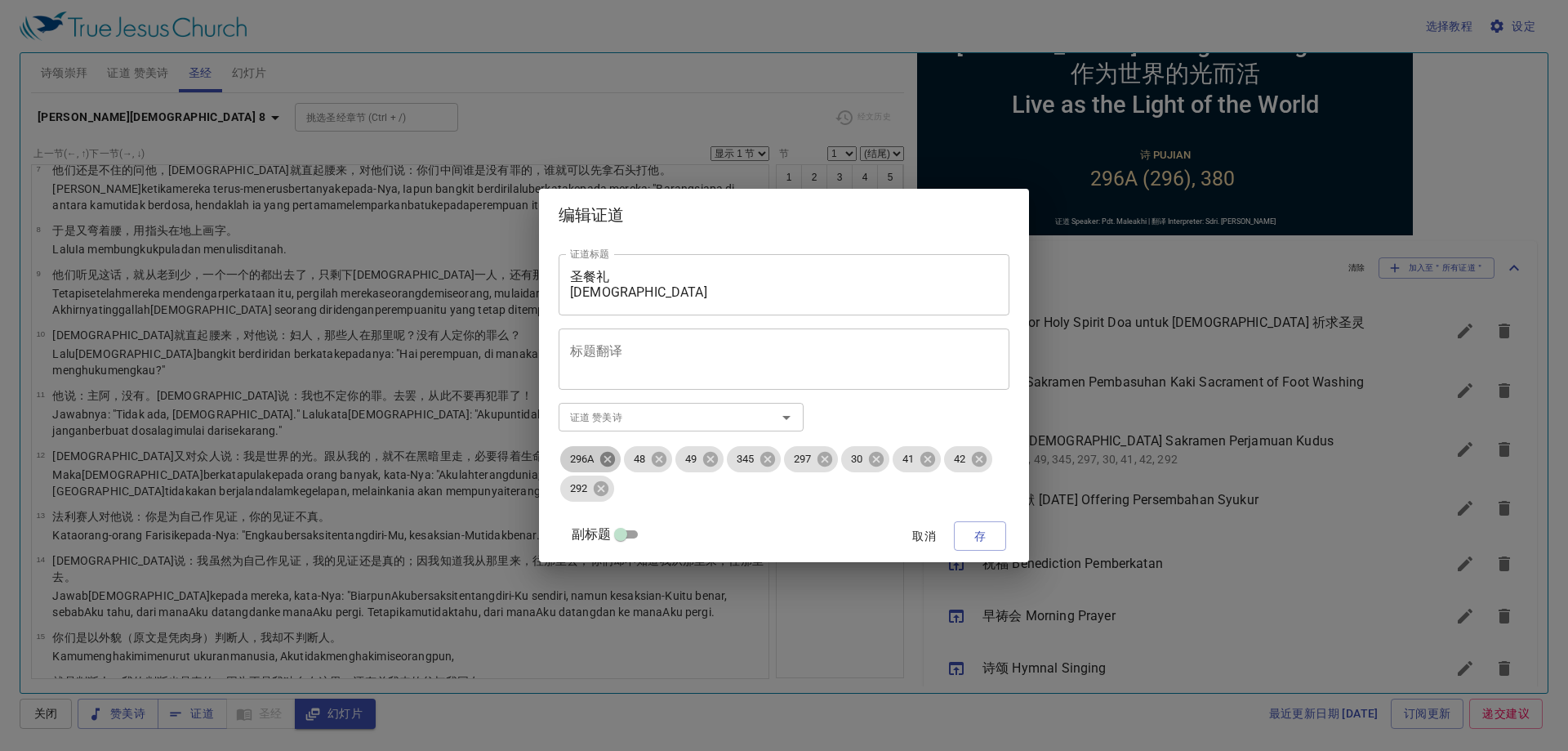
click at [610, 458] on icon at bounding box center [608, 459] width 18 height 18
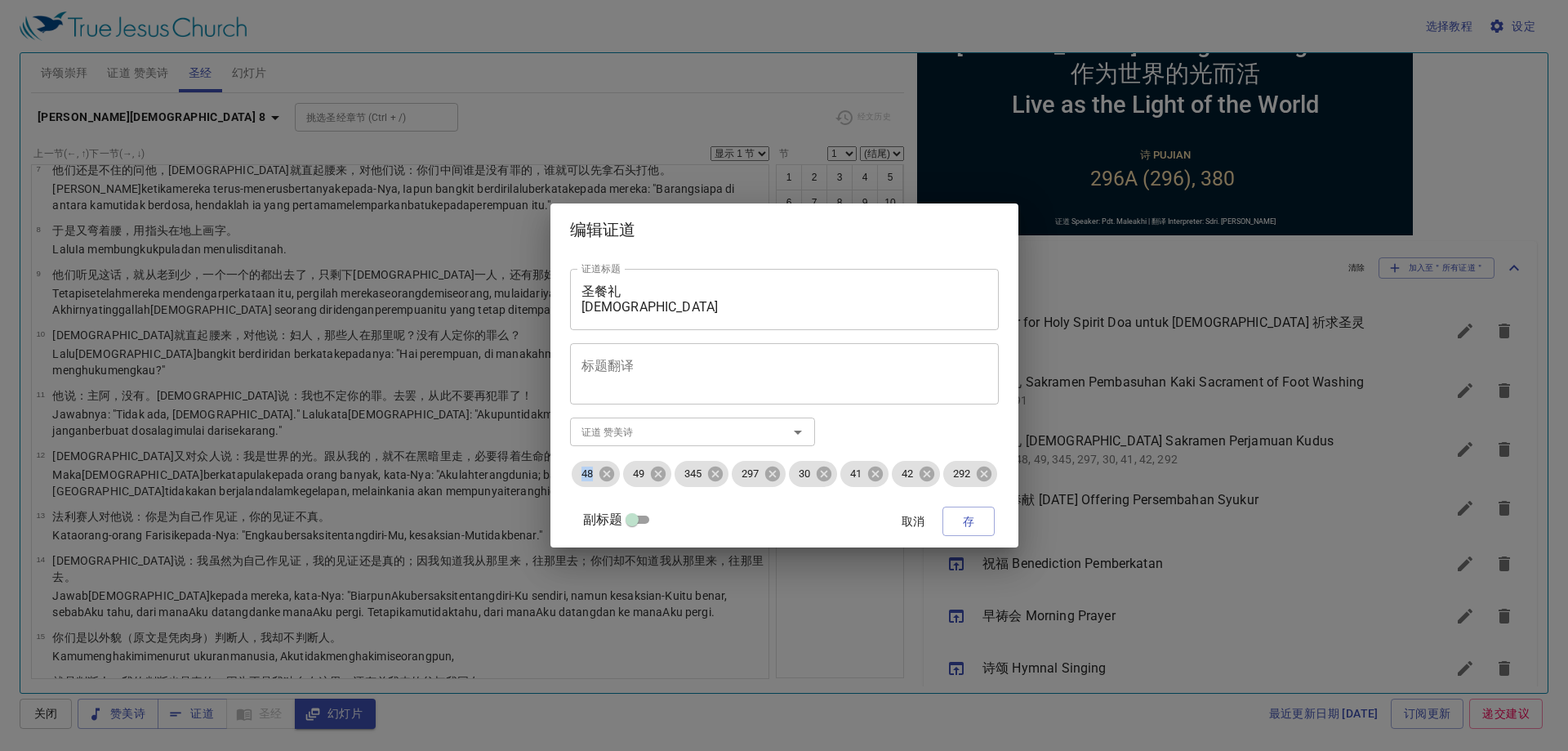
click at [610, 458] on div "证道标题 圣餐礼 Holy Communion Sakramen Perjamuan Kudus 证道标题 标题翻译 标题翻译 副标题 副标题 副标题翻译 副…" at bounding box center [784, 401] width 429 height 279
click at [601, 479] on icon at bounding box center [606, 473] width 15 height 15
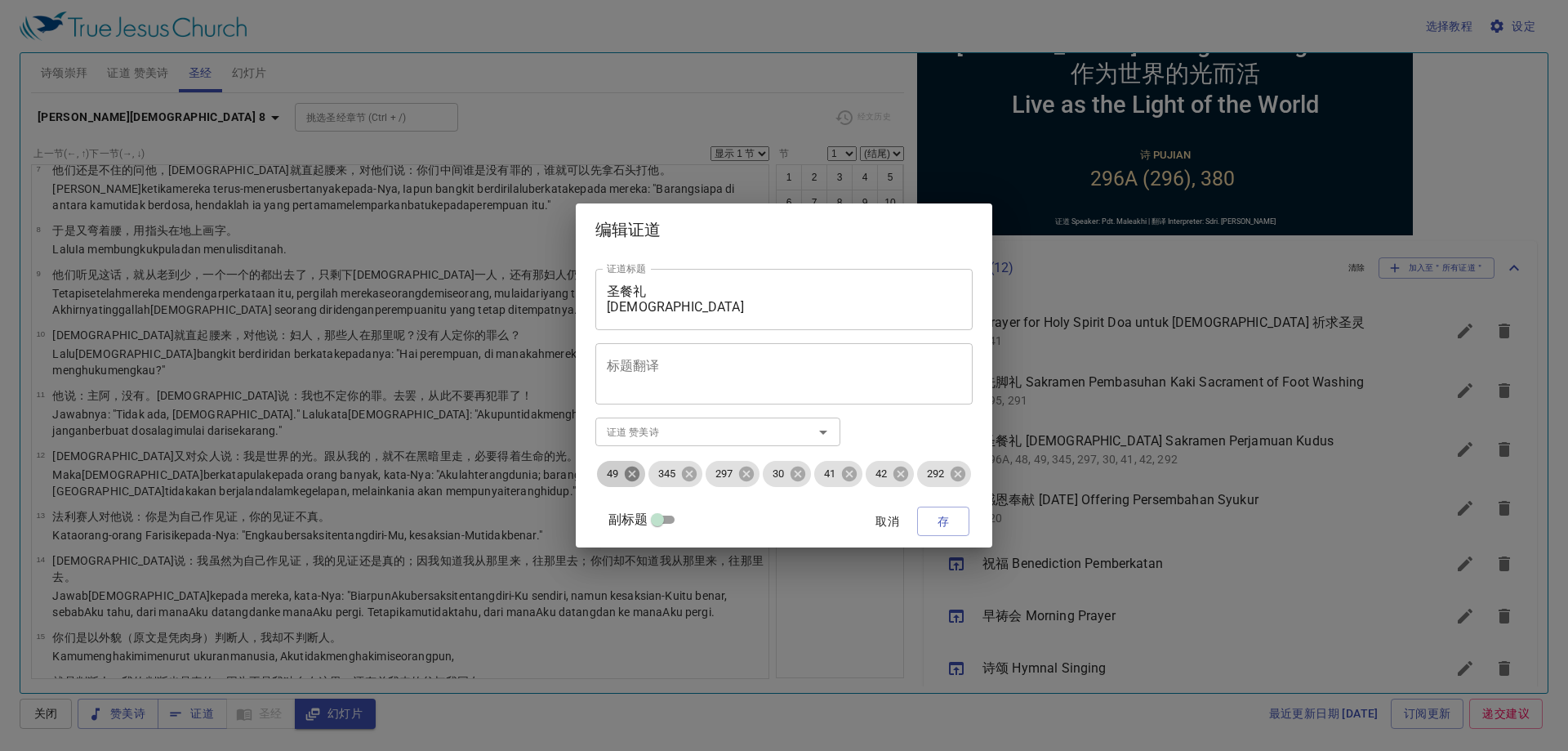
click at [623, 472] on icon at bounding box center [632, 473] width 18 height 18
click at [650, 479] on icon at bounding box center [642, 473] width 15 height 15
click at [650, 472] on icon at bounding box center [642, 473] width 15 height 15
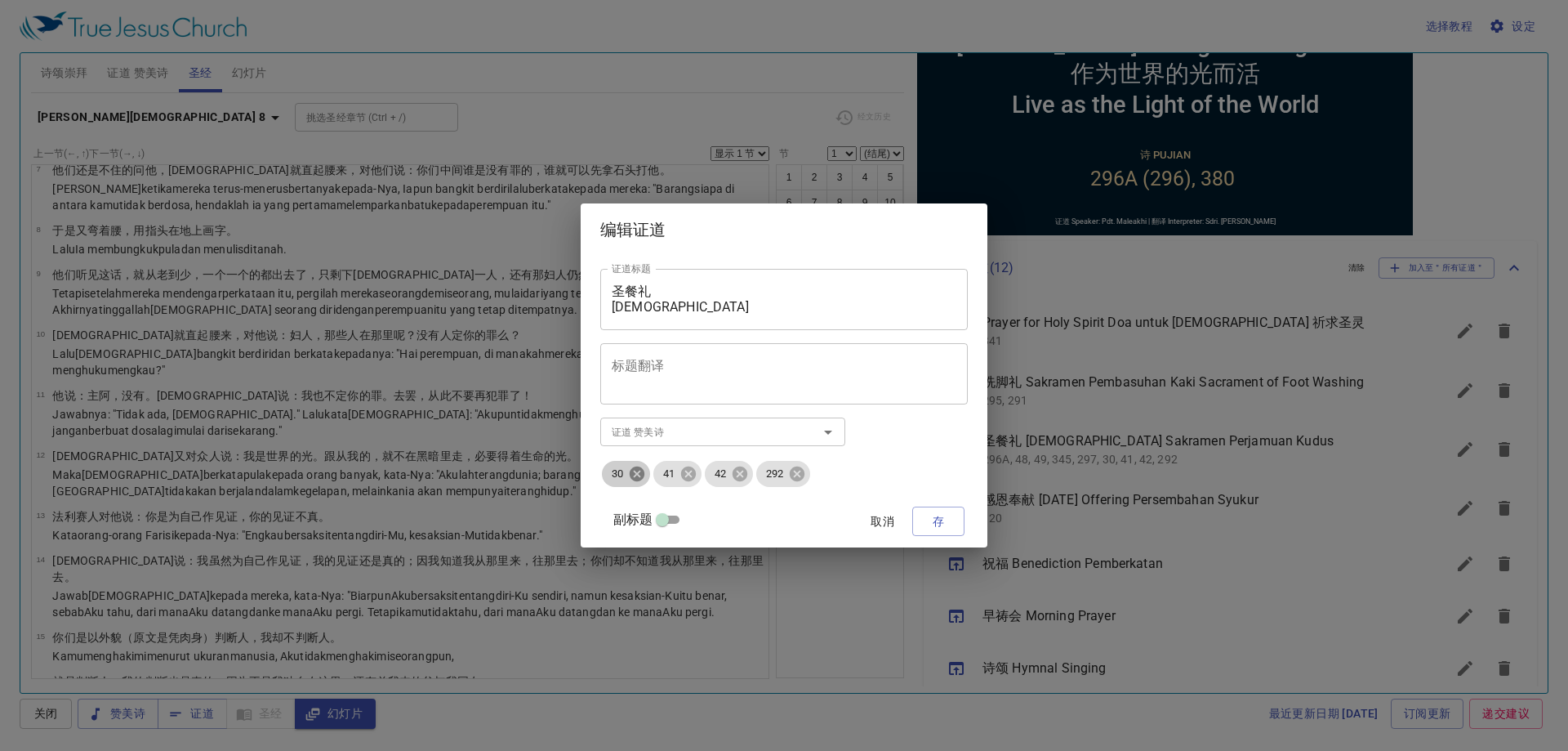
click at [646, 472] on icon at bounding box center [637, 473] width 18 height 18
click at [650, 472] on icon at bounding box center [642, 473] width 15 height 15
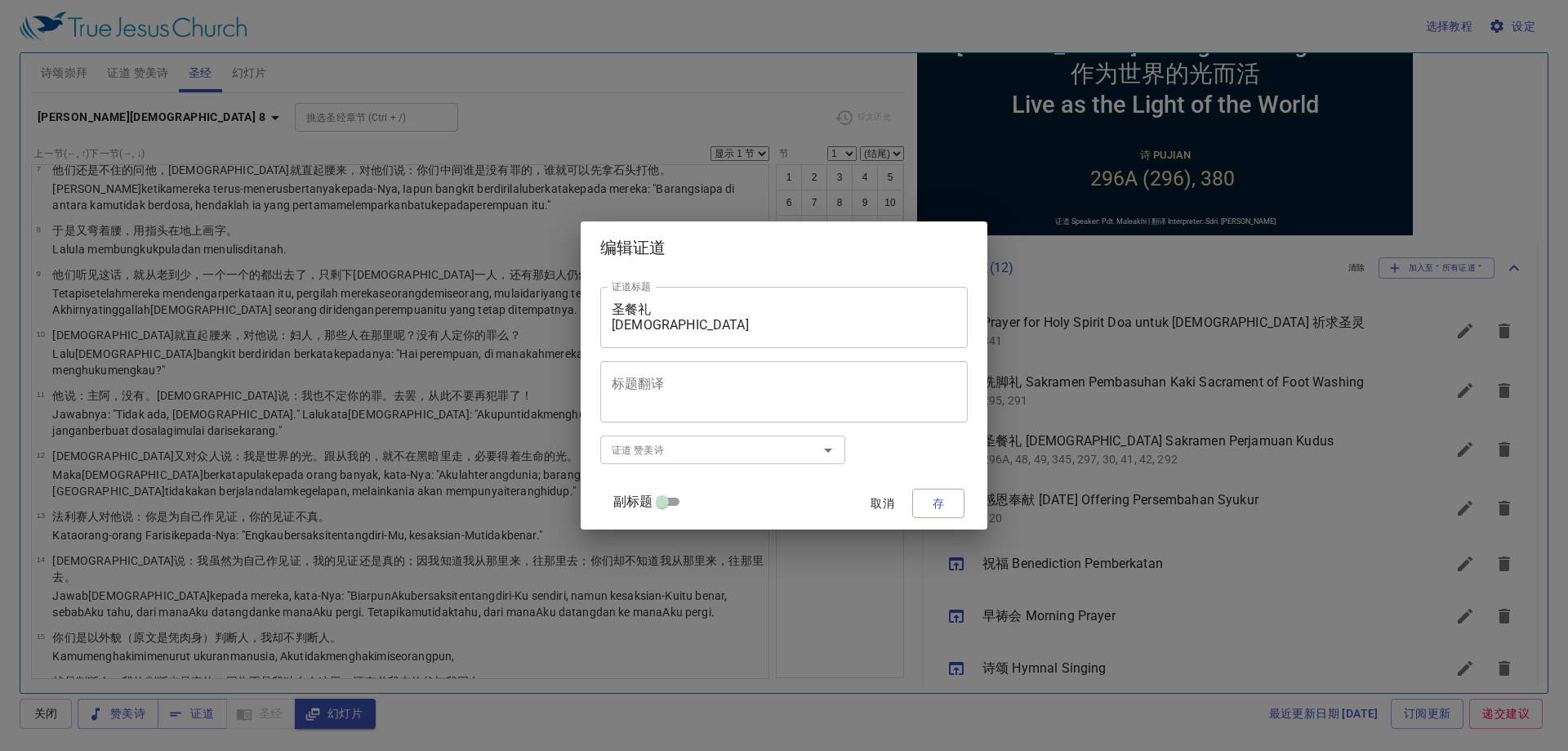
click at [679, 446] on input "证道 赞美诗" at bounding box center [698, 449] width 187 height 19
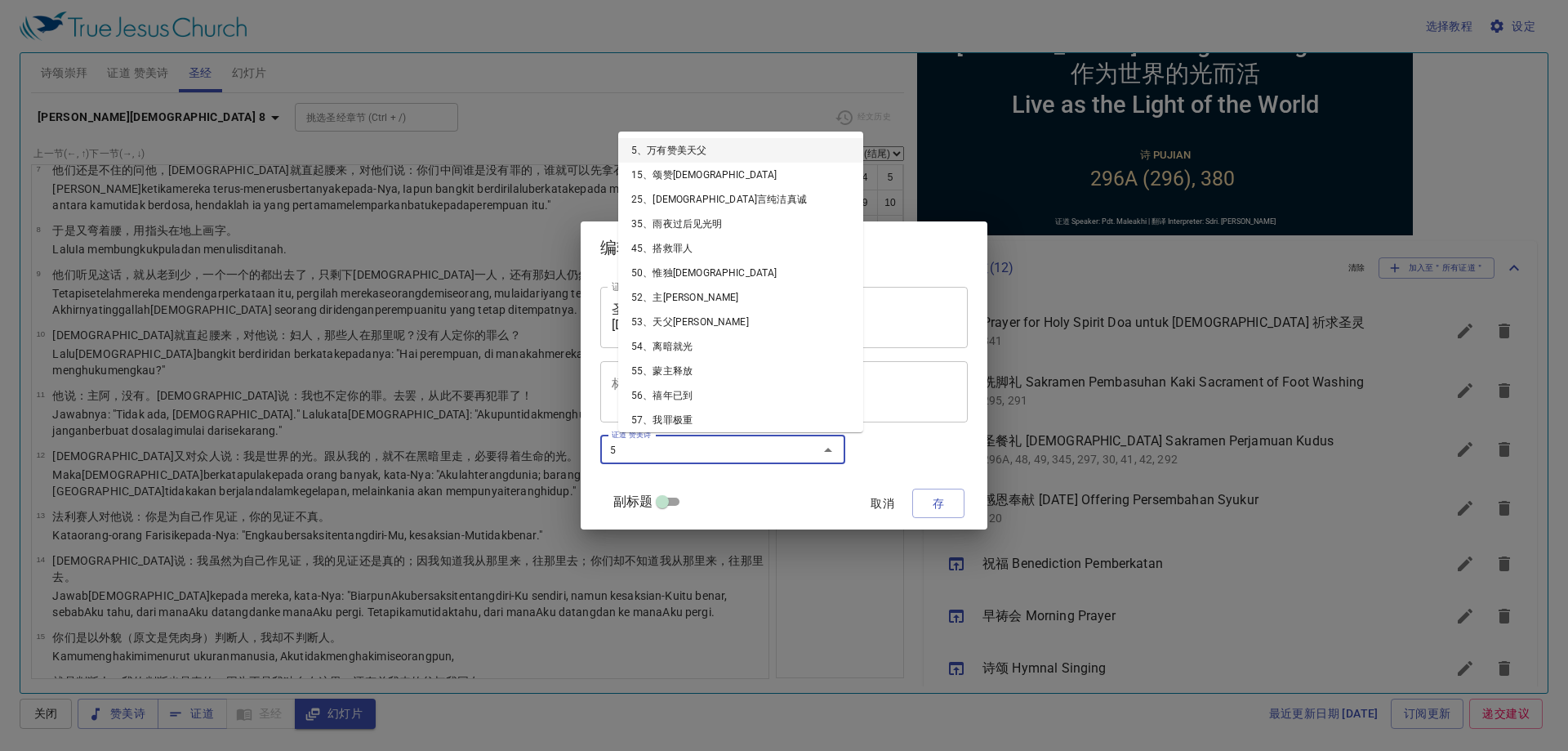
type input "57"
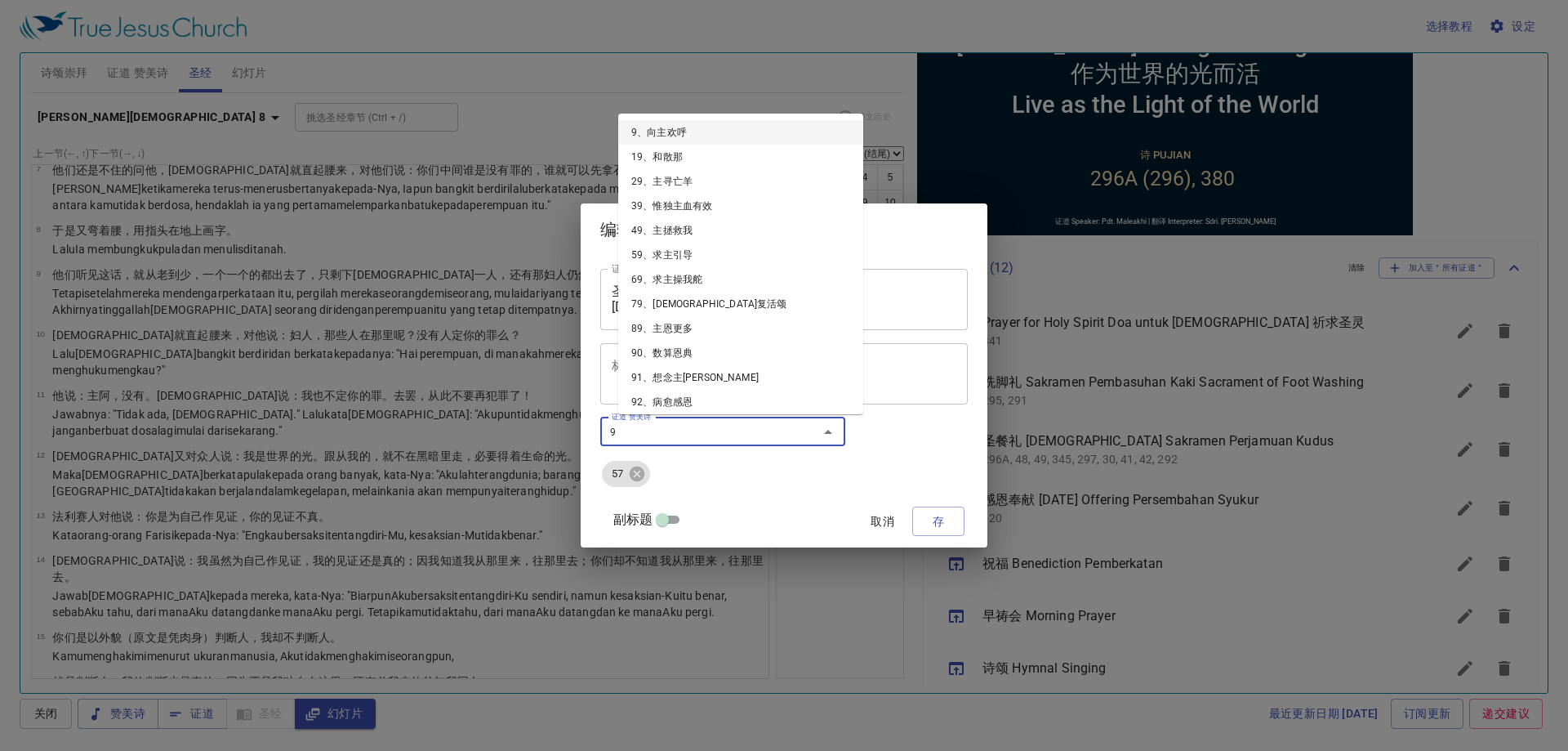
type input "96"
type input "99"
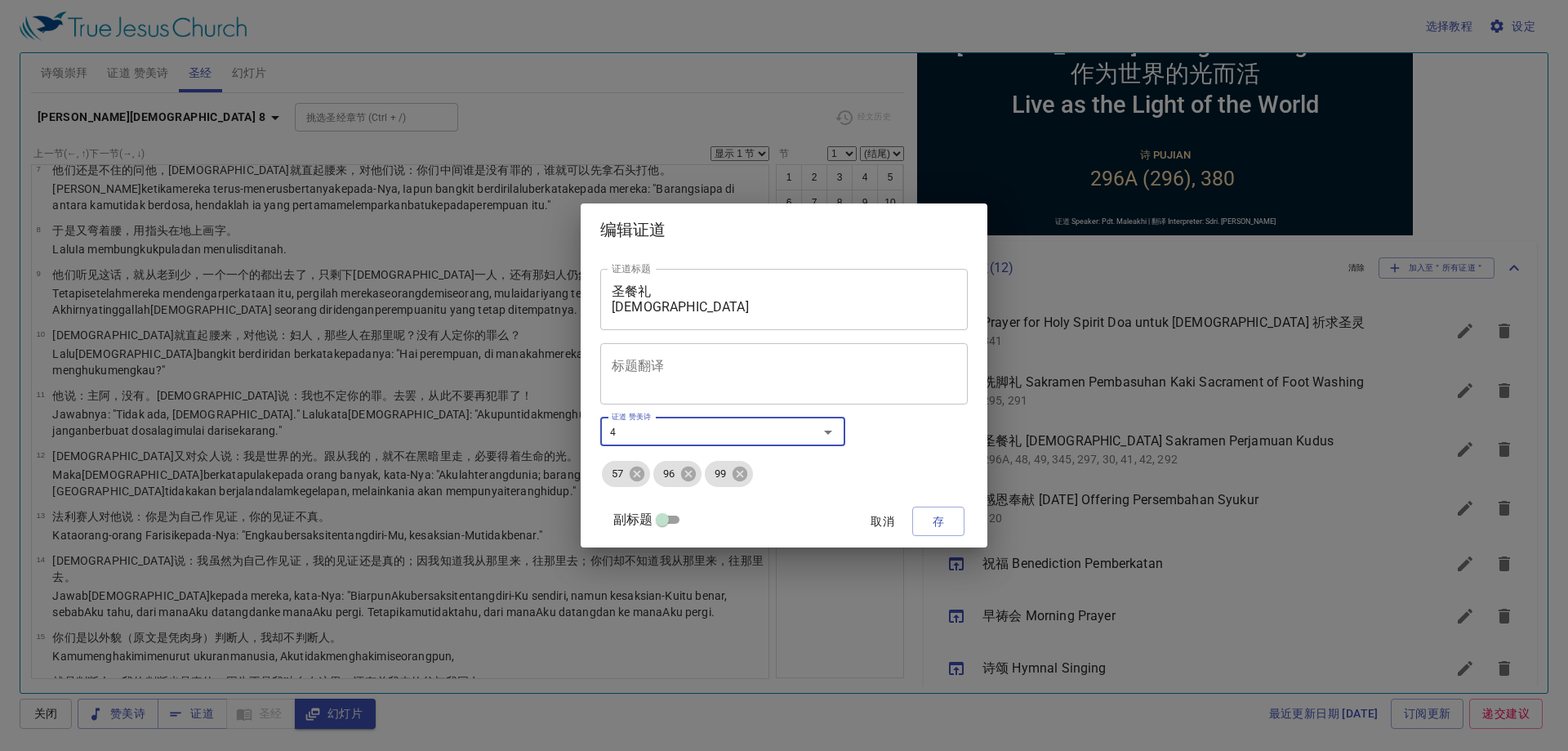
type input "44"
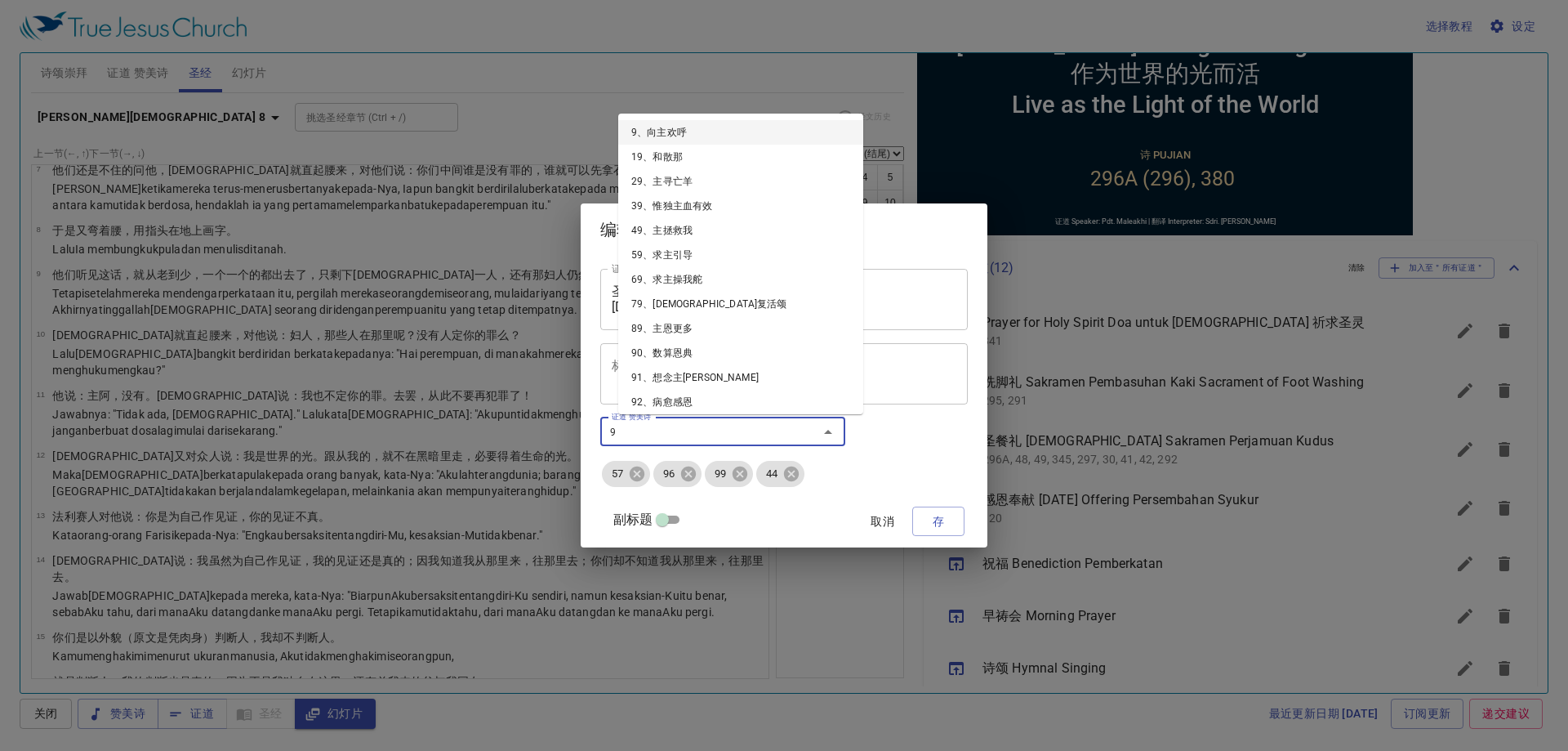
type input "98"
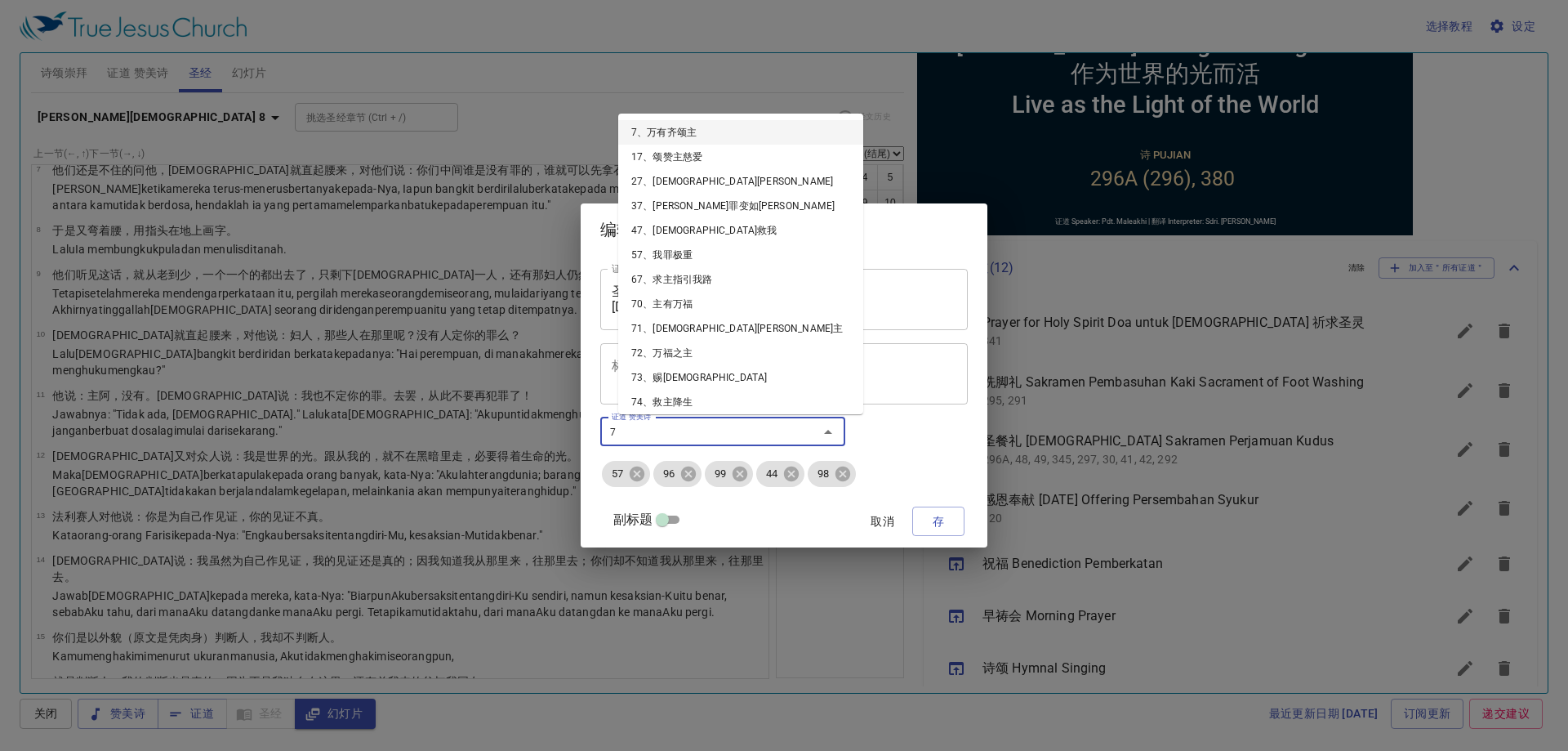
type input "76"
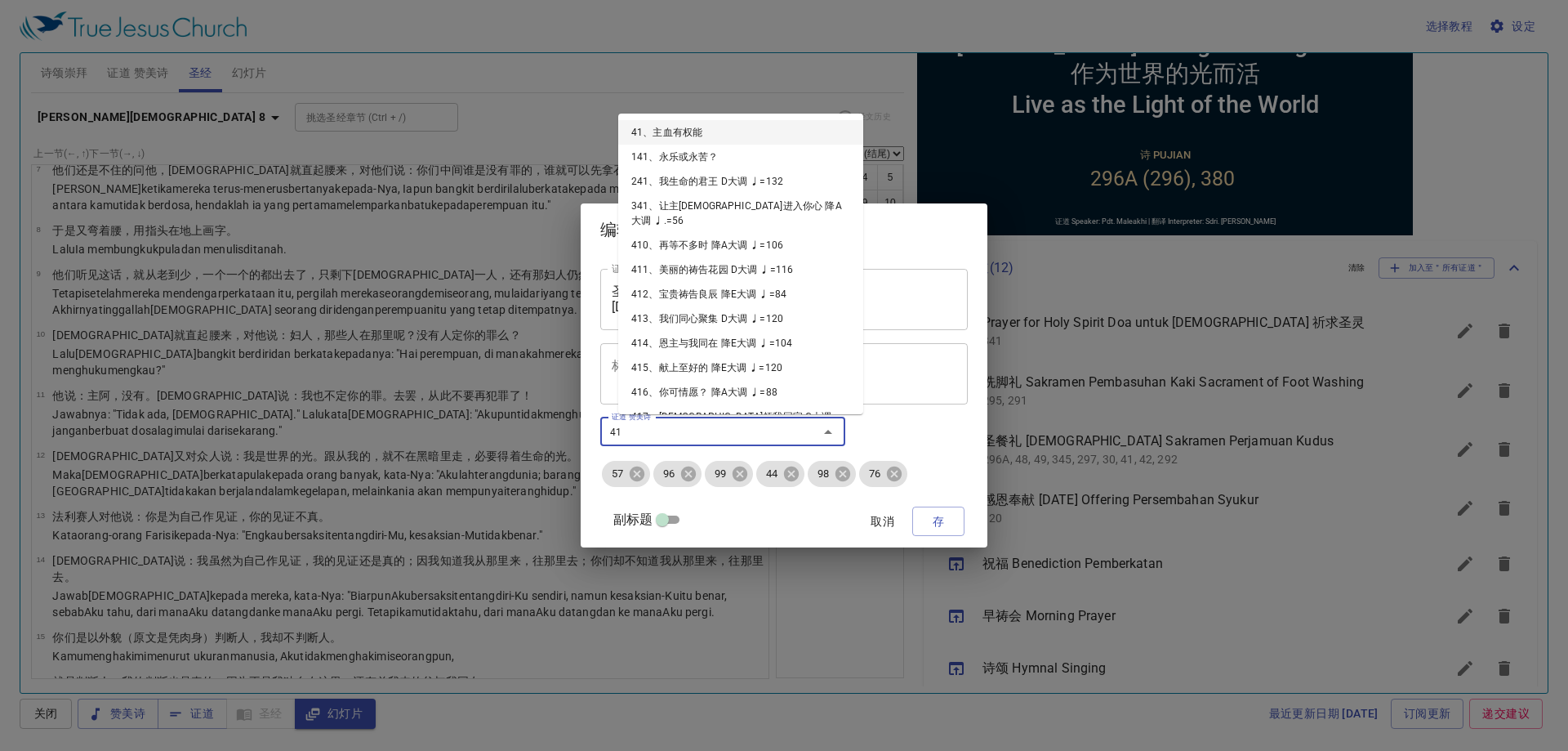
type input "412"
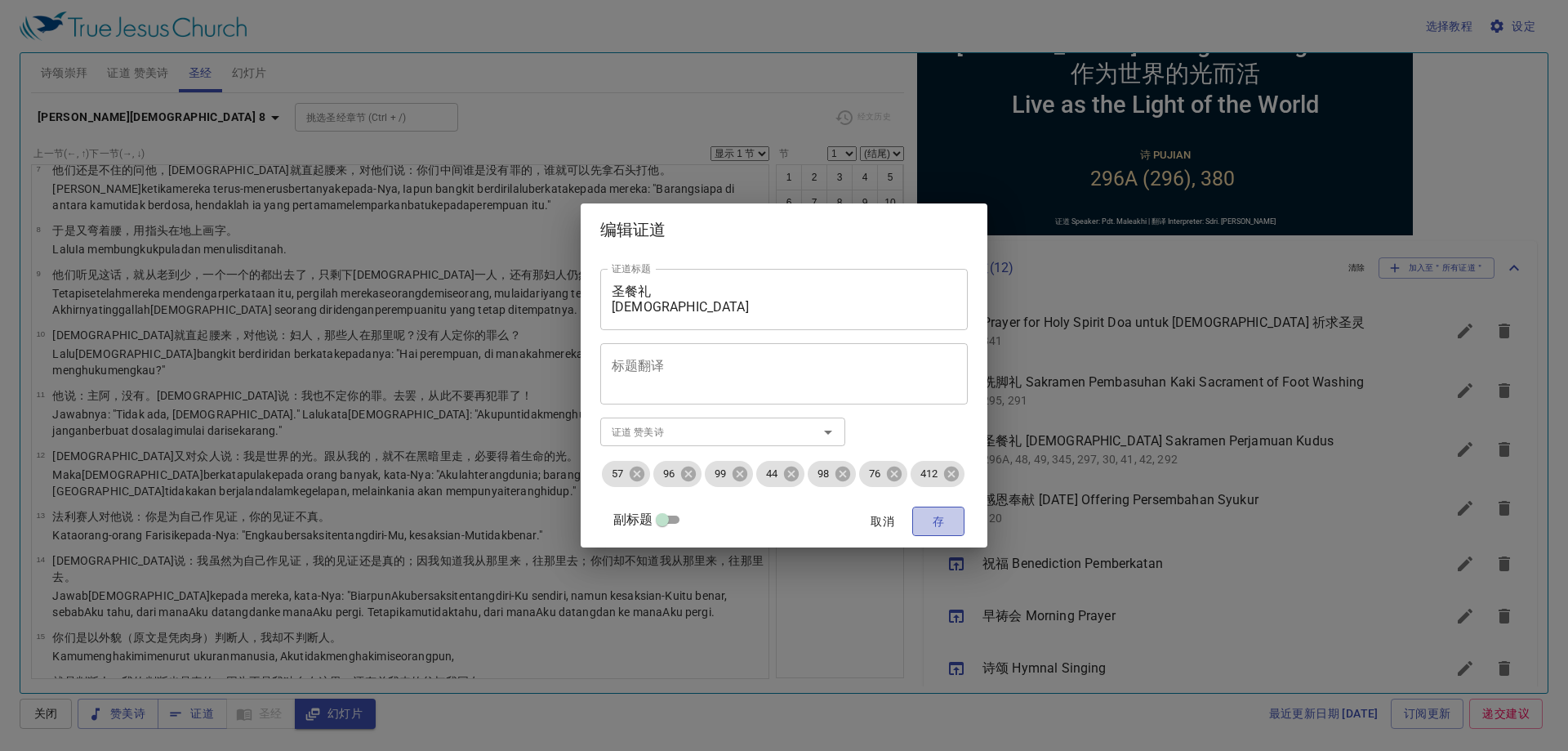
click at [942, 513] on span "存" at bounding box center [938, 521] width 26 height 20
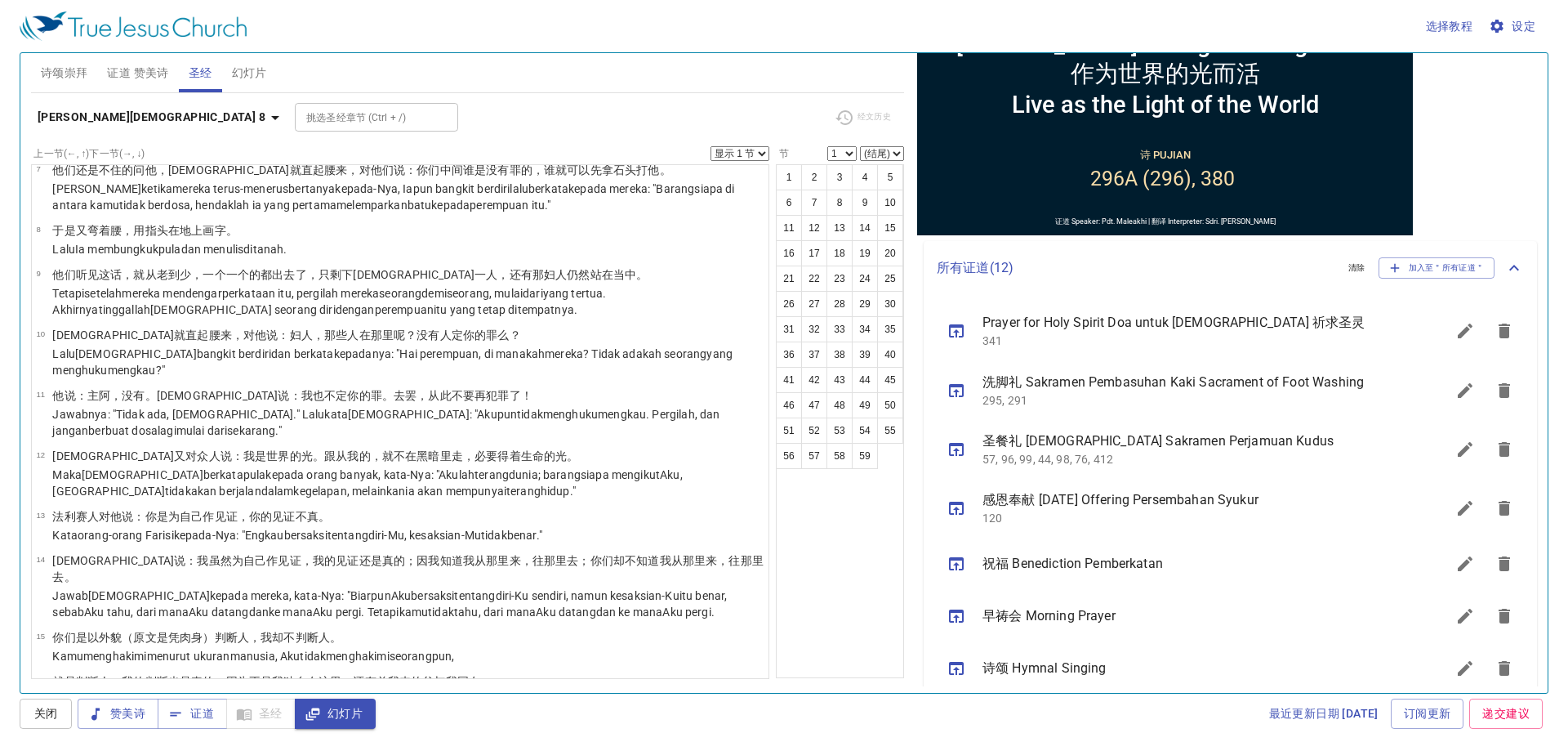
click at [1455, 515] on icon "sermon lineup list" at bounding box center [1465, 507] width 19 height 19
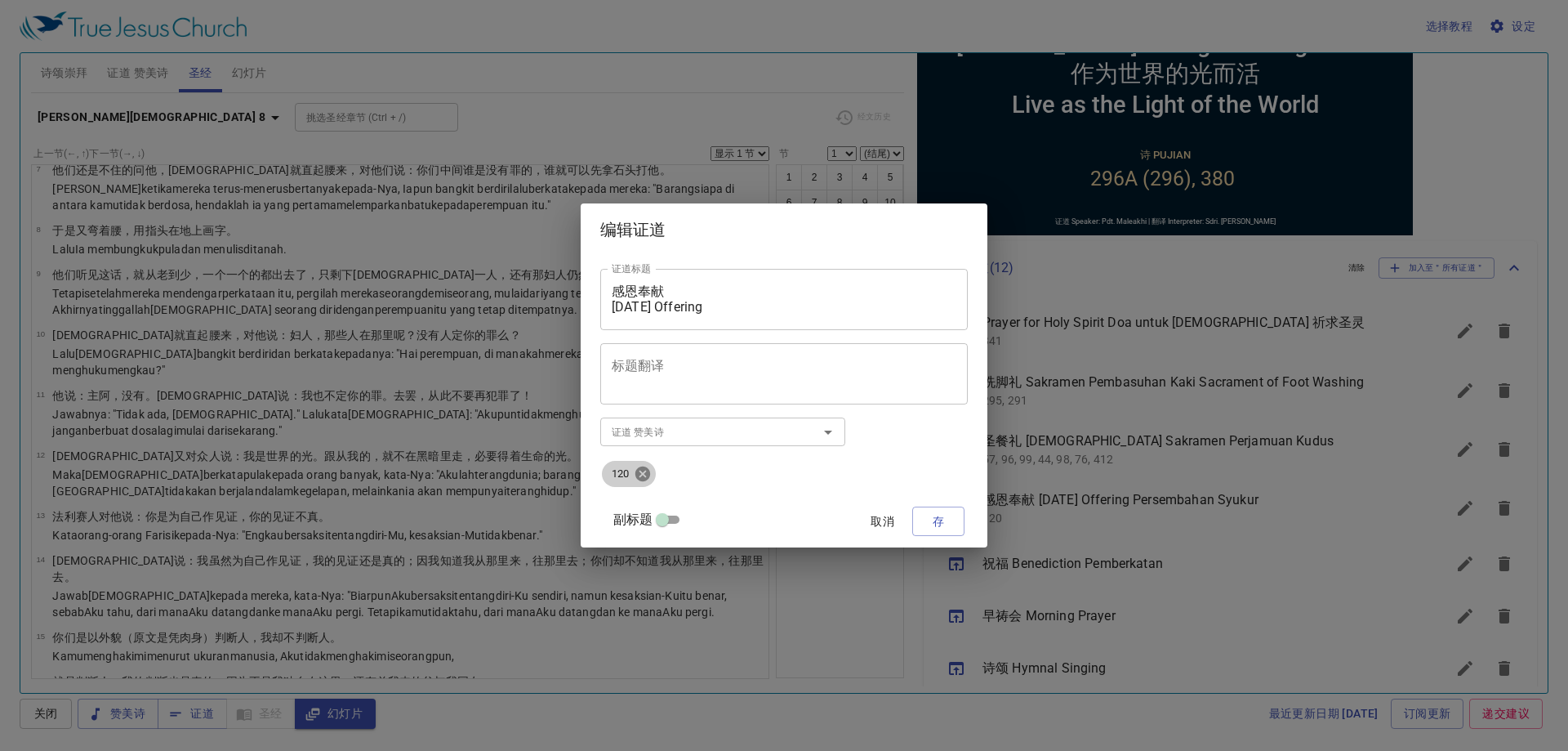
click at [650, 473] on icon at bounding box center [642, 473] width 15 height 15
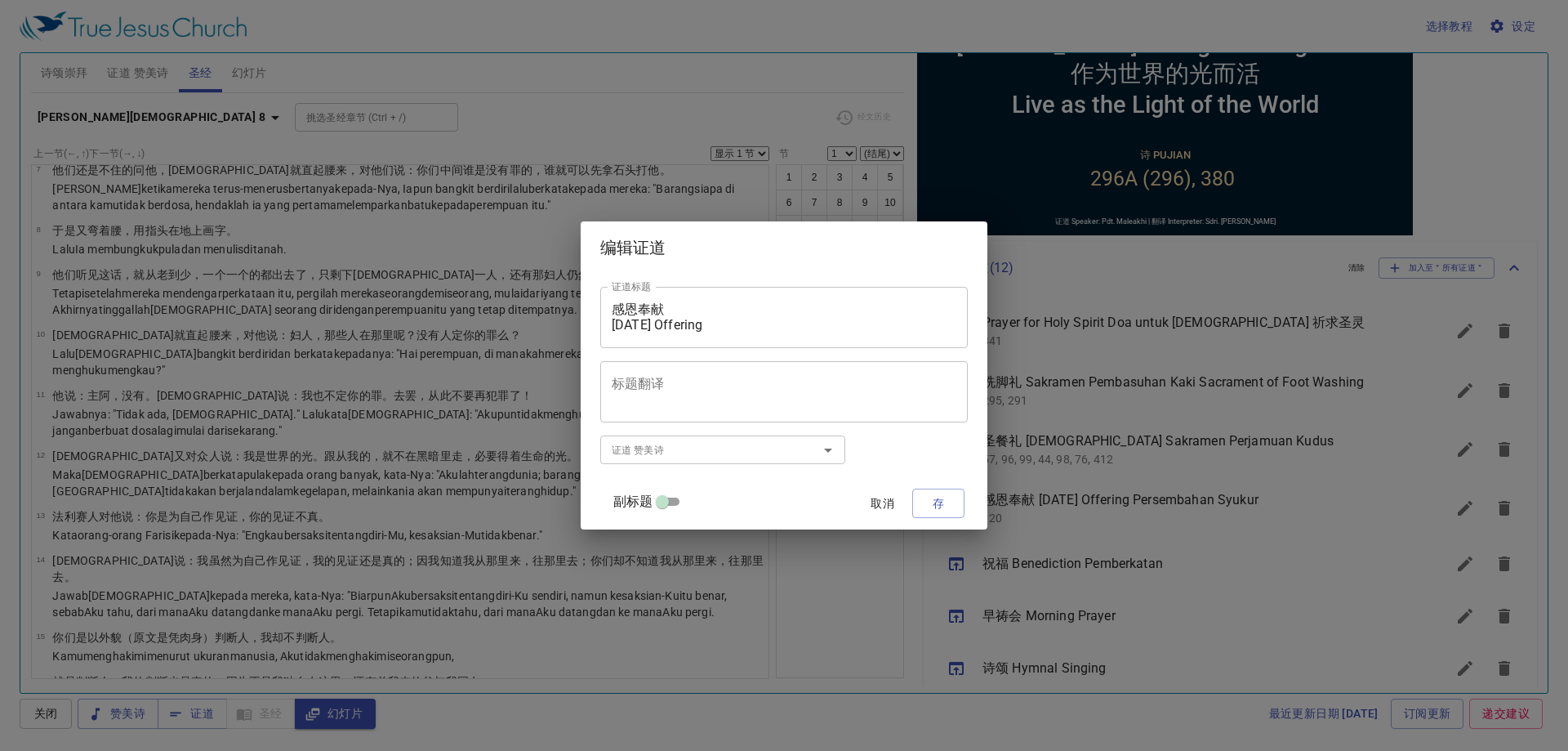
click at [673, 454] on input "证道 赞美诗" at bounding box center [698, 449] width 187 height 19
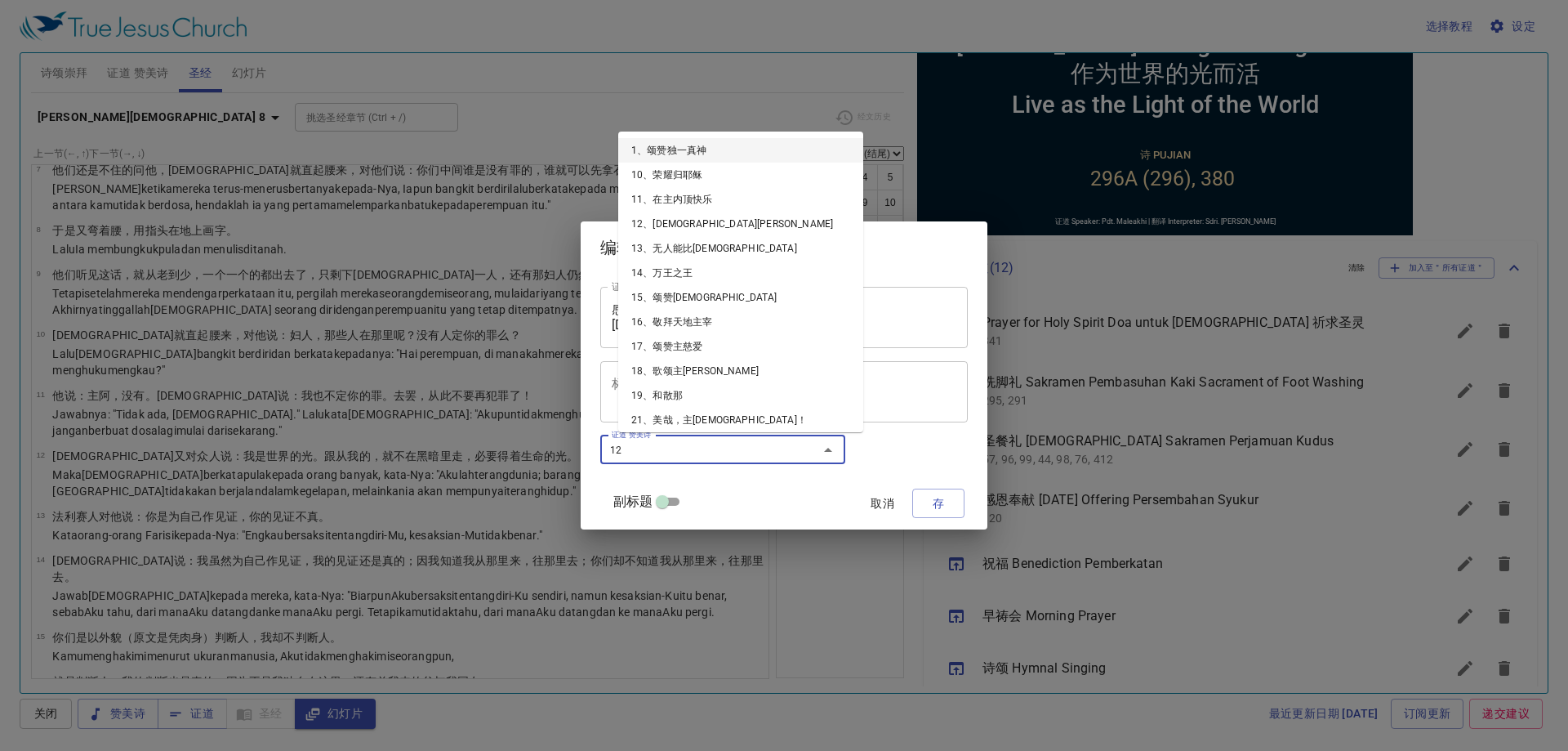
type input "121"
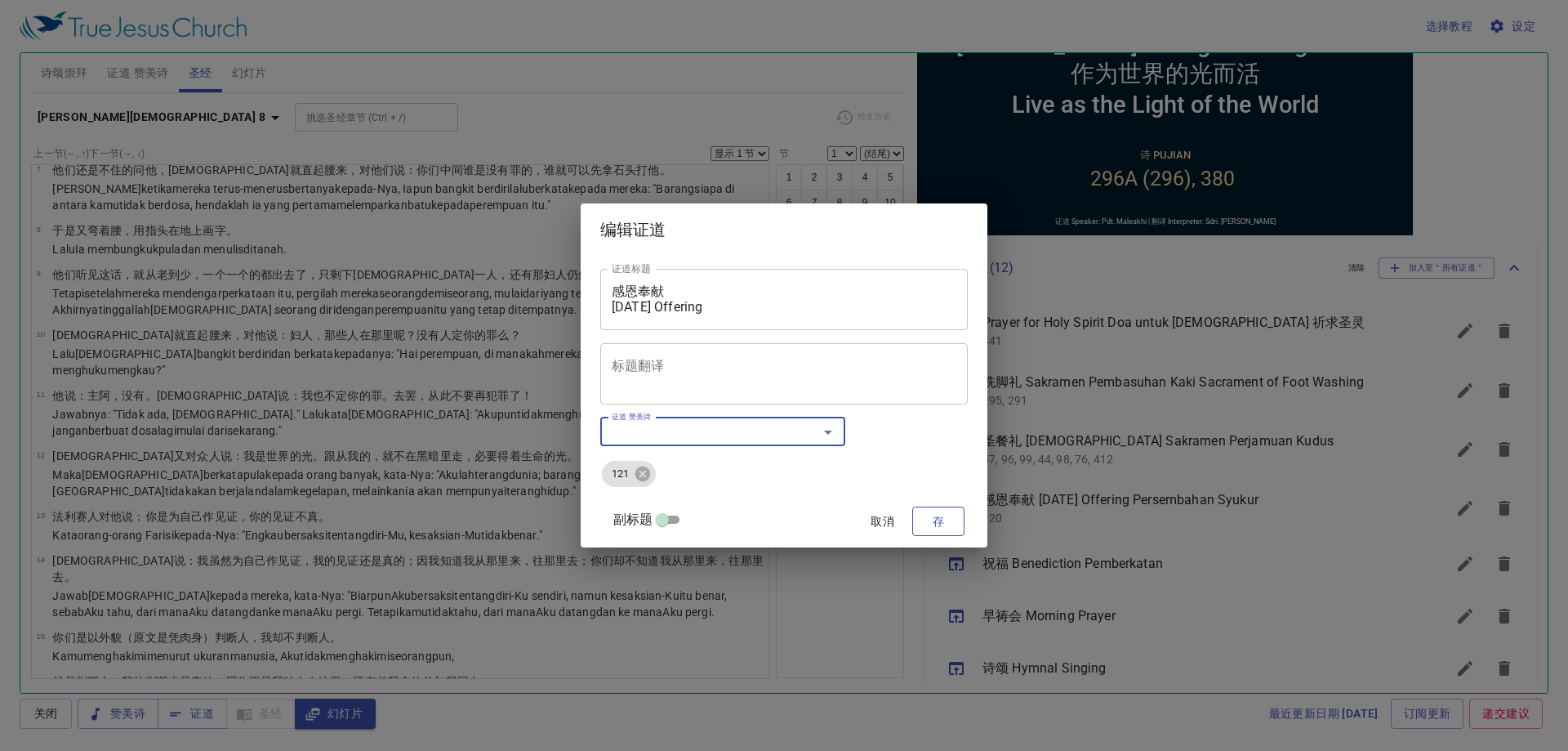
click at [925, 514] on span "存" at bounding box center [938, 521] width 26 height 20
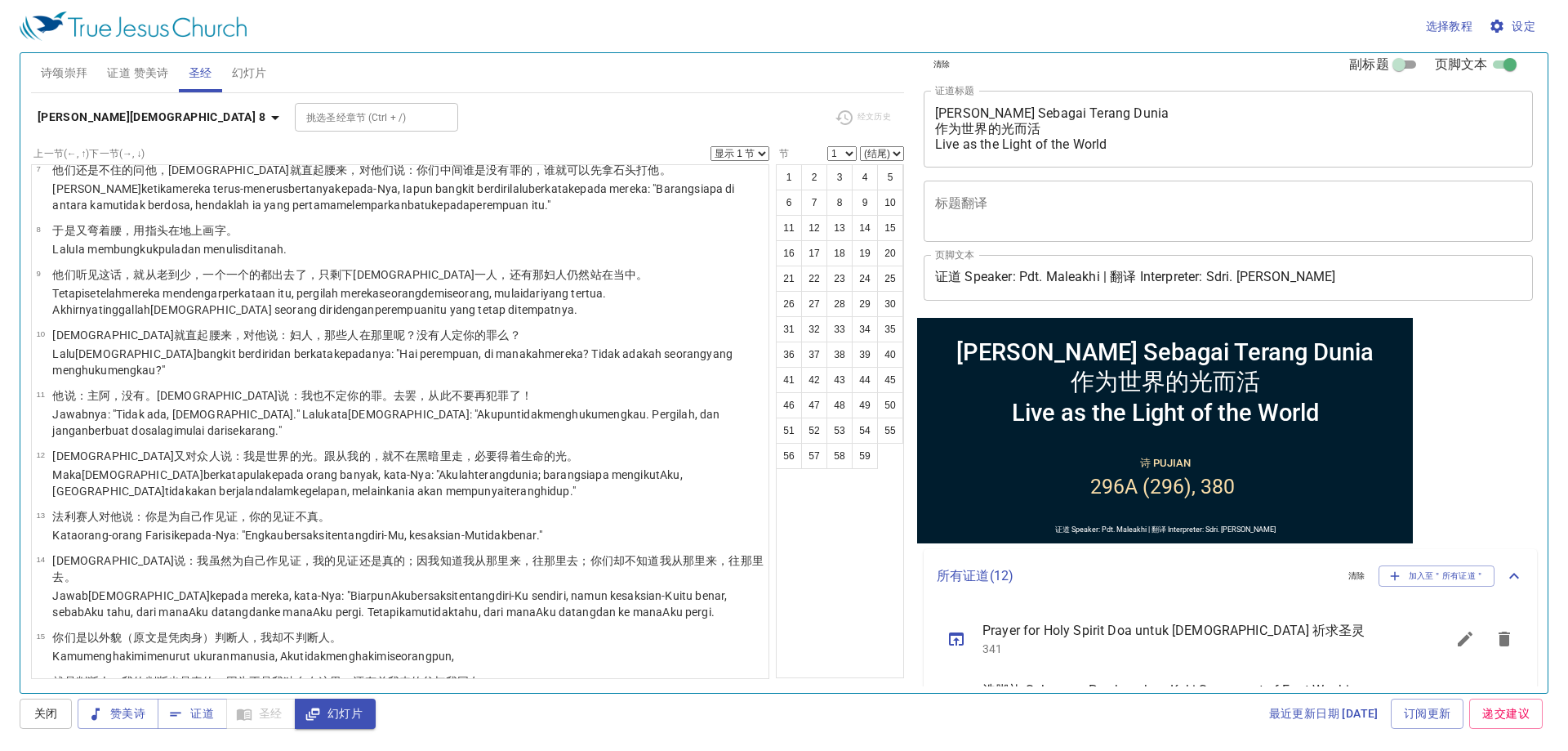
scroll to position [0, 0]
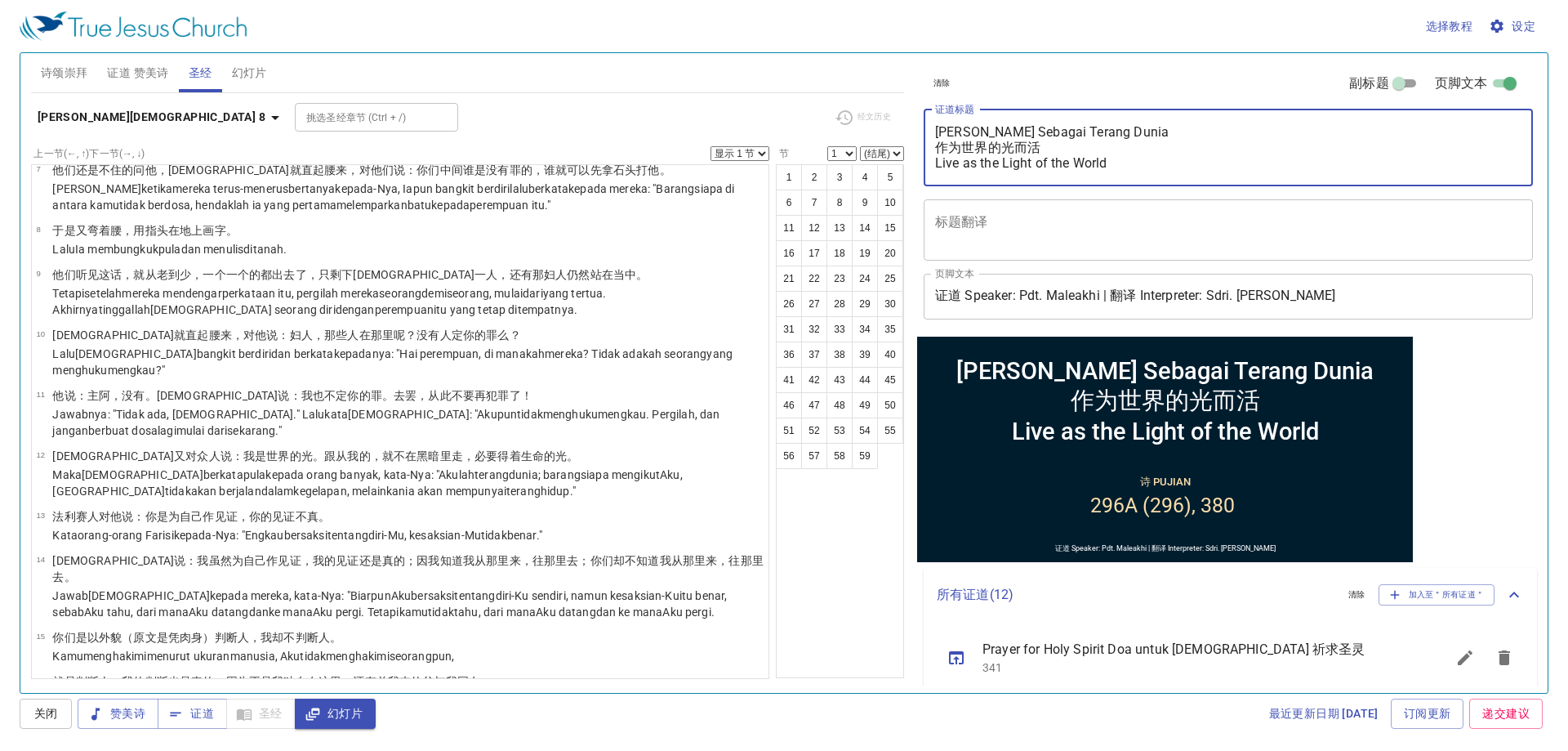
click at [1081, 153] on textarea "Hidup Sebagai Terang Dunia 作为世界的光而活 Live as the Light of the World" at bounding box center [1228, 147] width 586 height 47
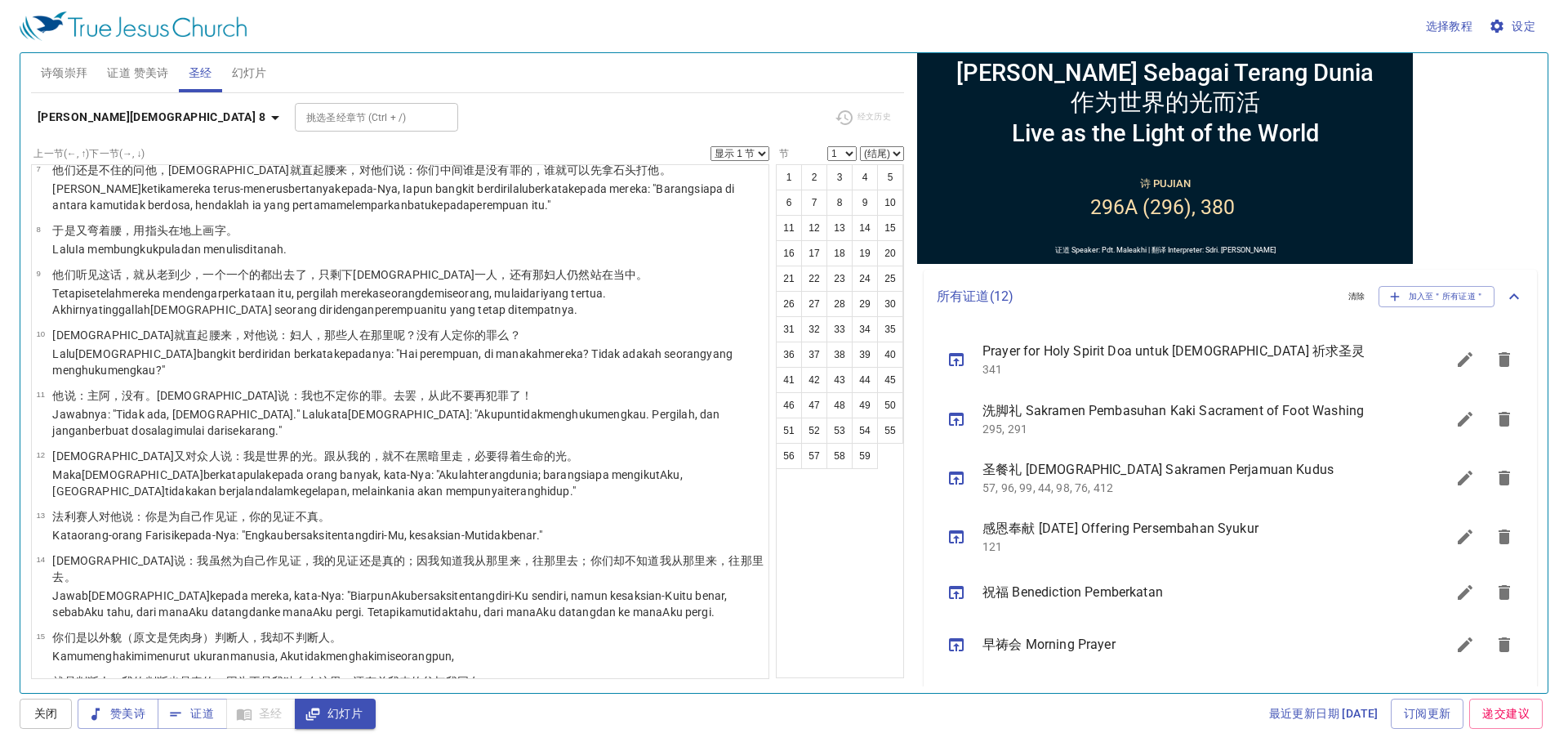
scroll to position [326, 0]
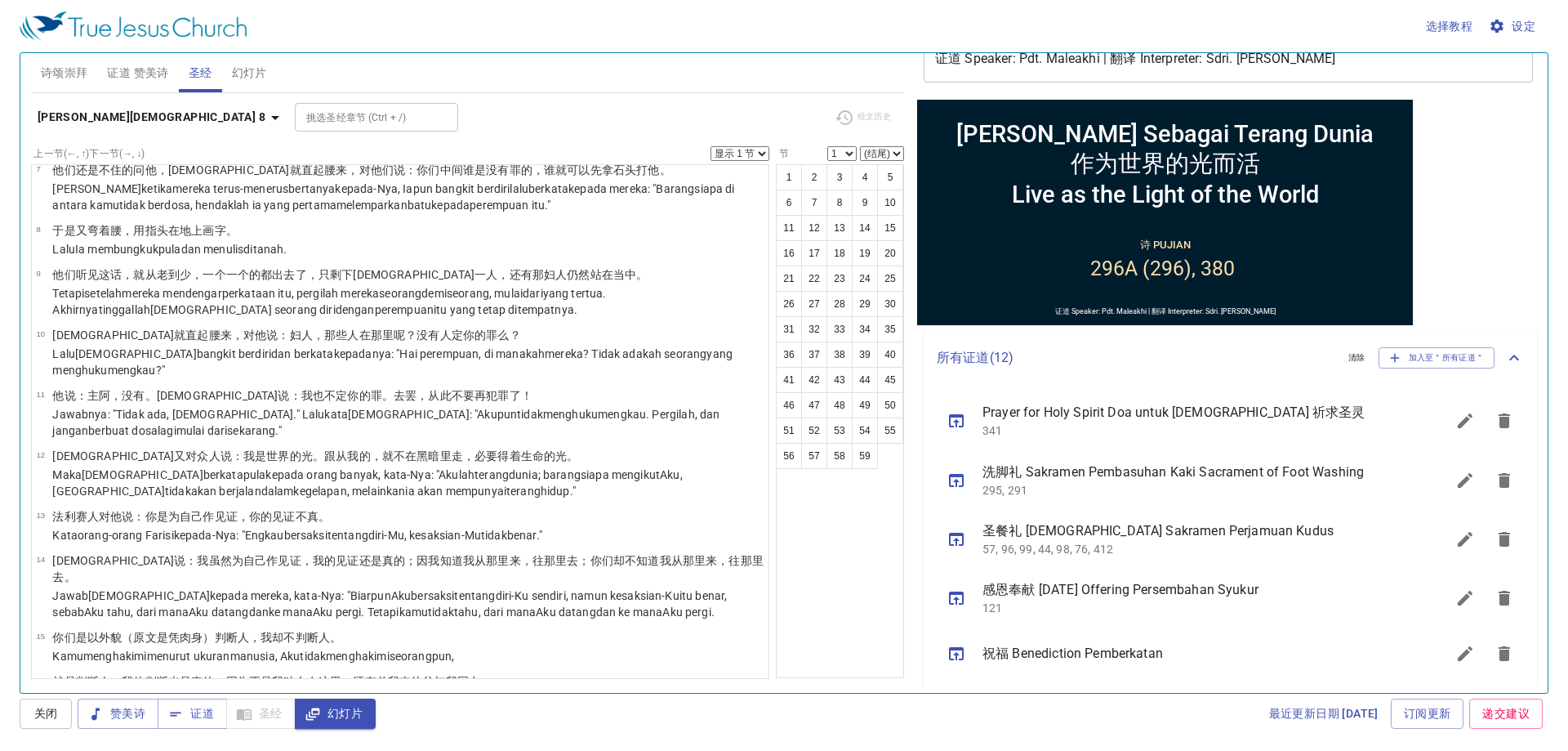
scroll to position [201, 0]
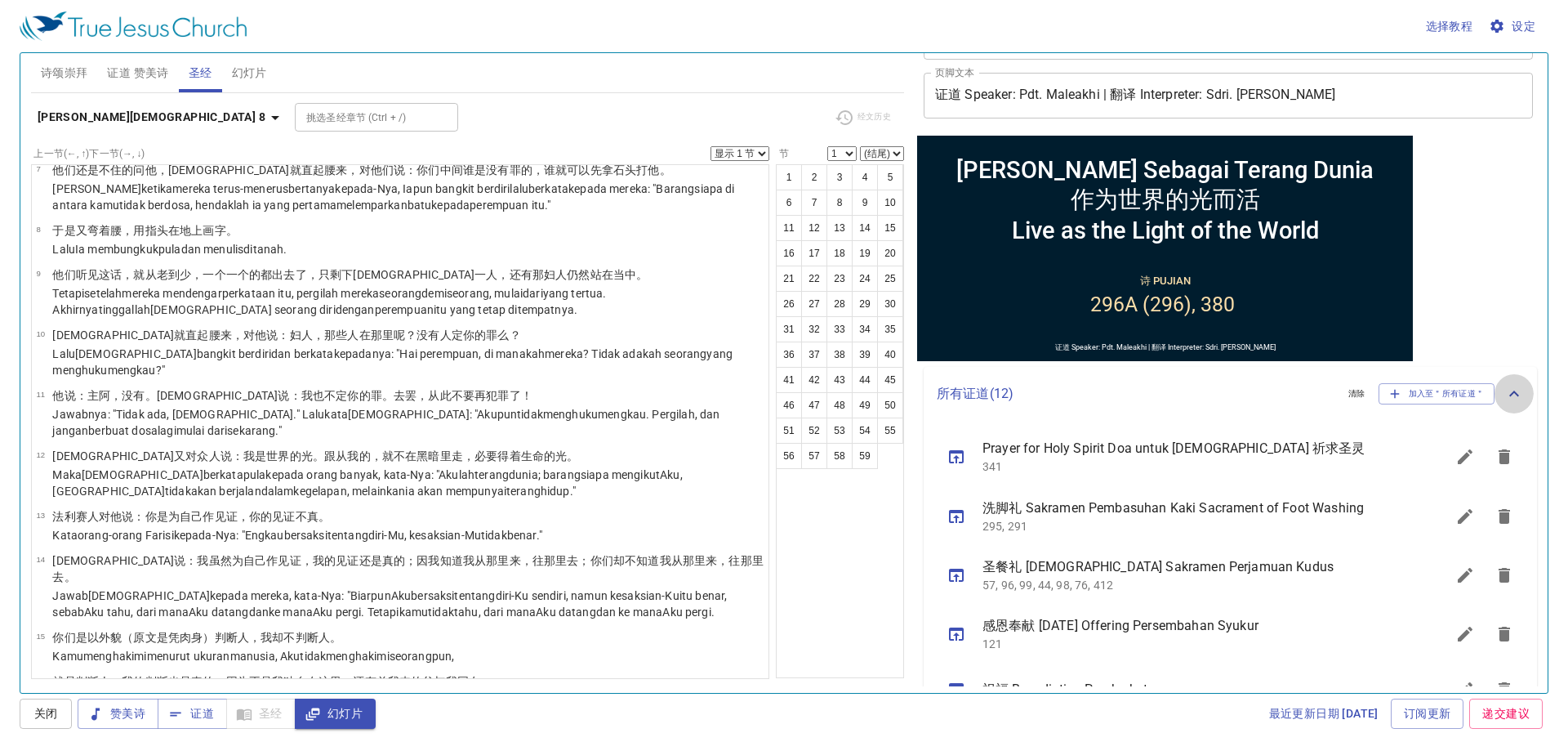
click at [1504, 402] on icon at bounding box center [1513, 394] width 19 height 19
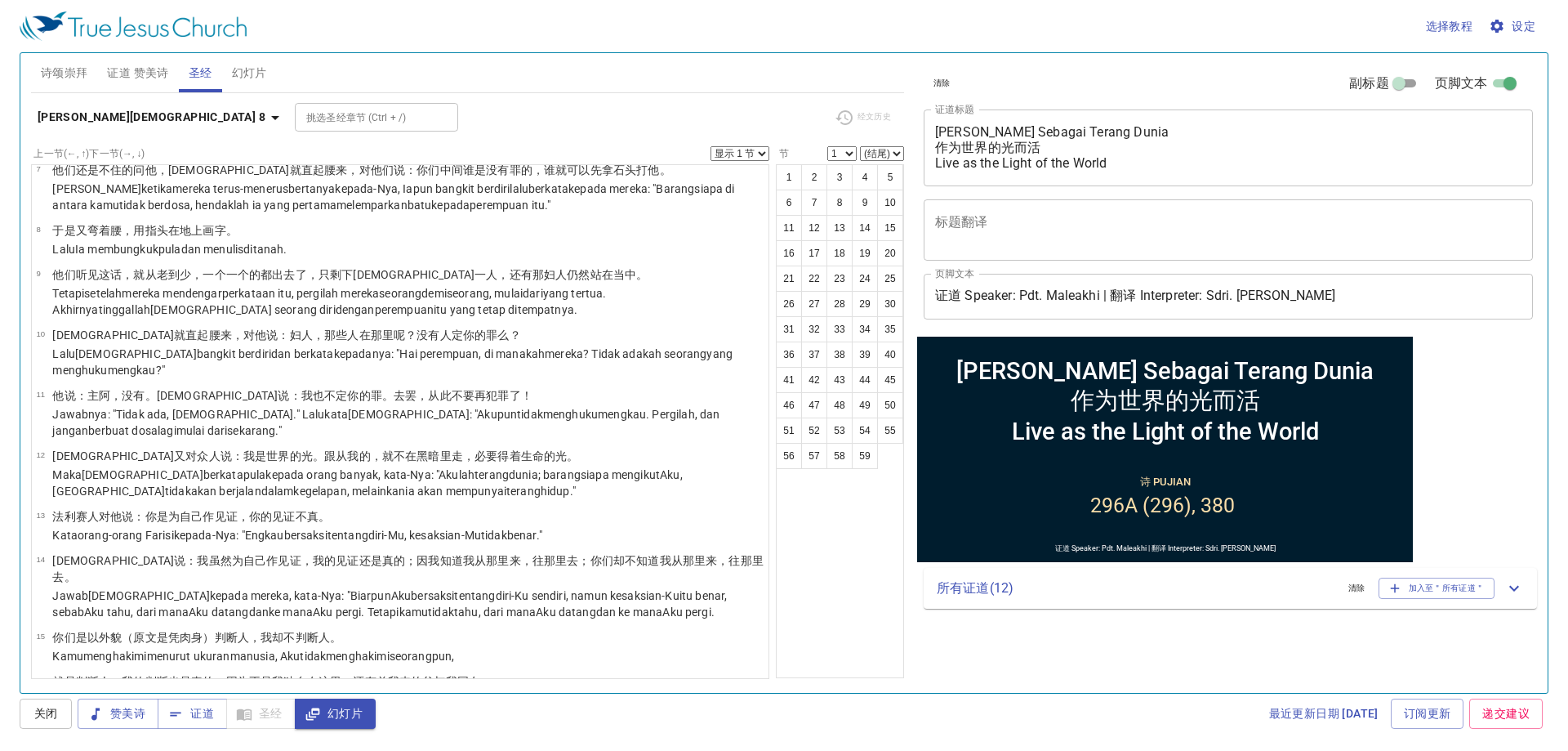
scroll to position [0, 0]
click at [1521, 593] on icon at bounding box center [1513, 588] width 19 height 19
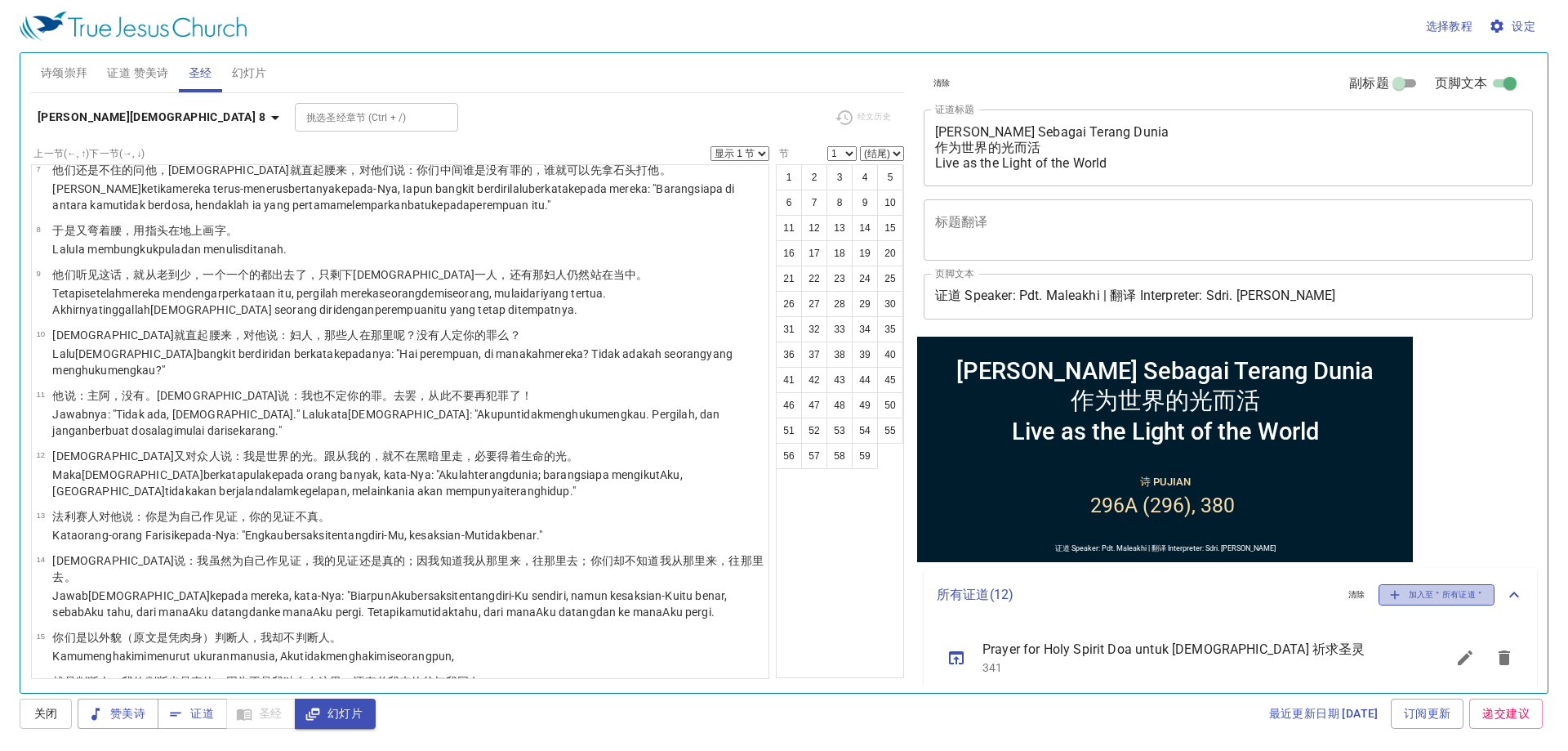
click at [1388, 594] on icon "button" at bounding box center [1395, 594] width 15 height 15
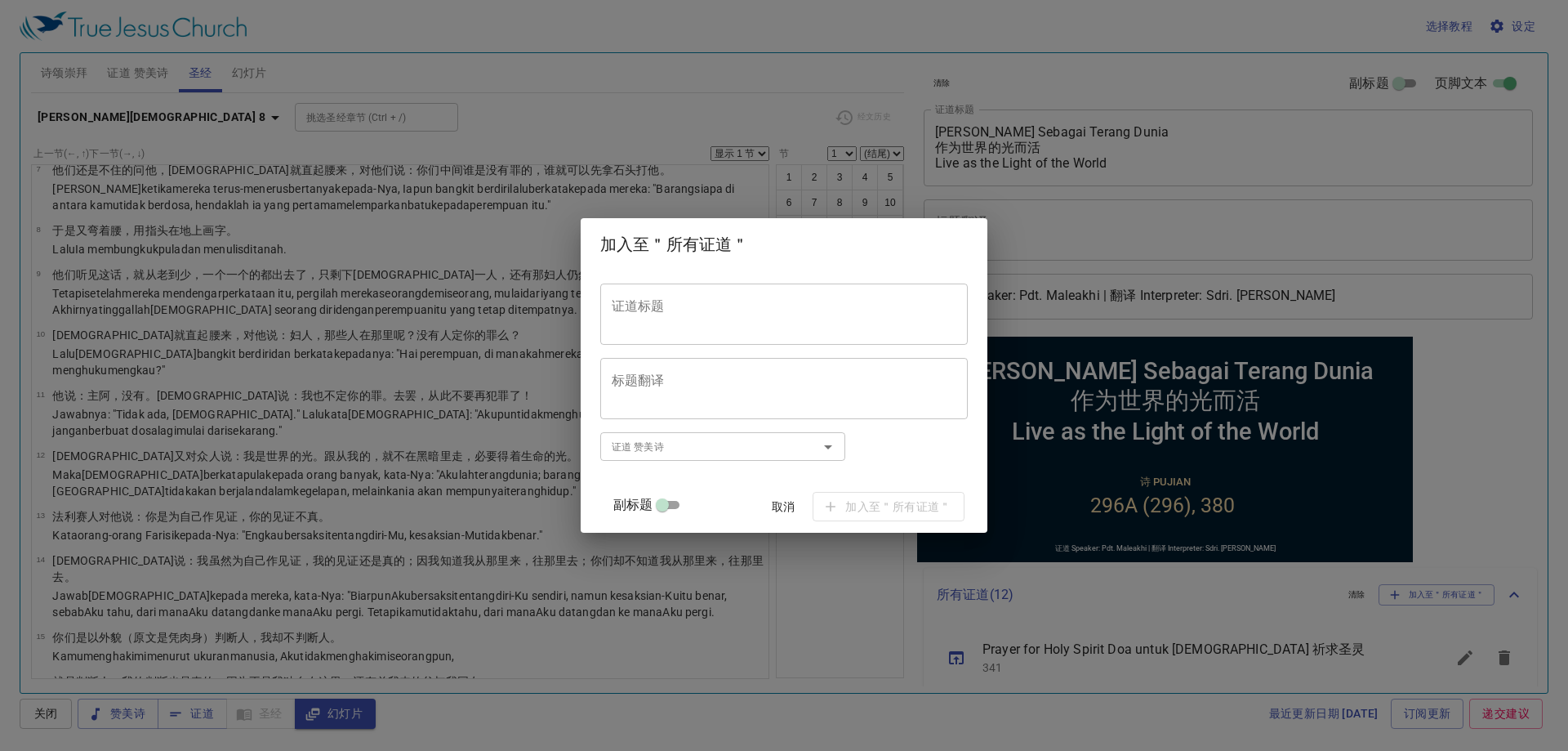
click at [711, 321] on textarea "证道标题" at bounding box center [784, 314] width 345 height 31
paste textarea "Hidup Sebagai Terang Dunia 作为世界的光而活 Live as the Light of the World"
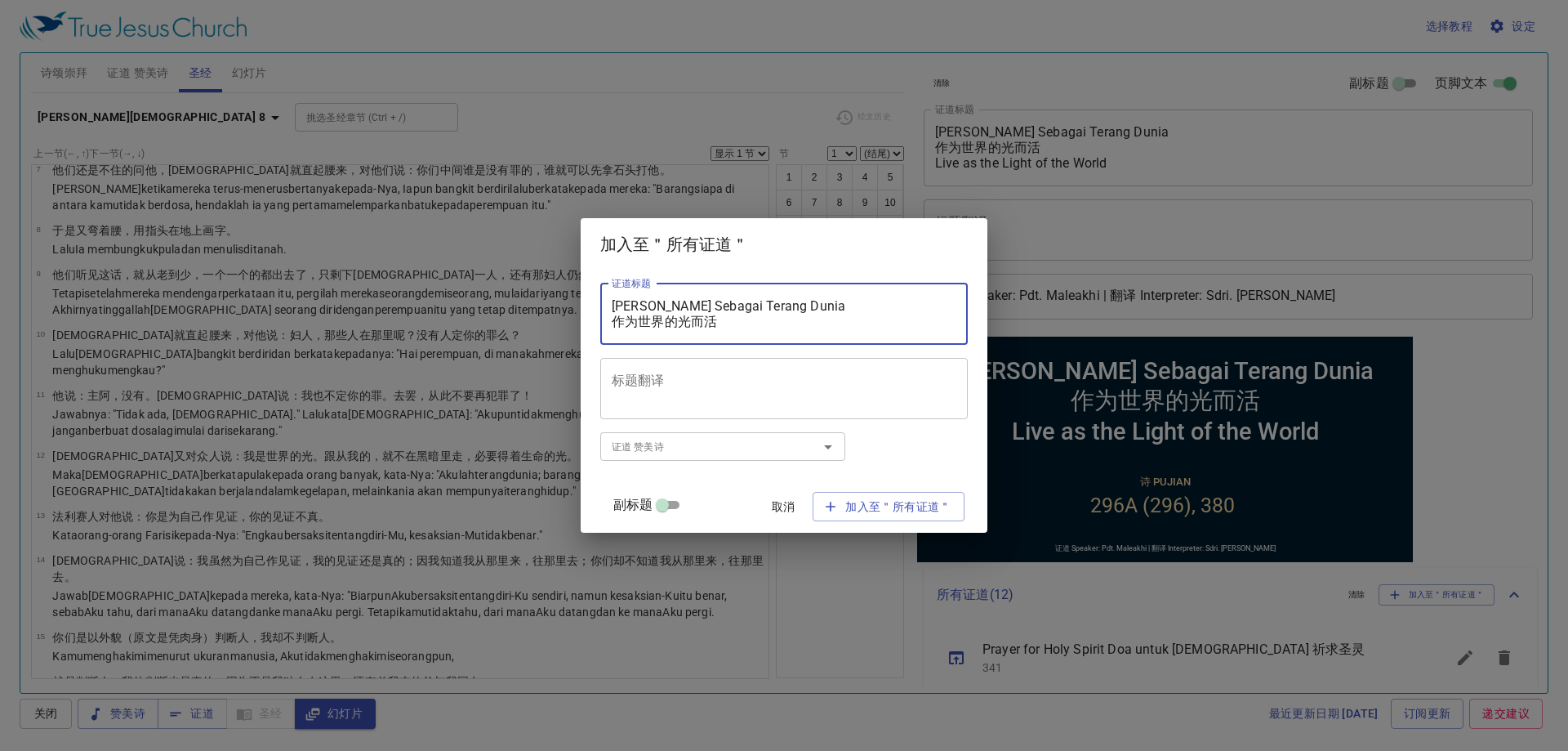
click at [664, 467] on div "证道 赞美诗 证道 赞美诗" at bounding box center [723, 446] width 245 height 42
type textarea "Hidup Sebagai Terang Dunia 作为世界的光而活 Live as the Light of the World"
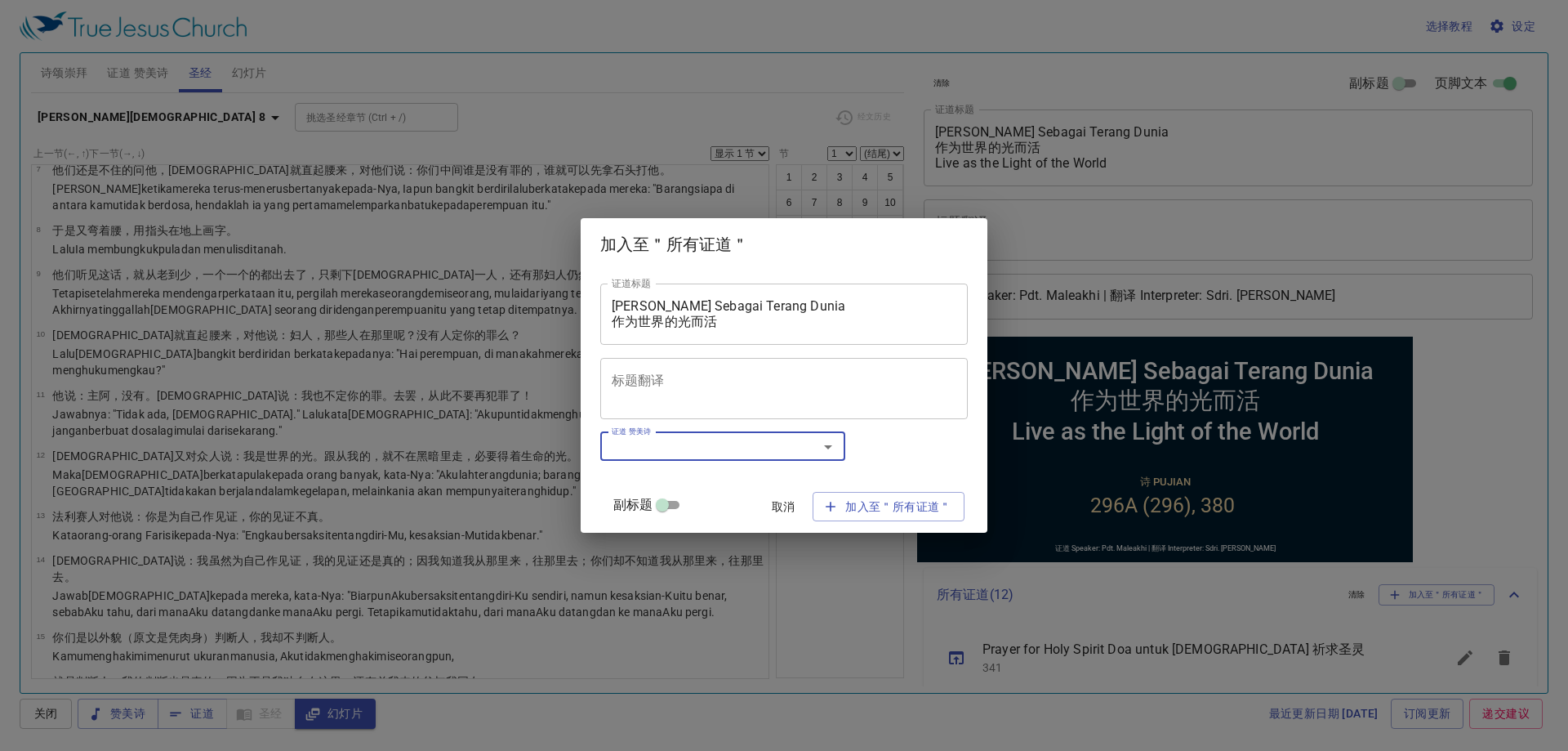
click at [665, 465] on div "证道 赞美诗 证道 赞美诗" at bounding box center [723, 446] width 245 height 42
click at [666, 450] on input "证道 赞美诗" at bounding box center [698, 446] width 187 height 19
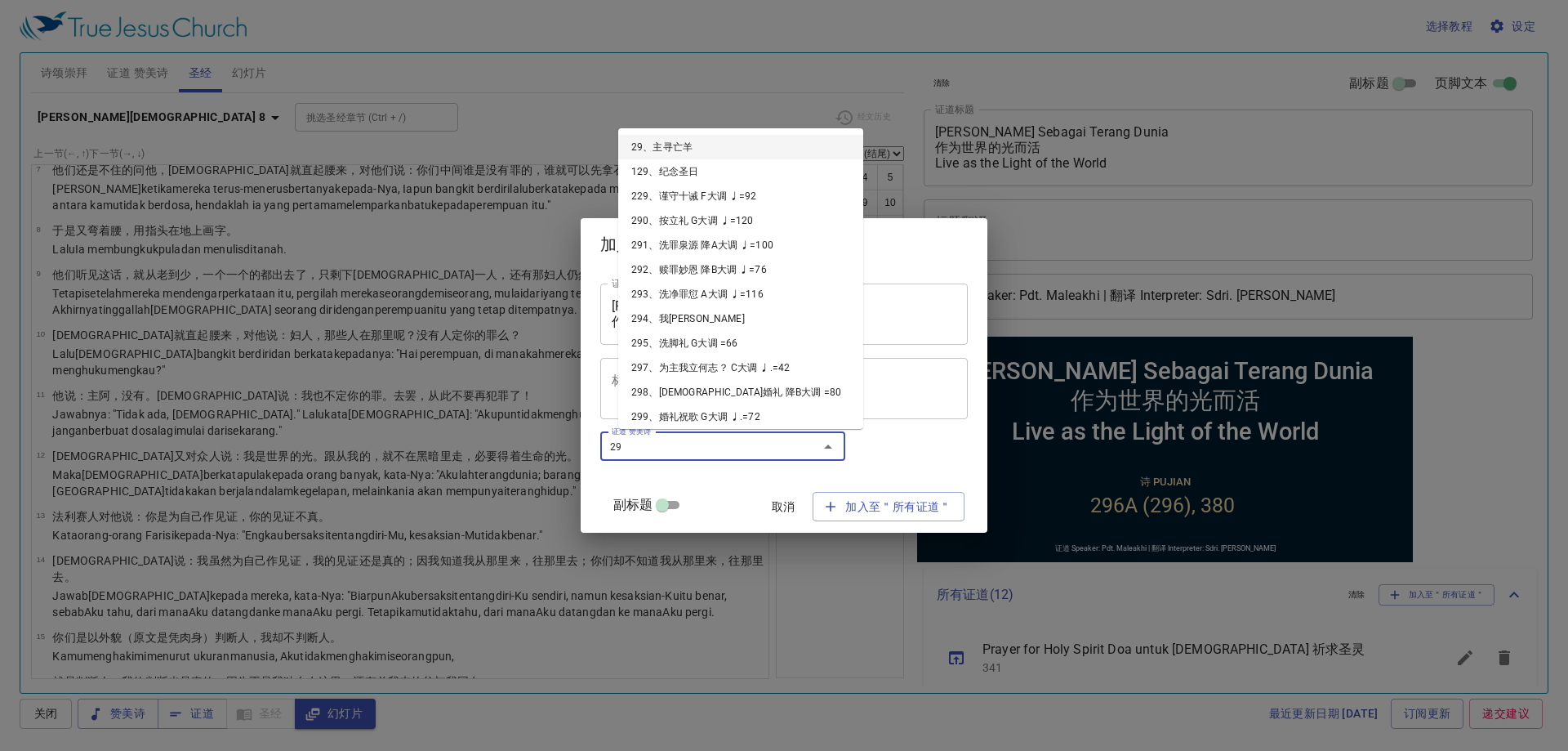
type input "296"
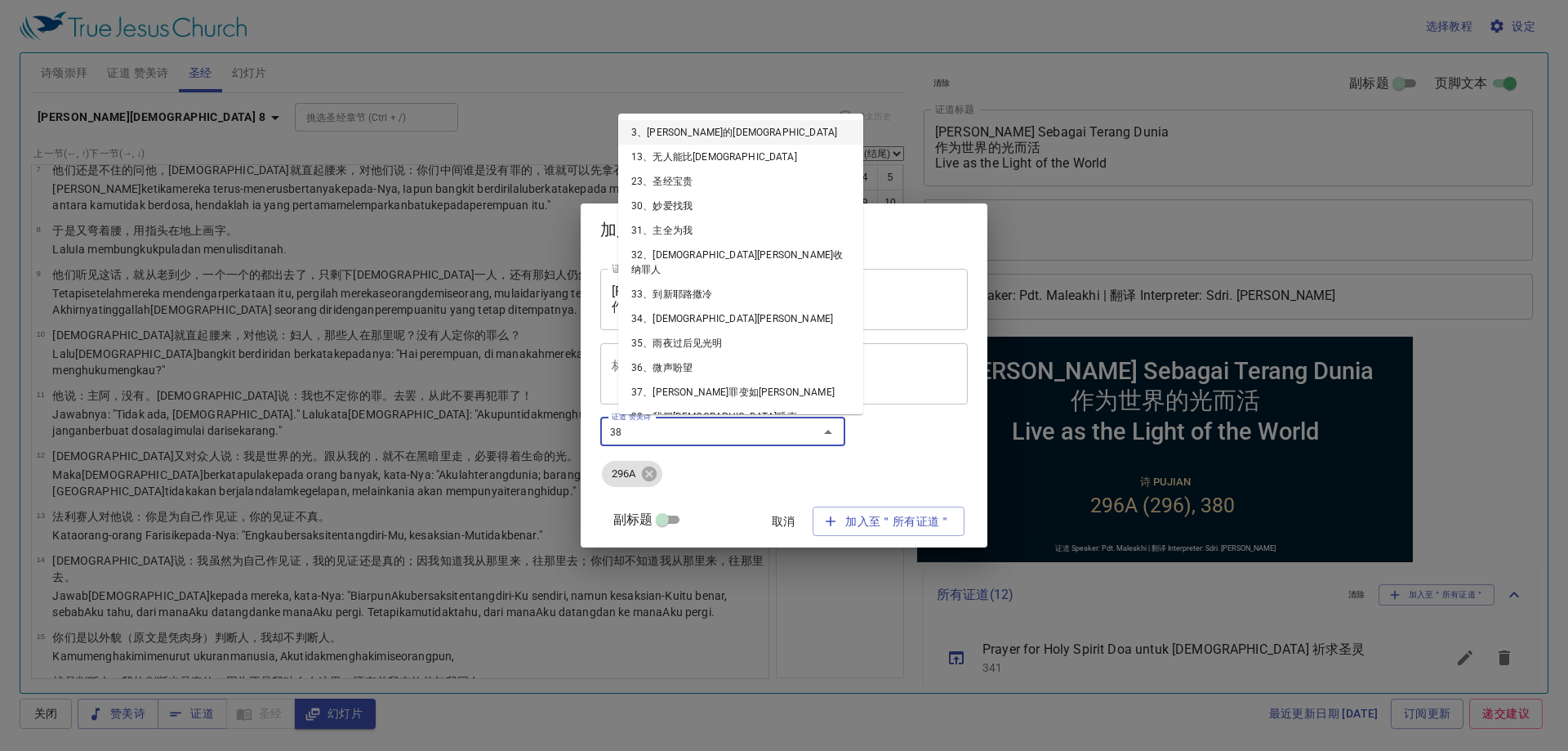
type input "380"
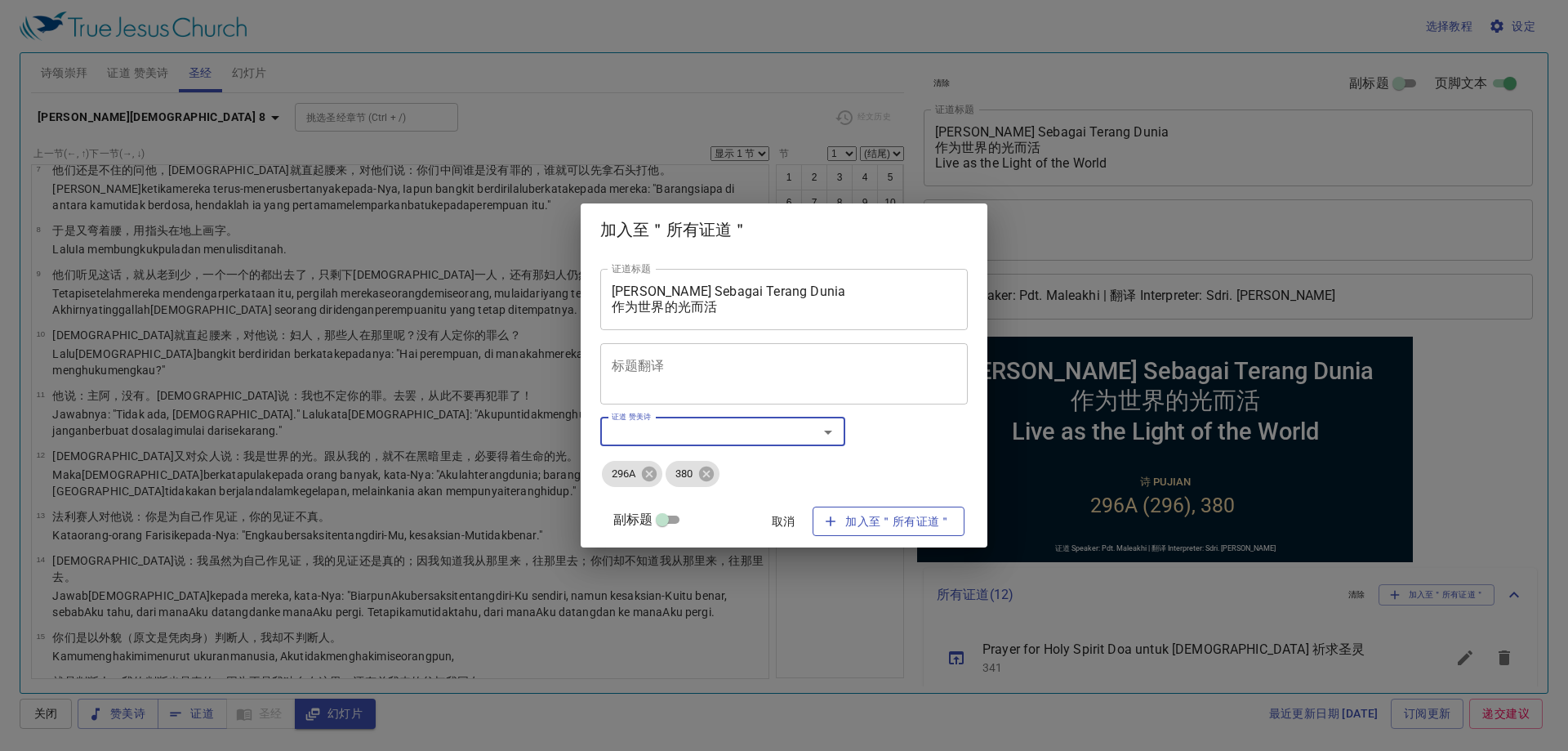
click at [822, 518] on icon "button" at bounding box center [830, 521] width 17 height 17
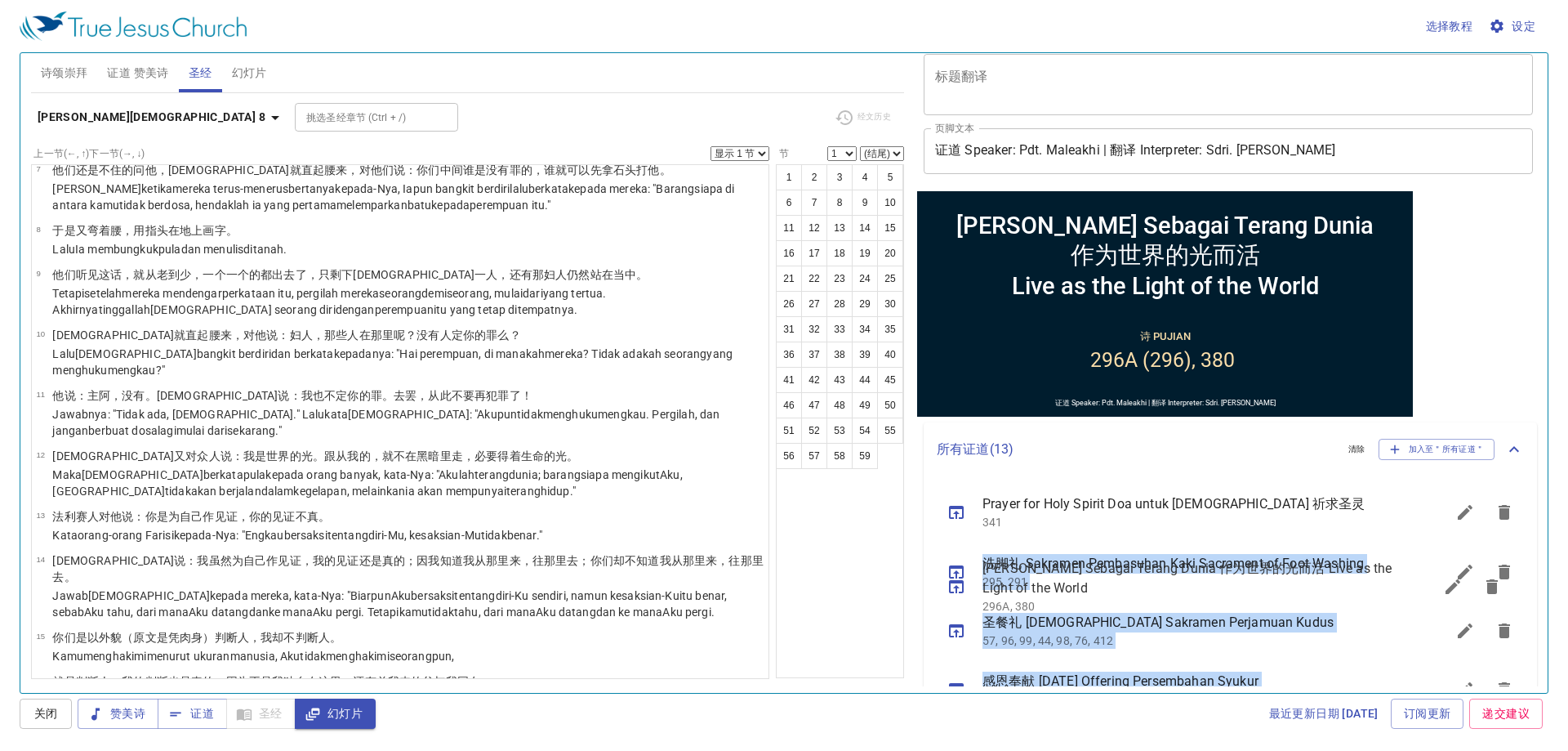
scroll to position [116, 0]
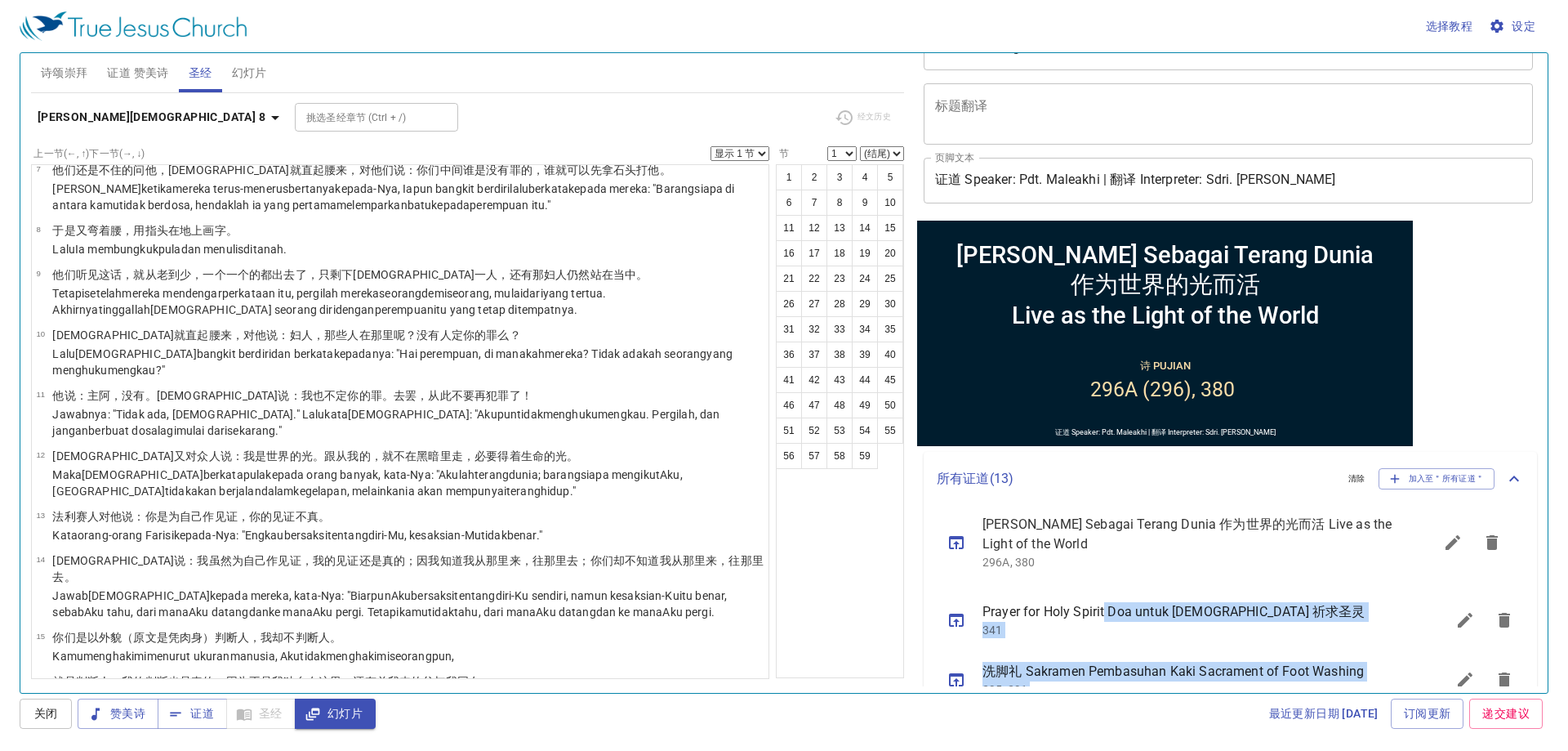
drag, startPoint x: 1115, startPoint y: 616, endPoint x: 1104, endPoint y: 520, distance: 96.6
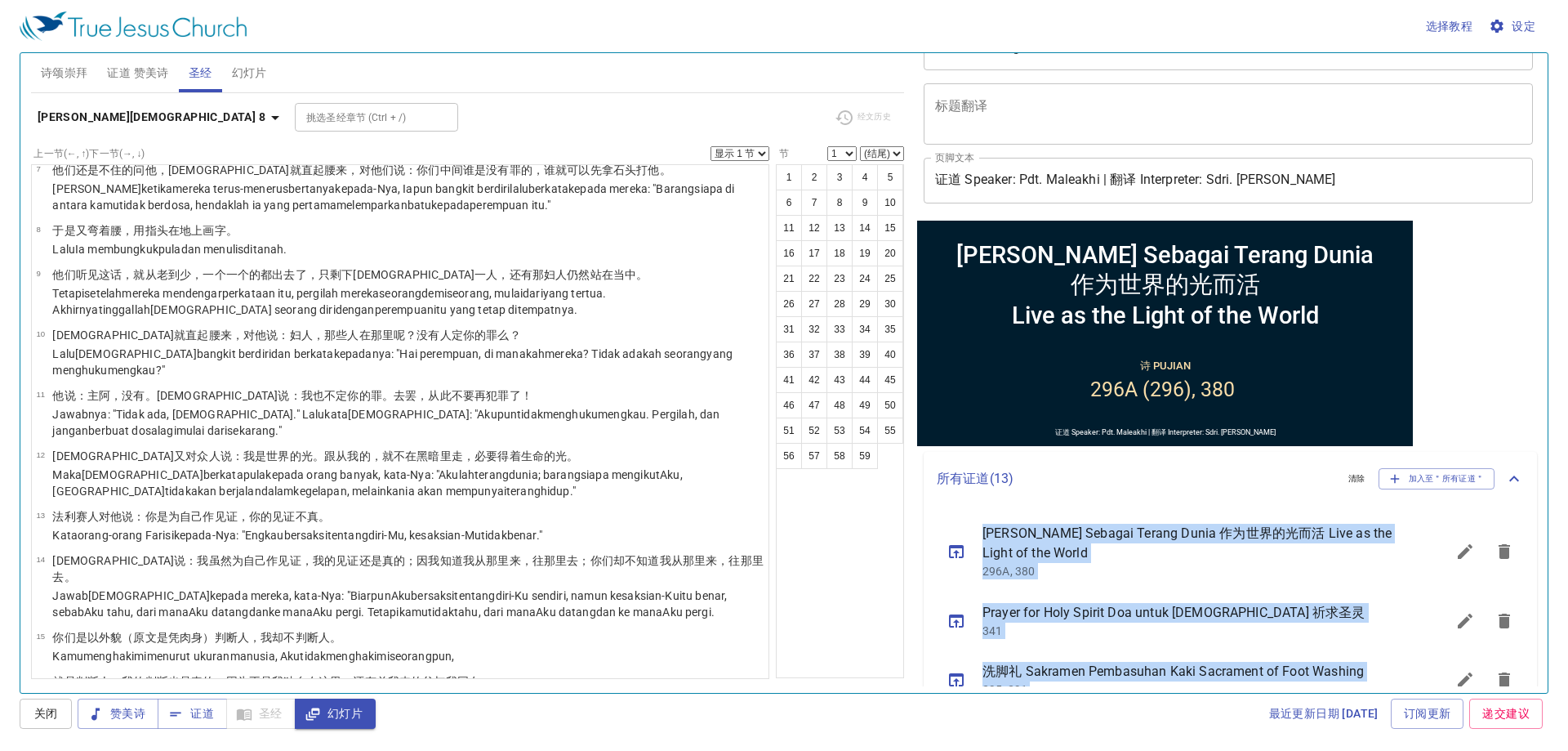
click at [1184, 468] on div "所有证道 ( 13 ) 清除 加入至＂所有证道＂" at bounding box center [1230, 478] width 614 height 54
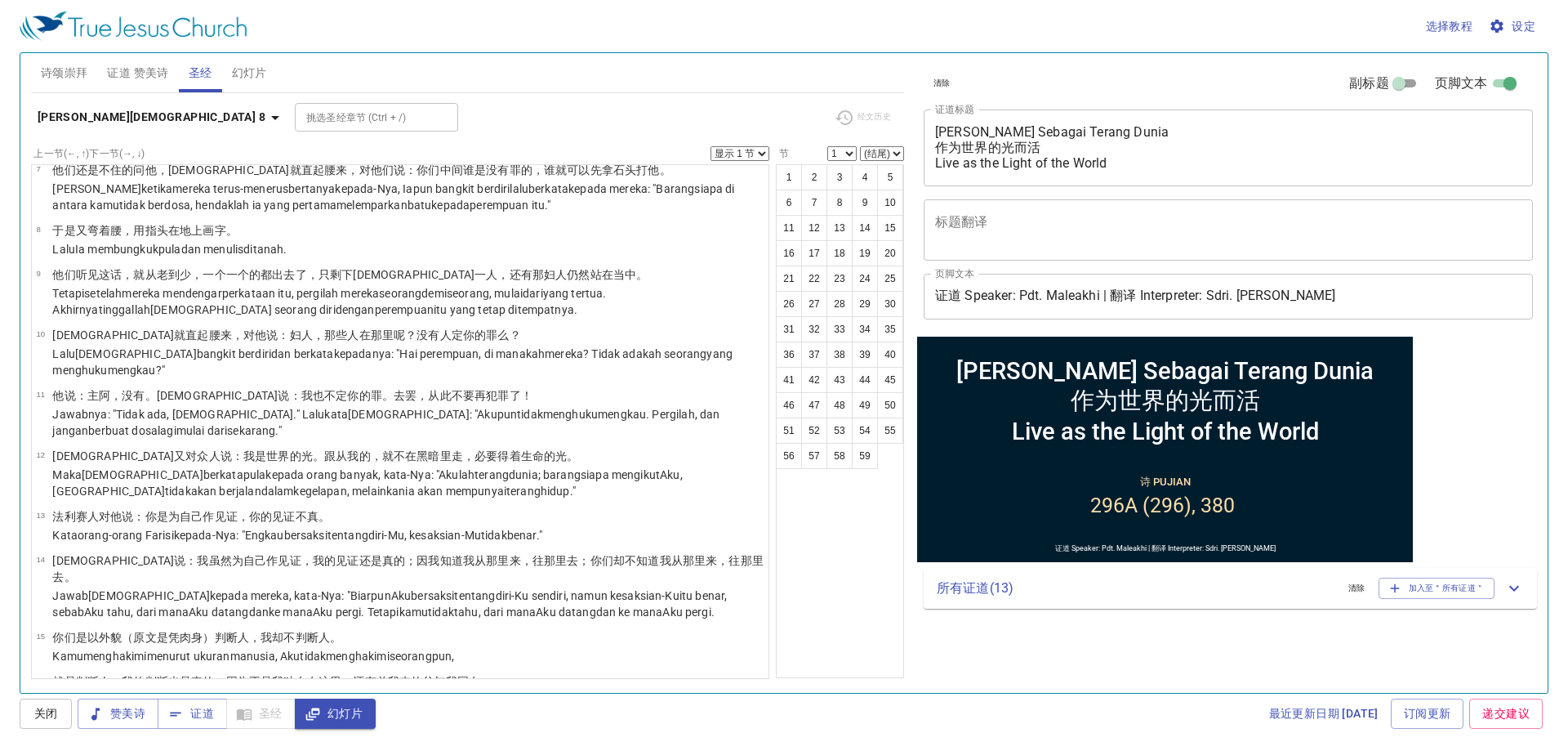
scroll to position [0, 0]
drag, startPoint x: 1115, startPoint y: 577, endPoint x: 468, endPoint y: 175, distance: 761.7
click at [1115, 577] on div "所有证道 ( 13 ) 清除 加入至＂所有证道＂" at bounding box center [1230, 588] width 614 height 41
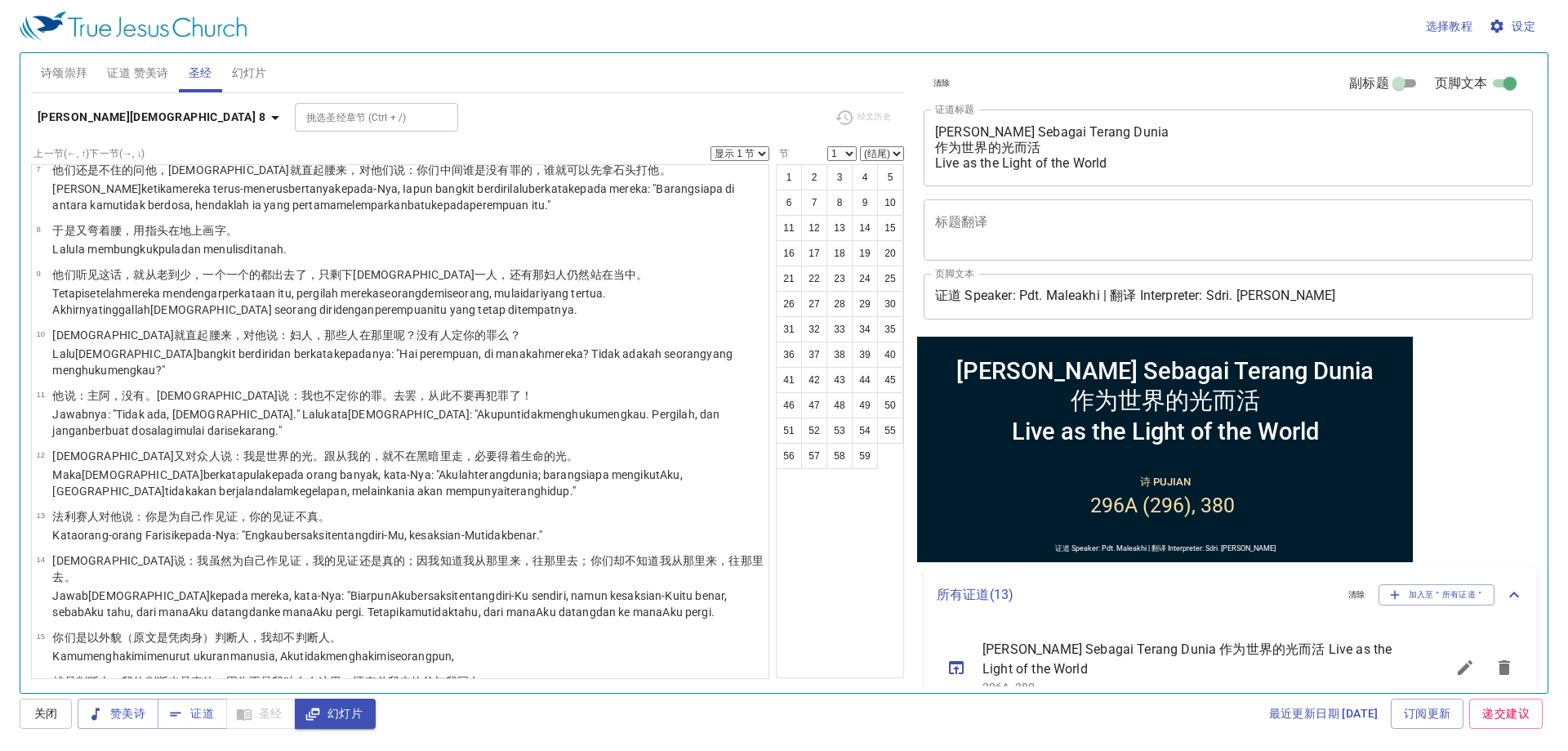
click at [1433, 457] on div "清除 副标题 页脚文本 证道标题 Hidup Sebagai Terang Dunia 作为世界的光而活 Live as the Light of the W…" at bounding box center [1227, 366] width 633 height 640
click at [147, 74] on span "证道 赞美诗" at bounding box center [137, 73] width 61 height 20
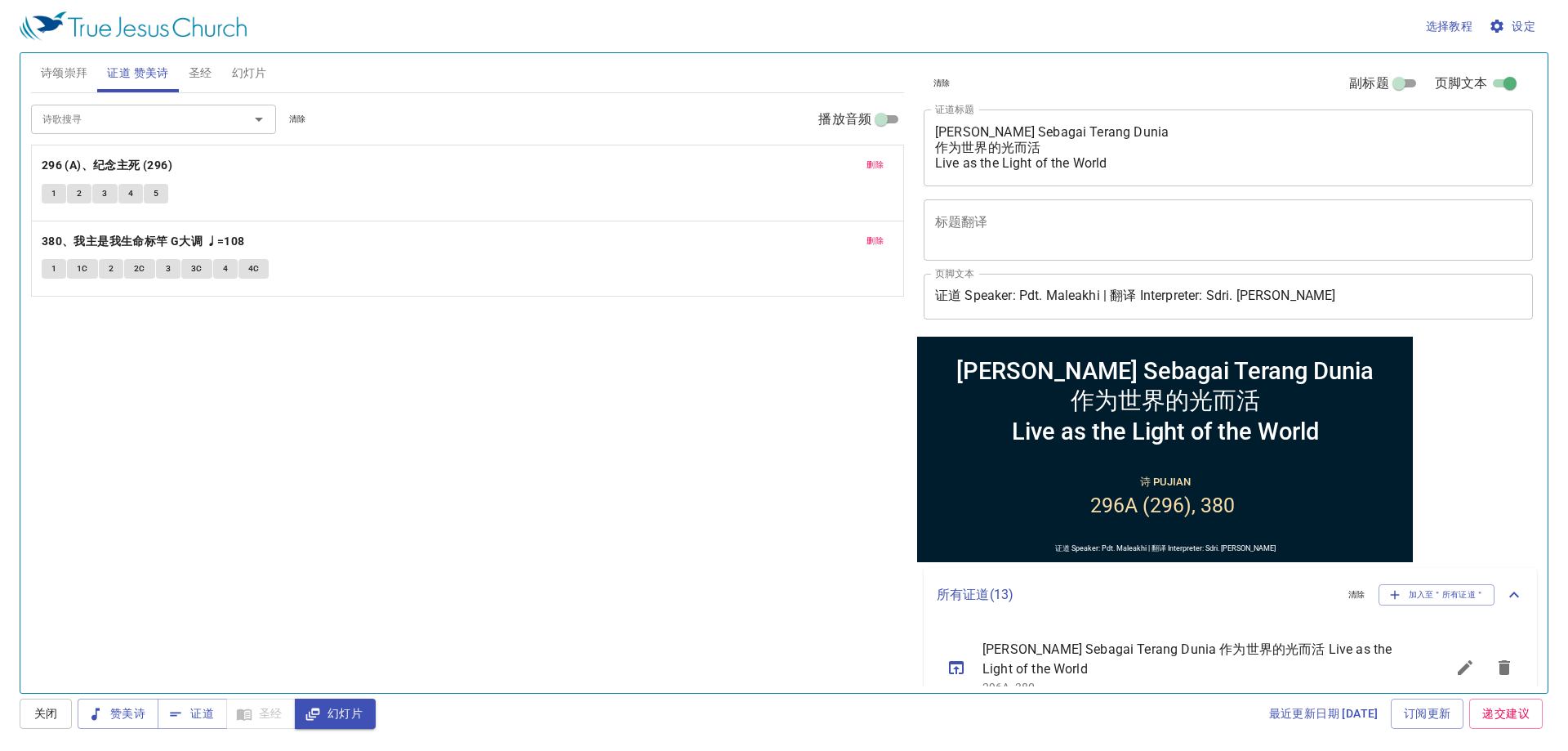
click at [67, 82] on span "诗颂崇拜" at bounding box center [64, 73] width 48 height 20
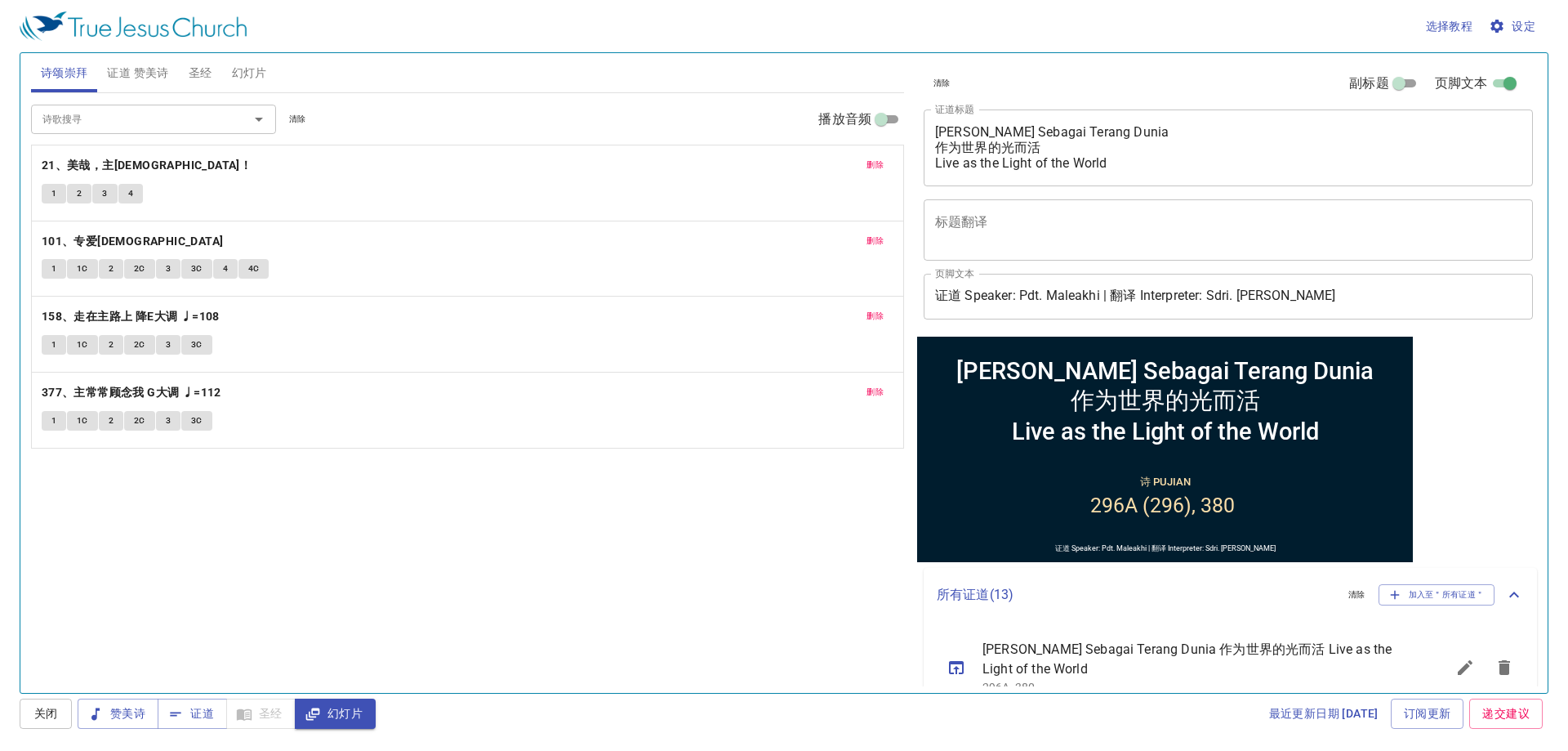
click at [198, 73] on span "圣经" at bounding box center [201, 73] width 23 height 20
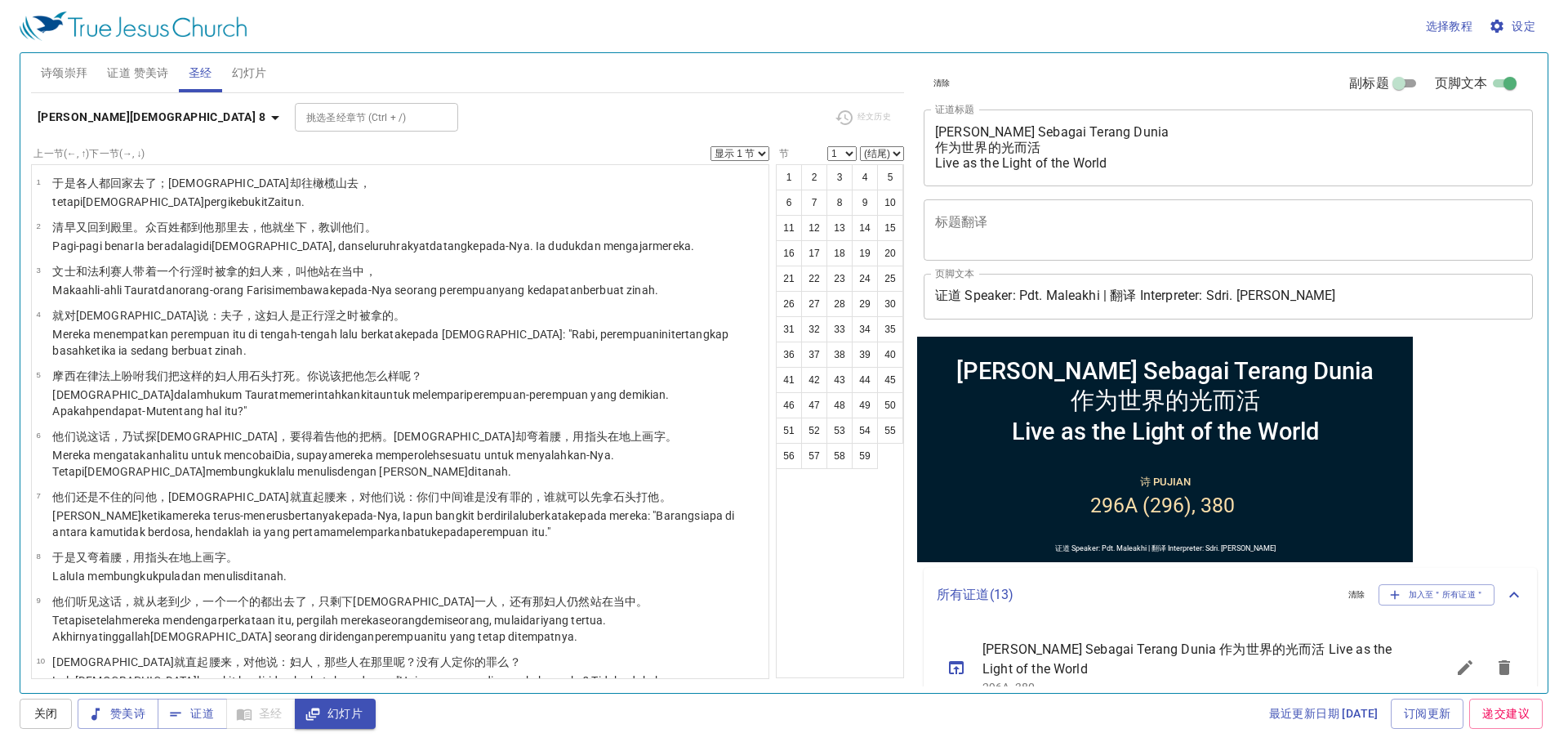
click at [803, 594] on div "1 2 3 4 5 6 7 8 9 10 11 12 13 14 15 16 17 18 19 20 21 22 23 24 25 26 27 28 29 3…" at bounding box center [840, 421] width 129 height 513
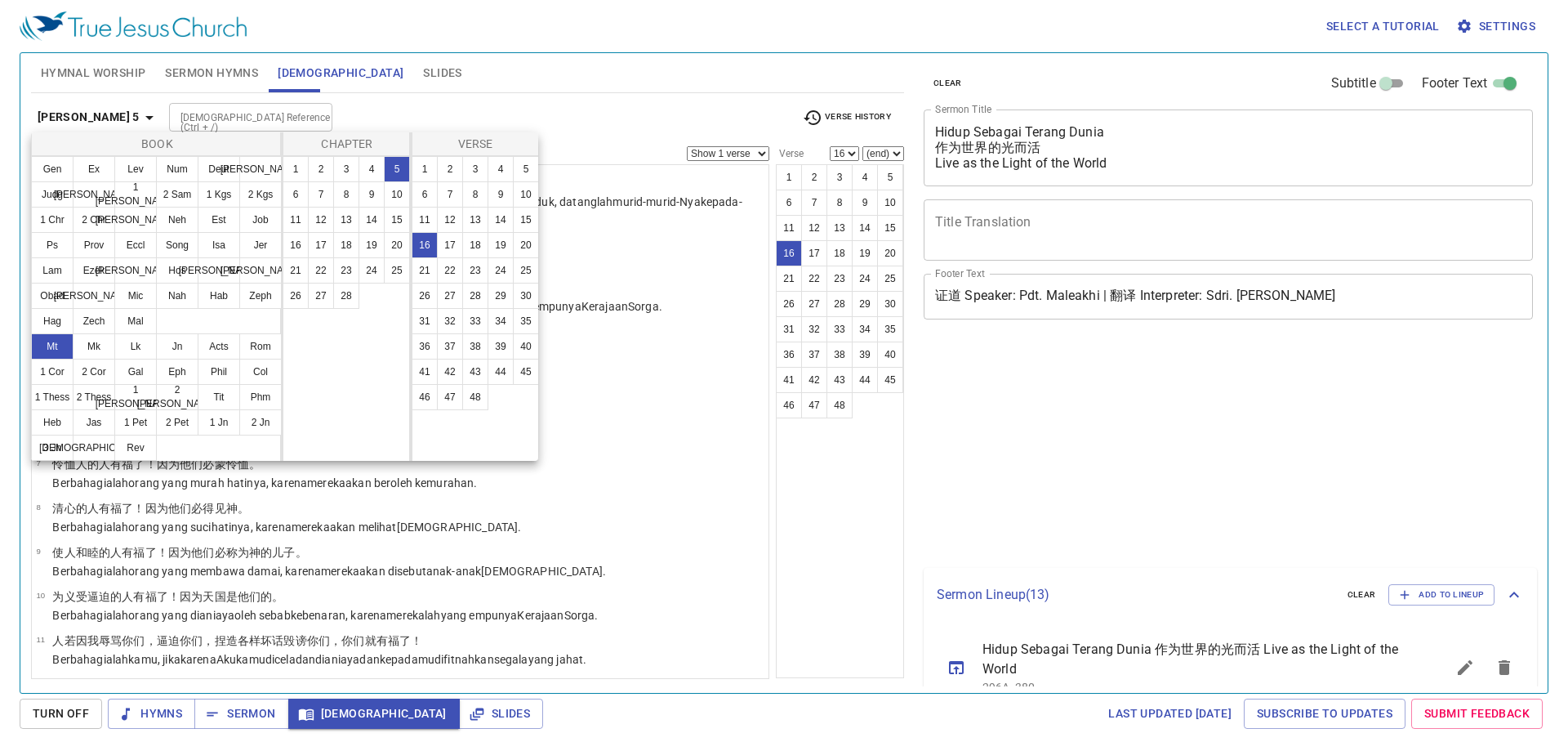
select select "16"
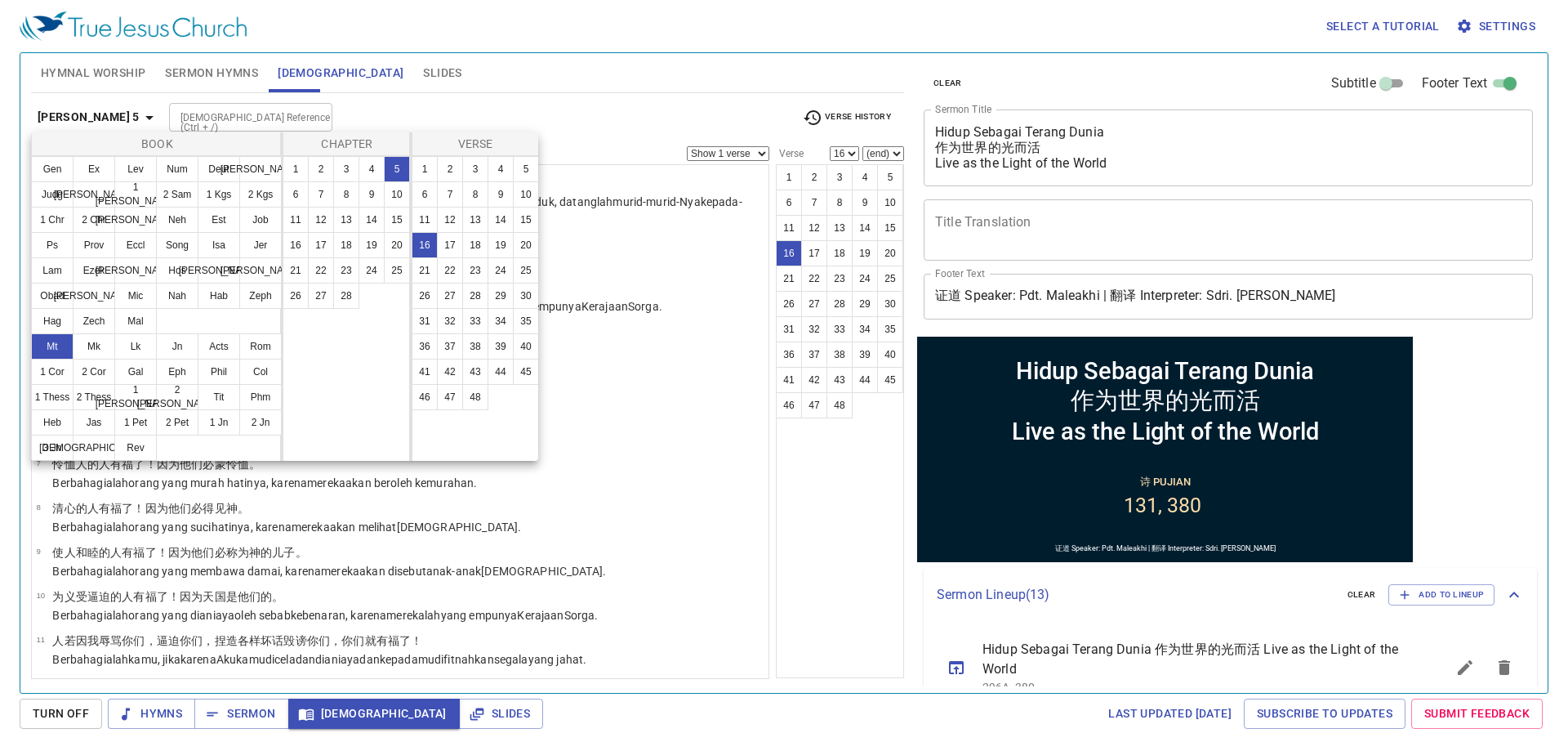
scroll to position [474, 0]
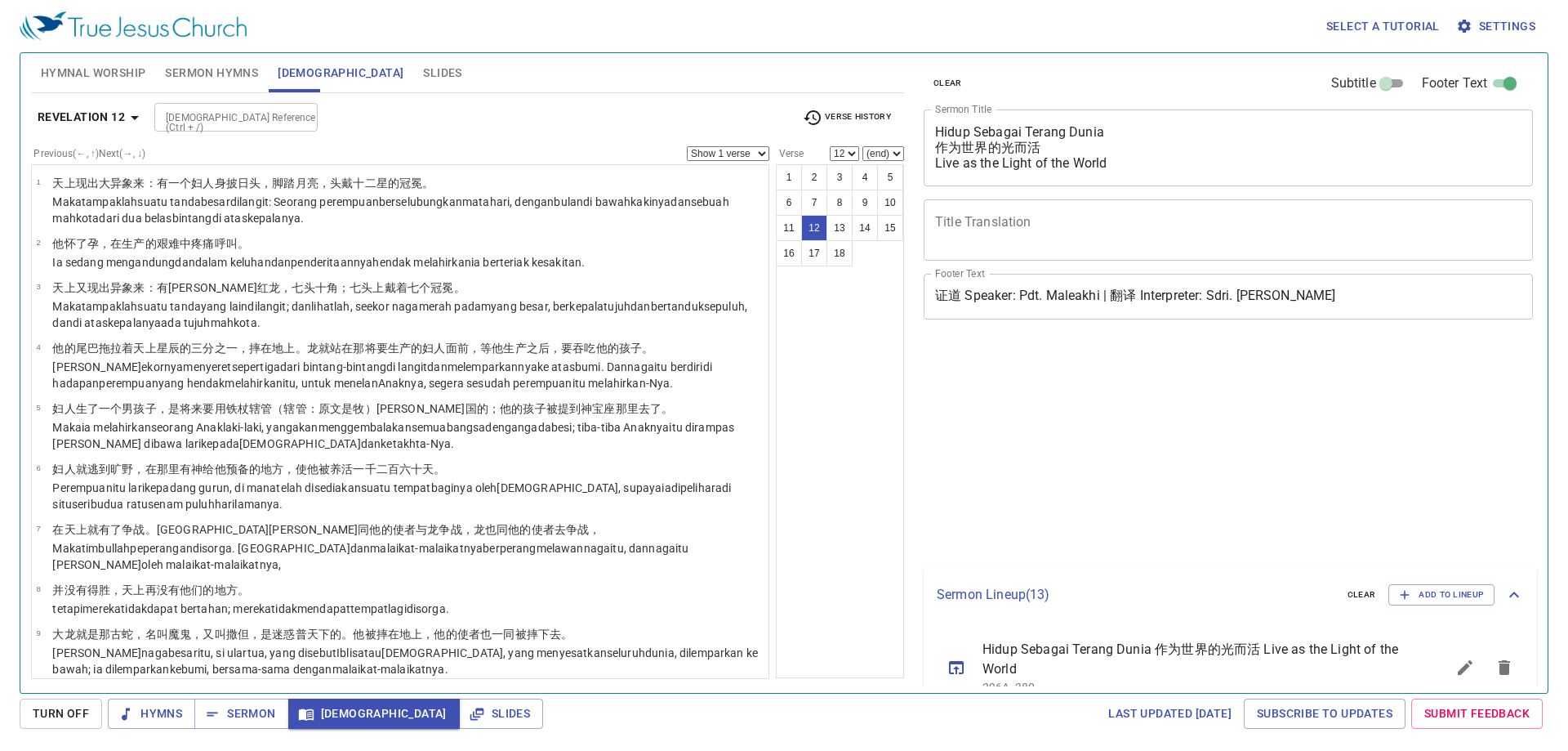
select select "12"
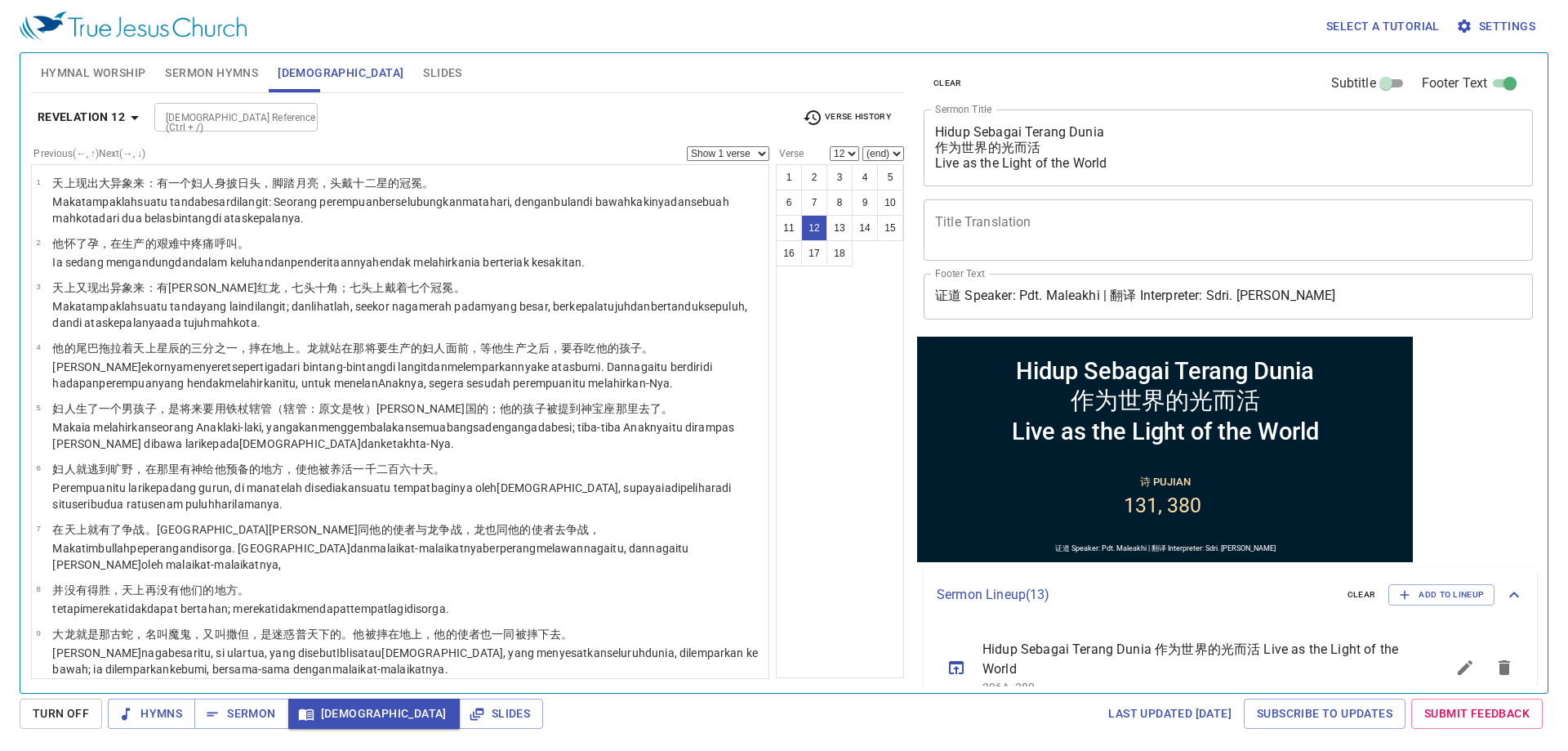
scroll to position [445, 0]
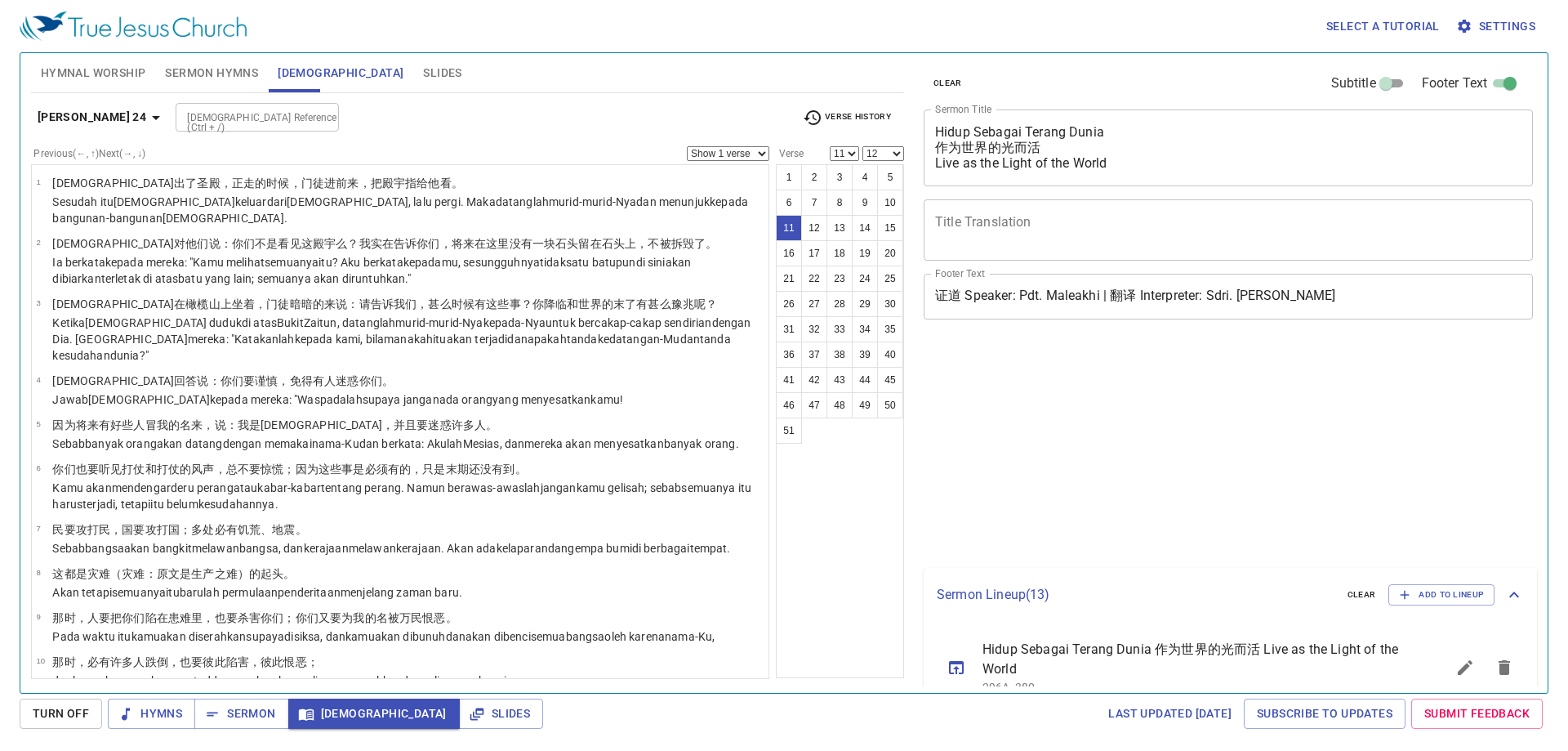
select select "11"
select select "12"
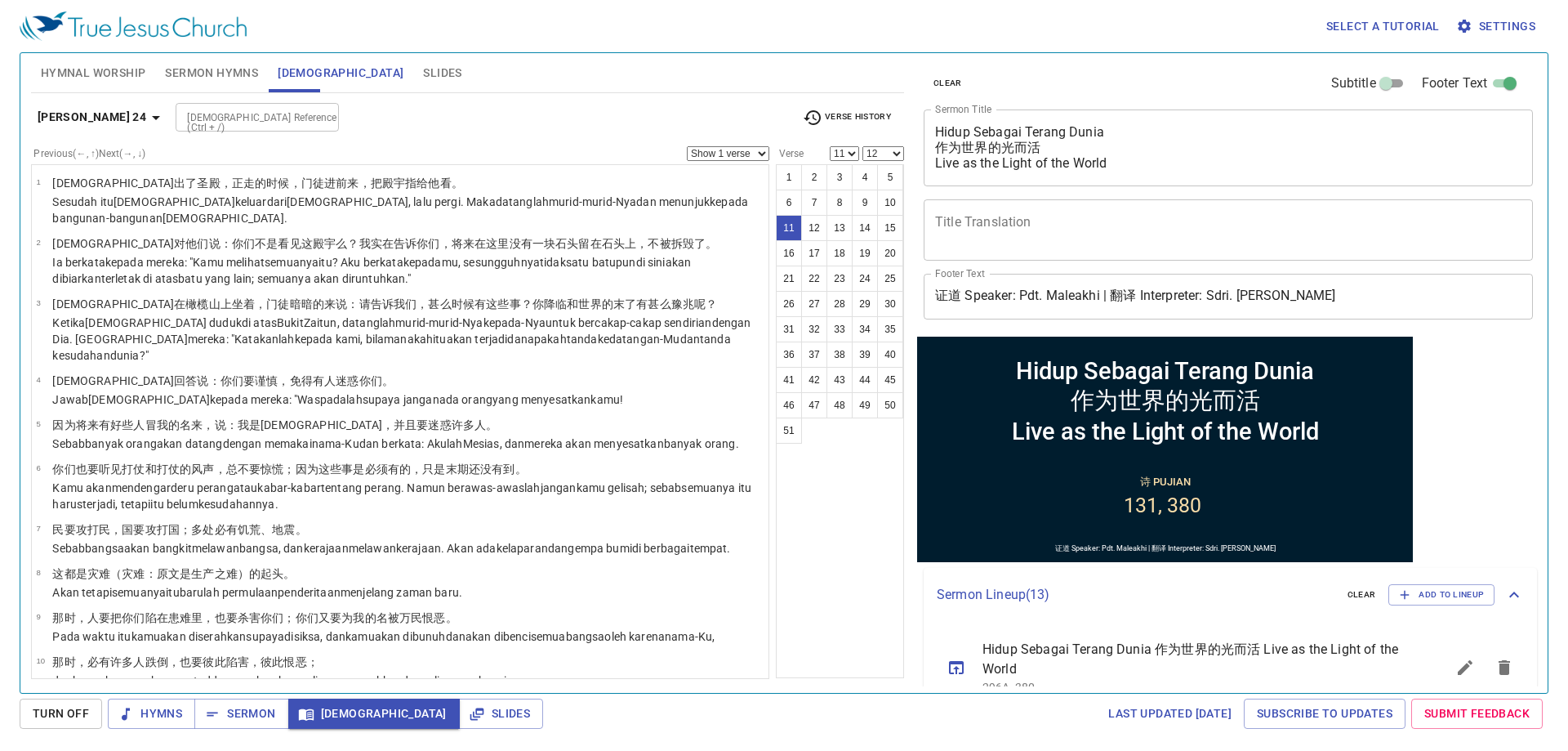
scroll to position [356, 0]
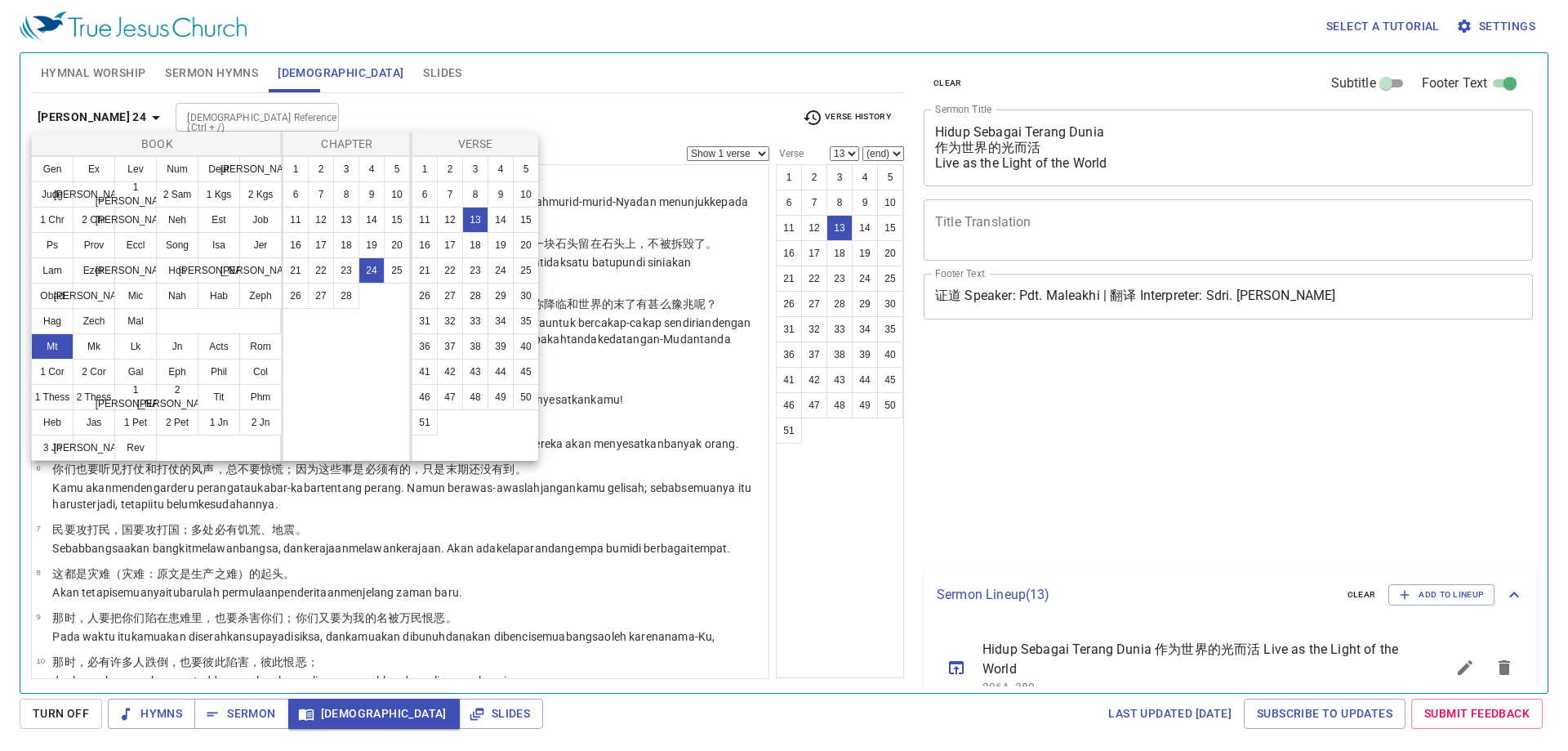
select select "13"
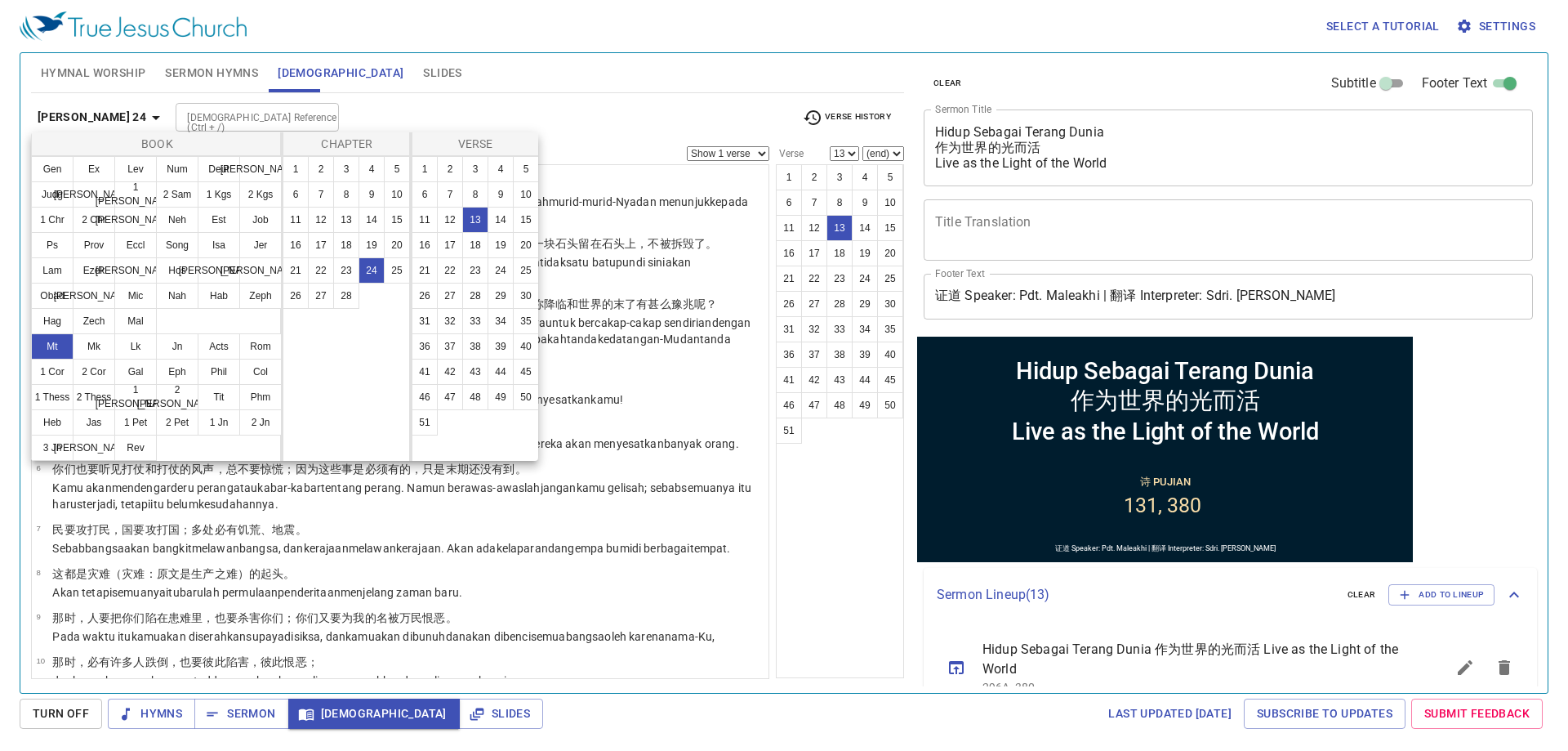
scroll to position [356, 0]
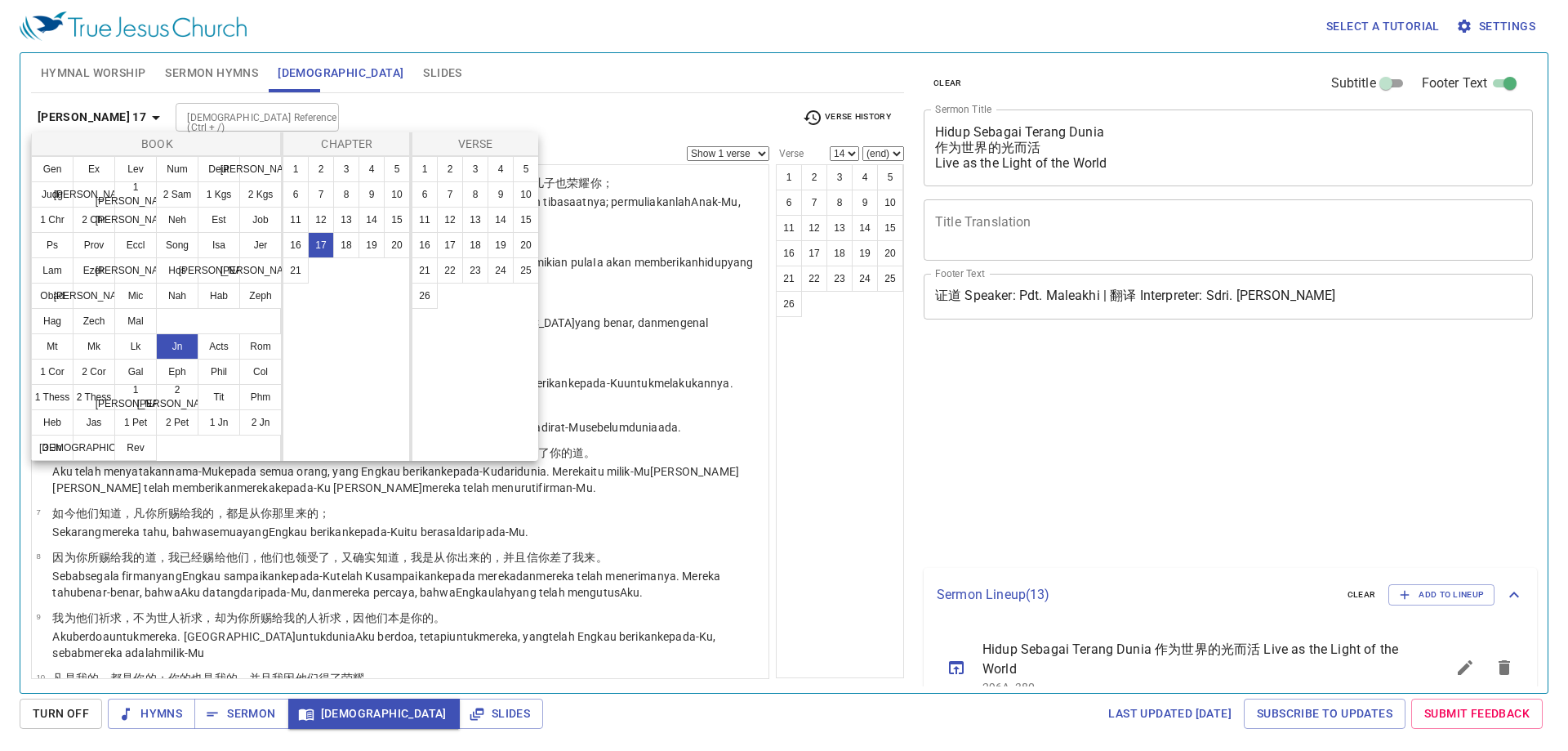
select select "14"
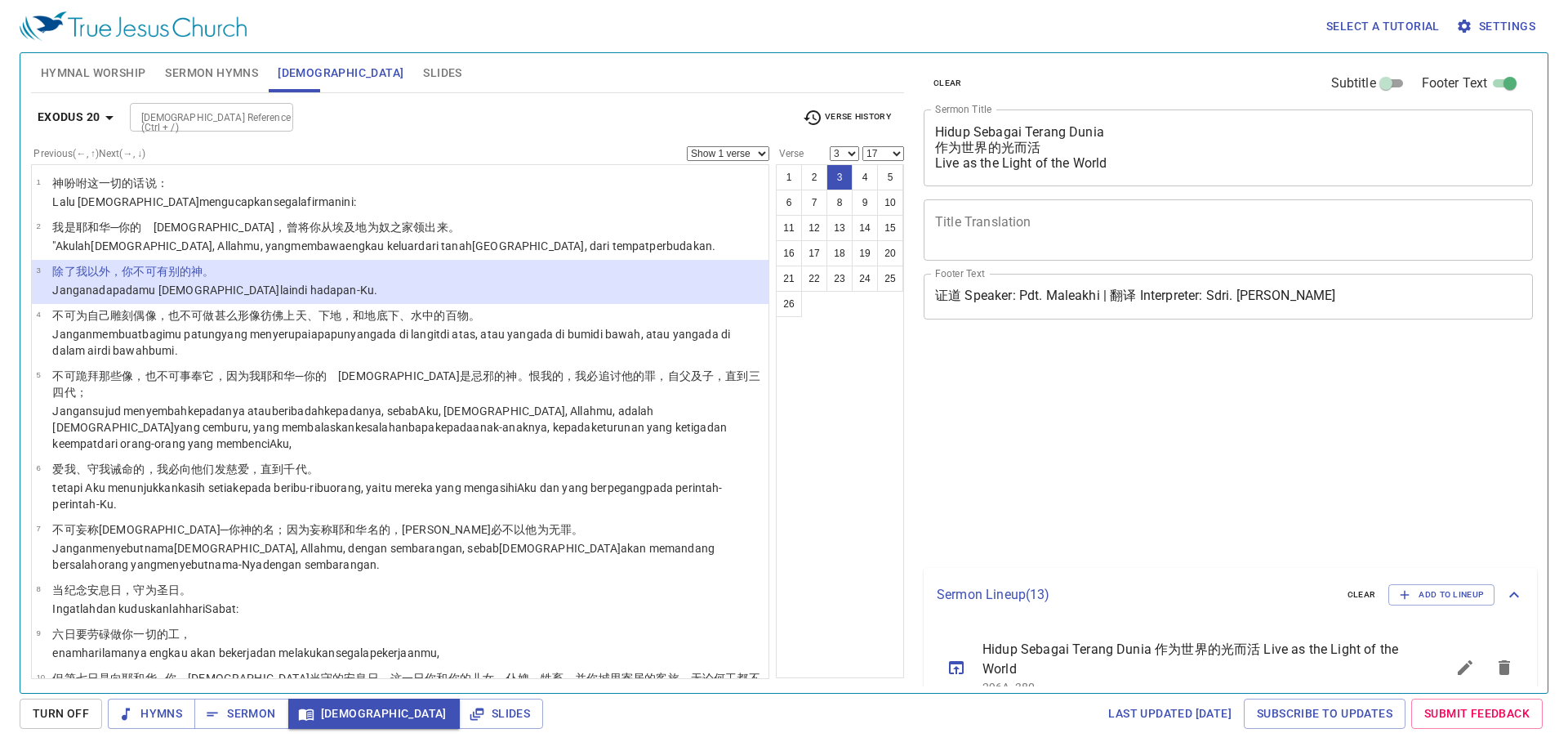
select select "3"
select select "17"
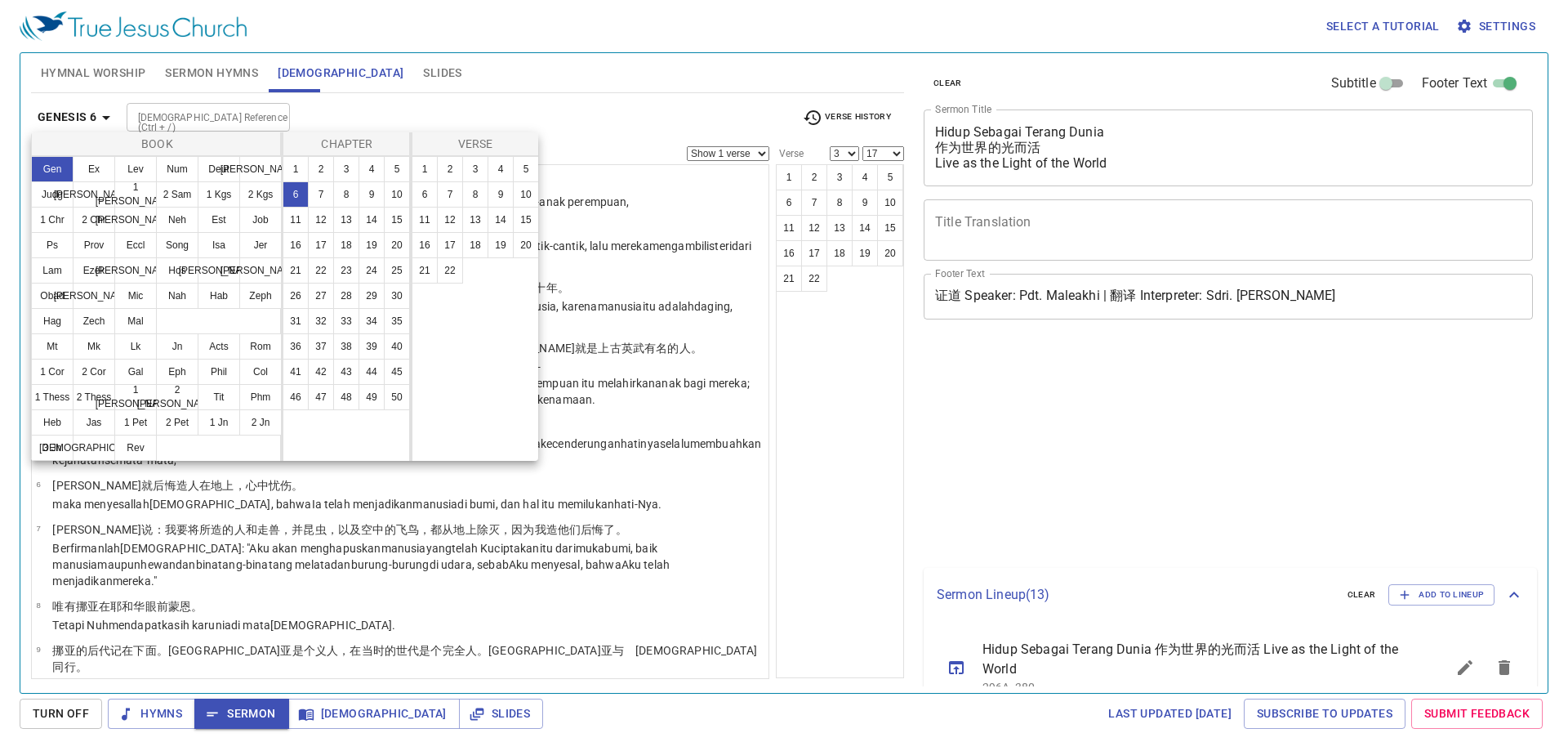
select select "3"
select select "17"
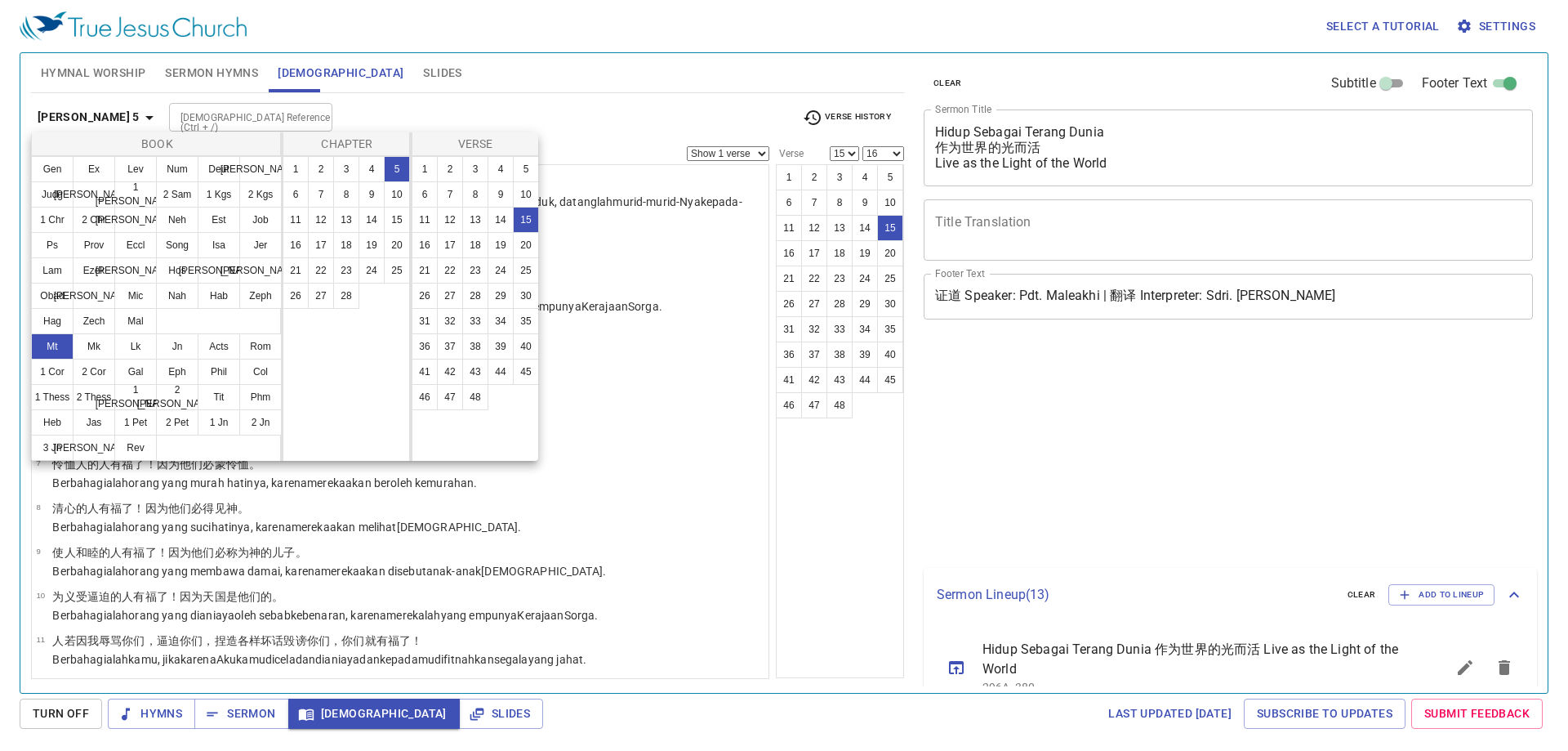
select select "15"
select select "16"
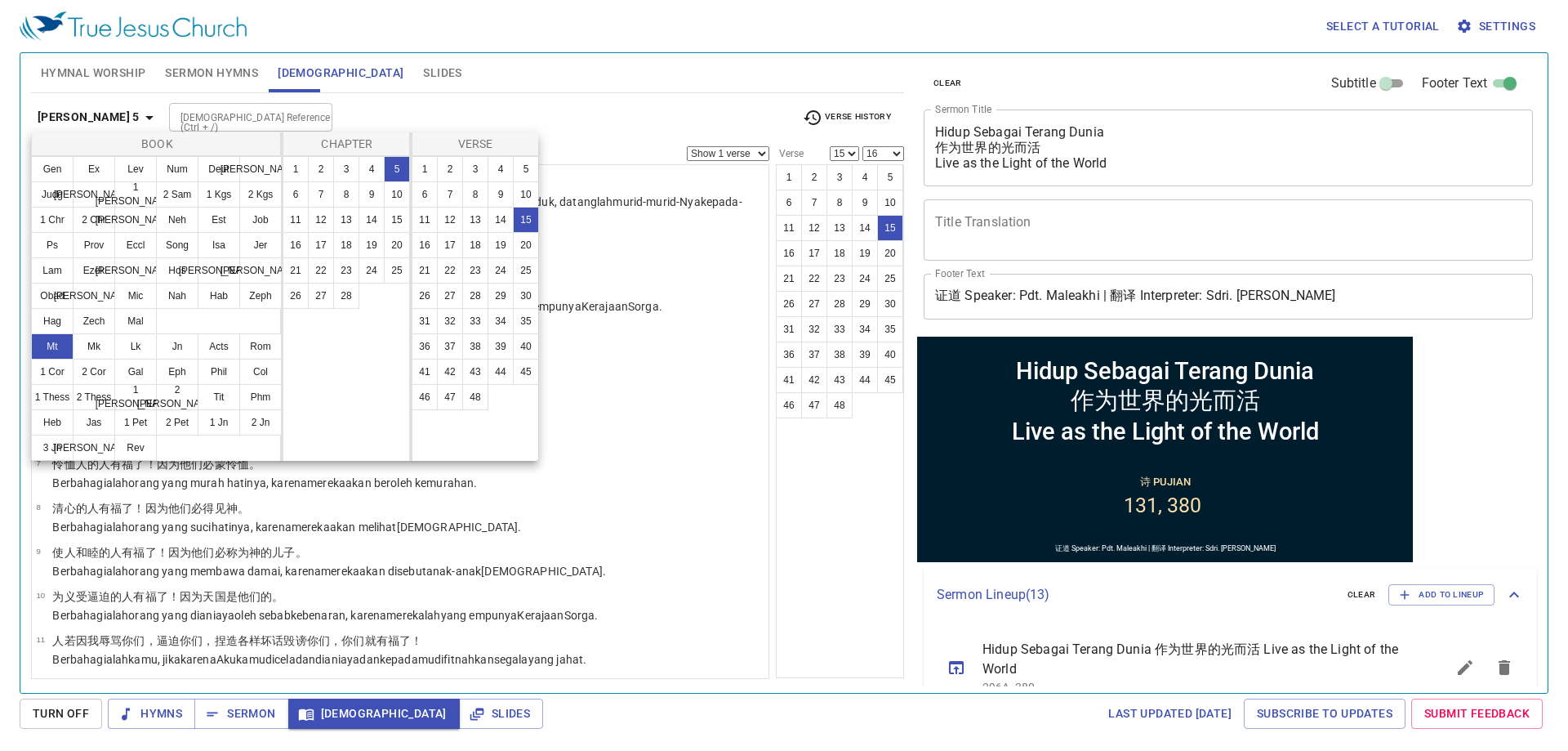
scroll to position [535, 0]
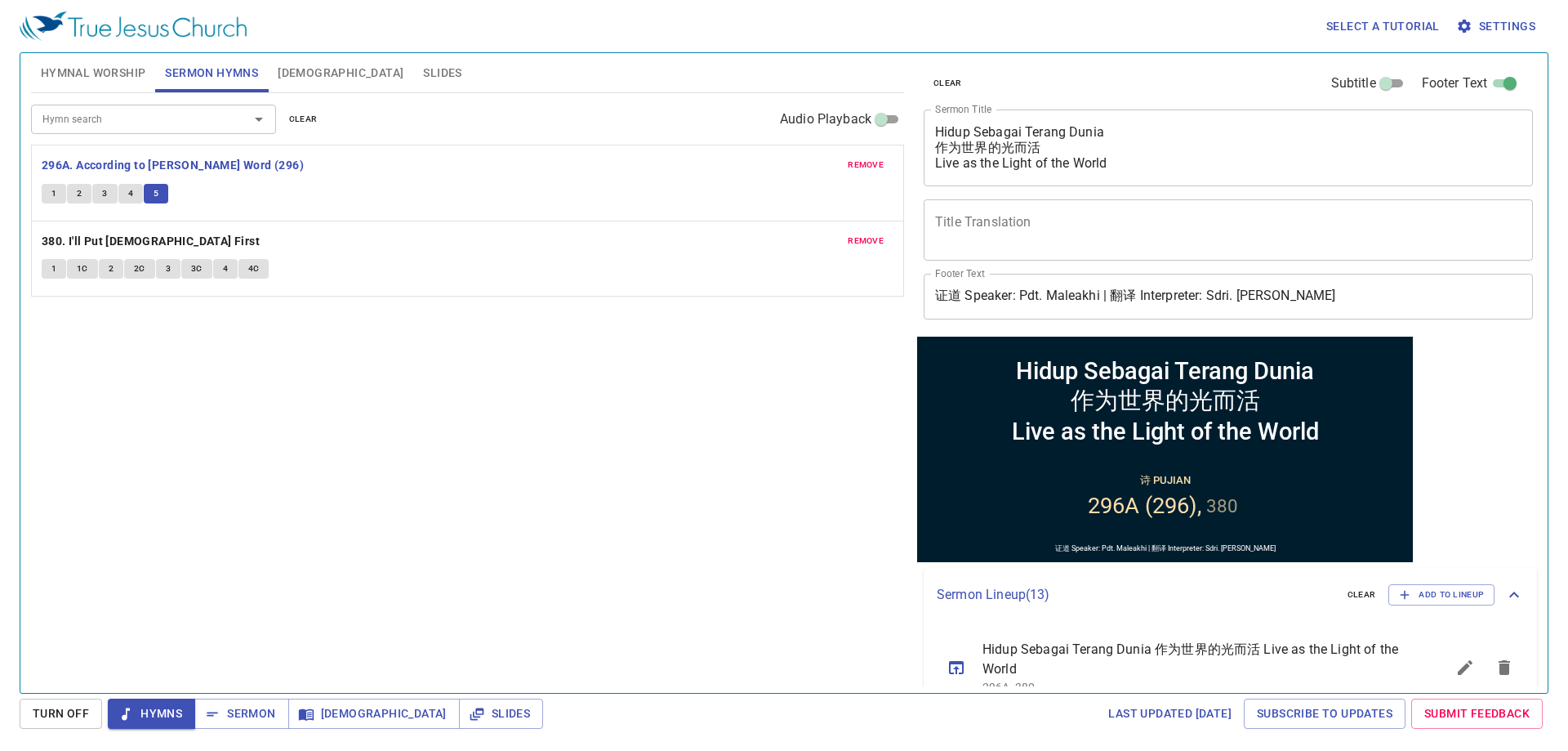
scroll to position [688, 0]
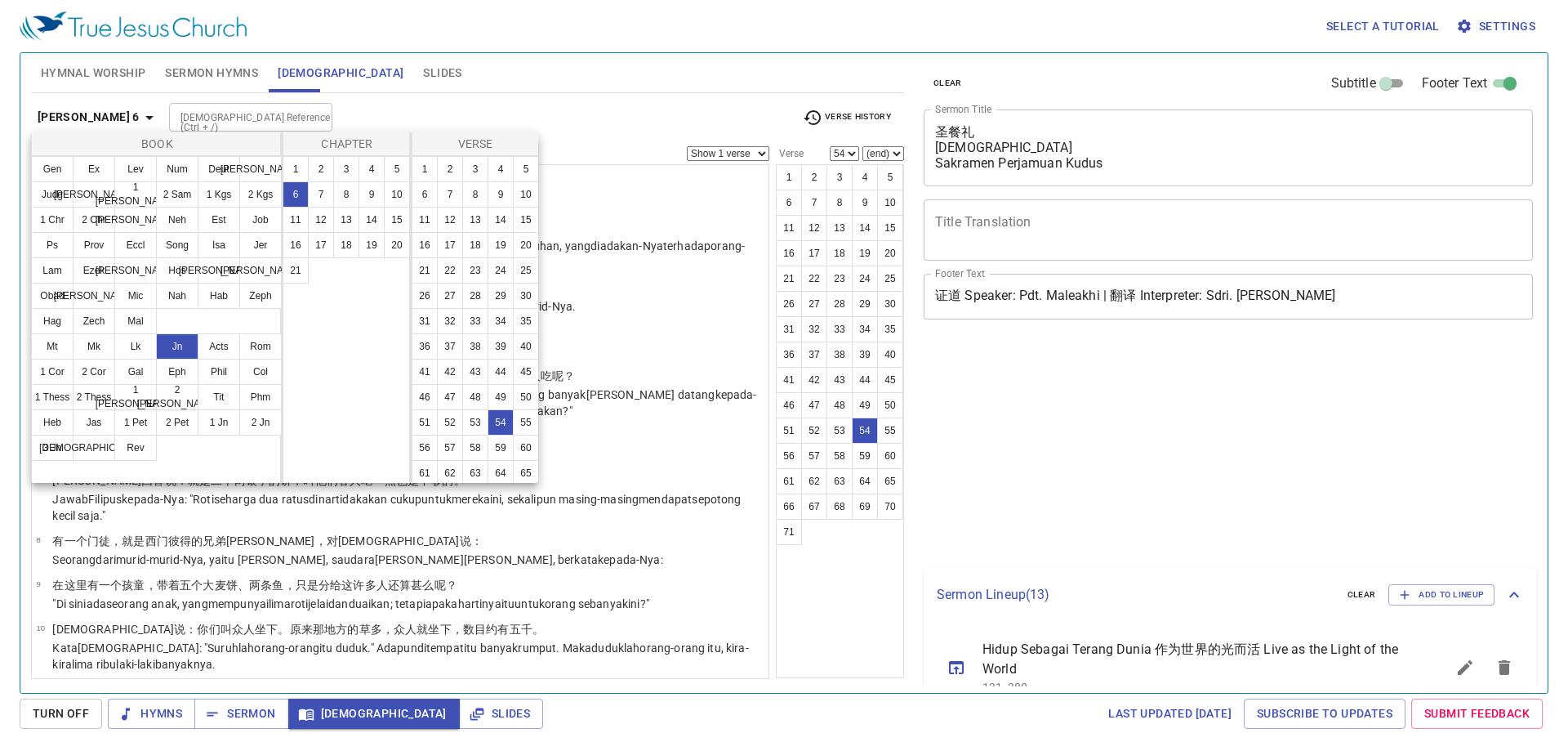
select select "54"
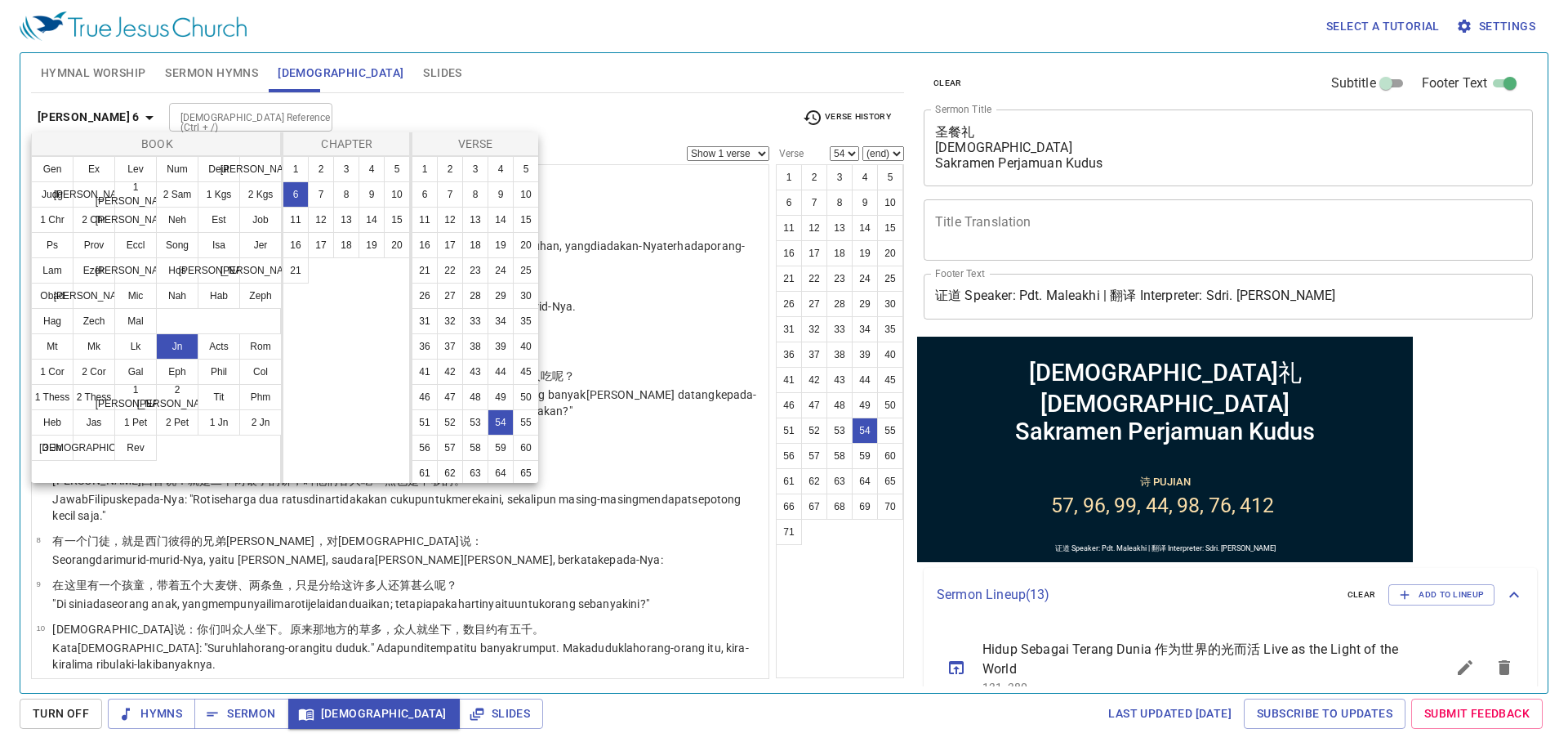
scroll to position [25, 0]
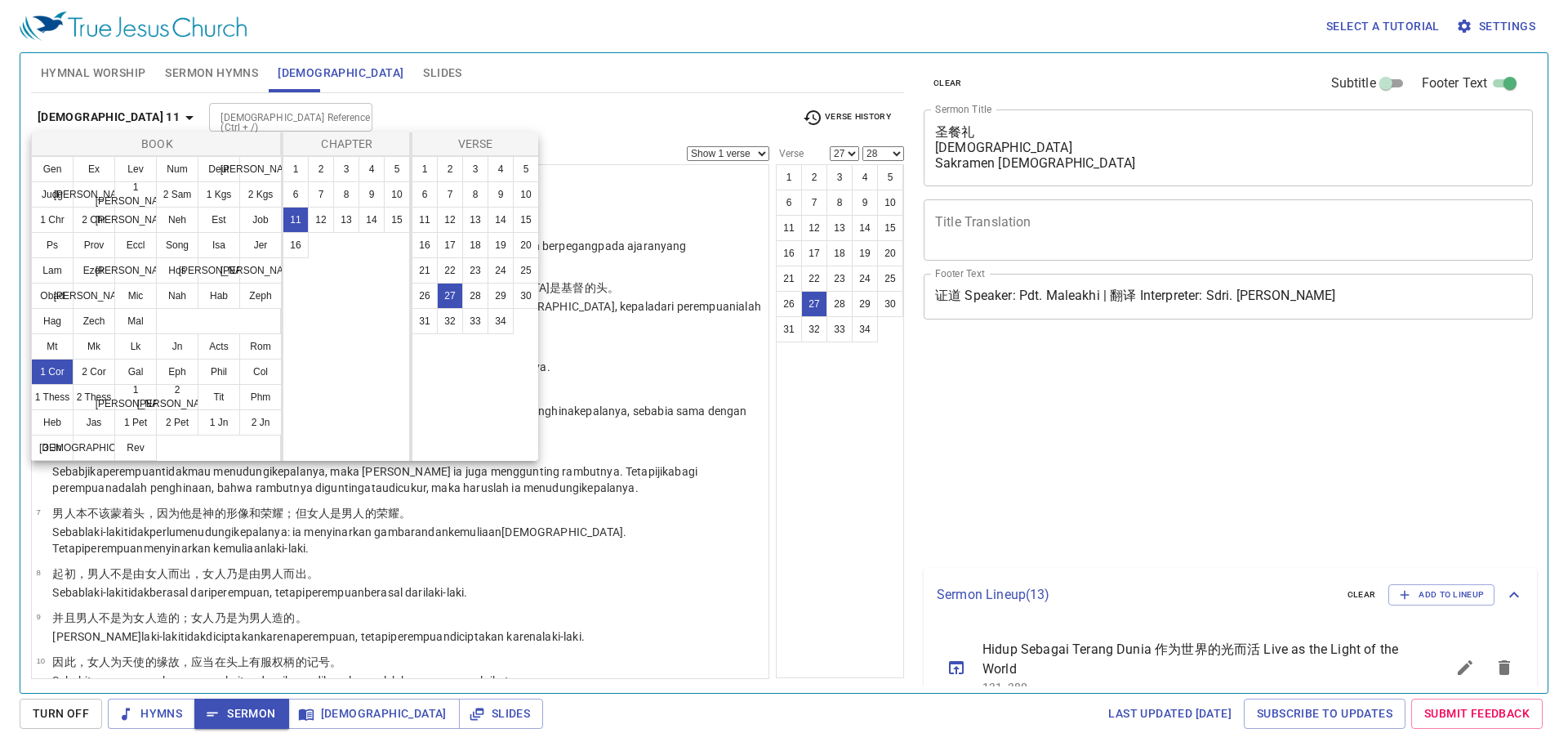
select select "27"
select select "28"
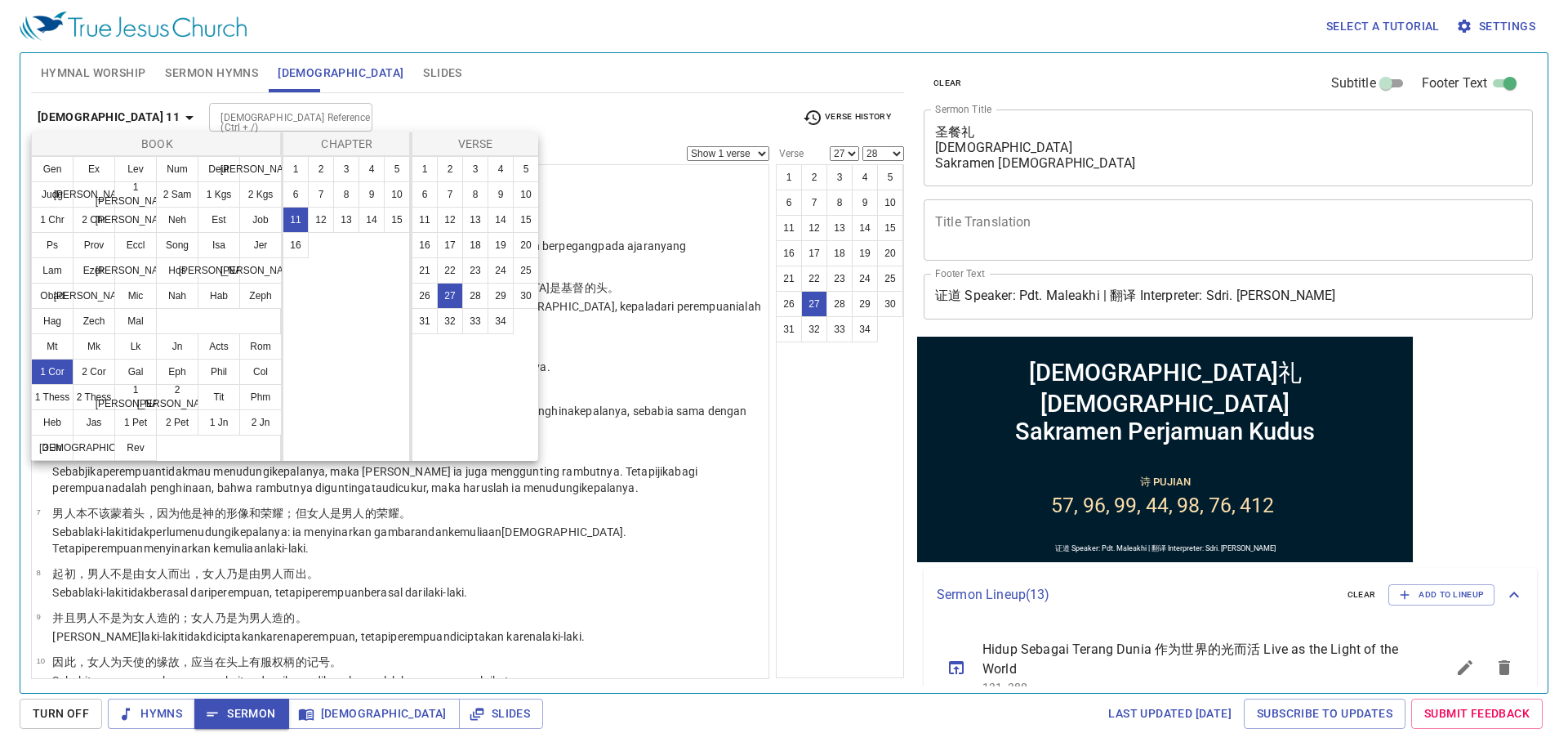
scroll to position [34, 0]
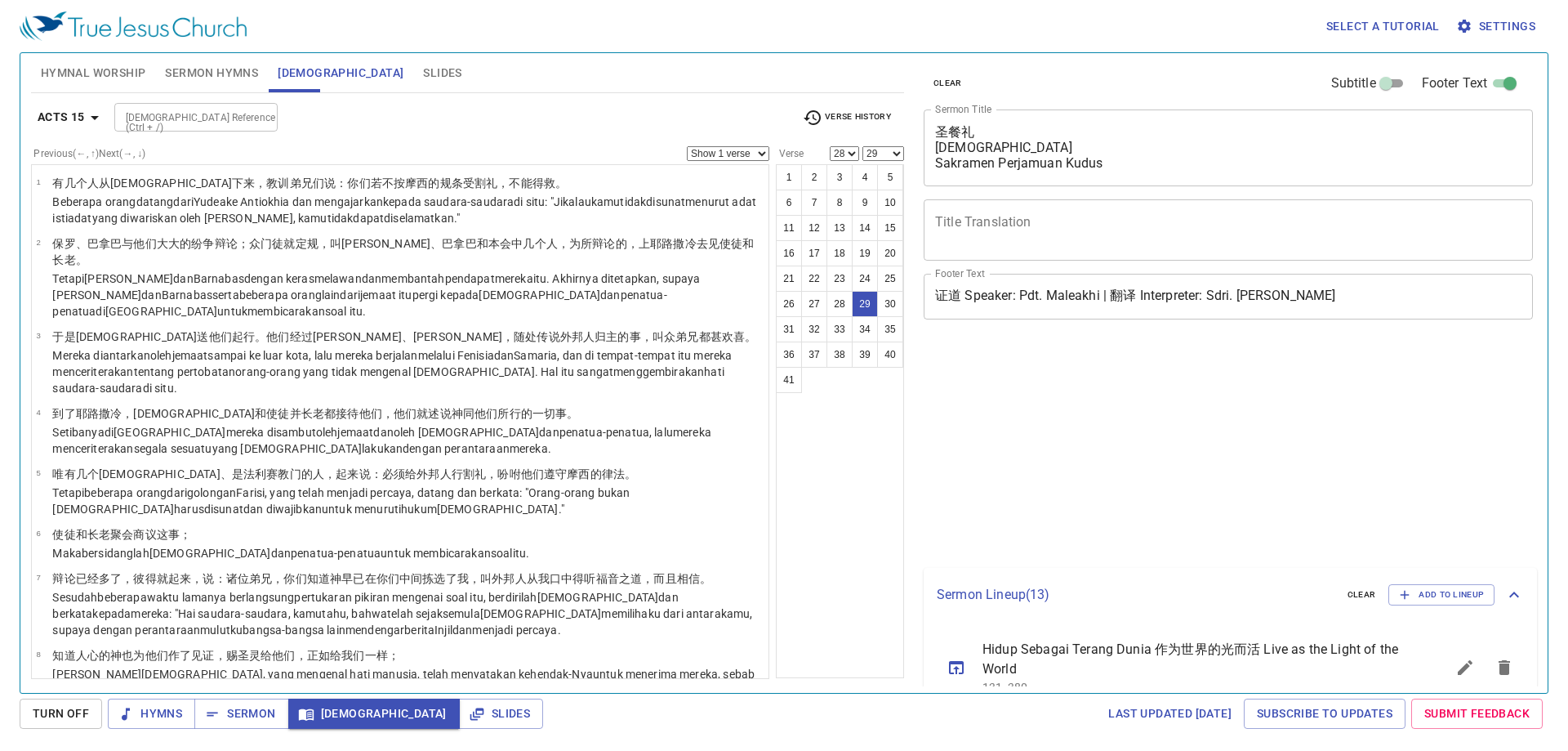
select select "28"
select select "29"
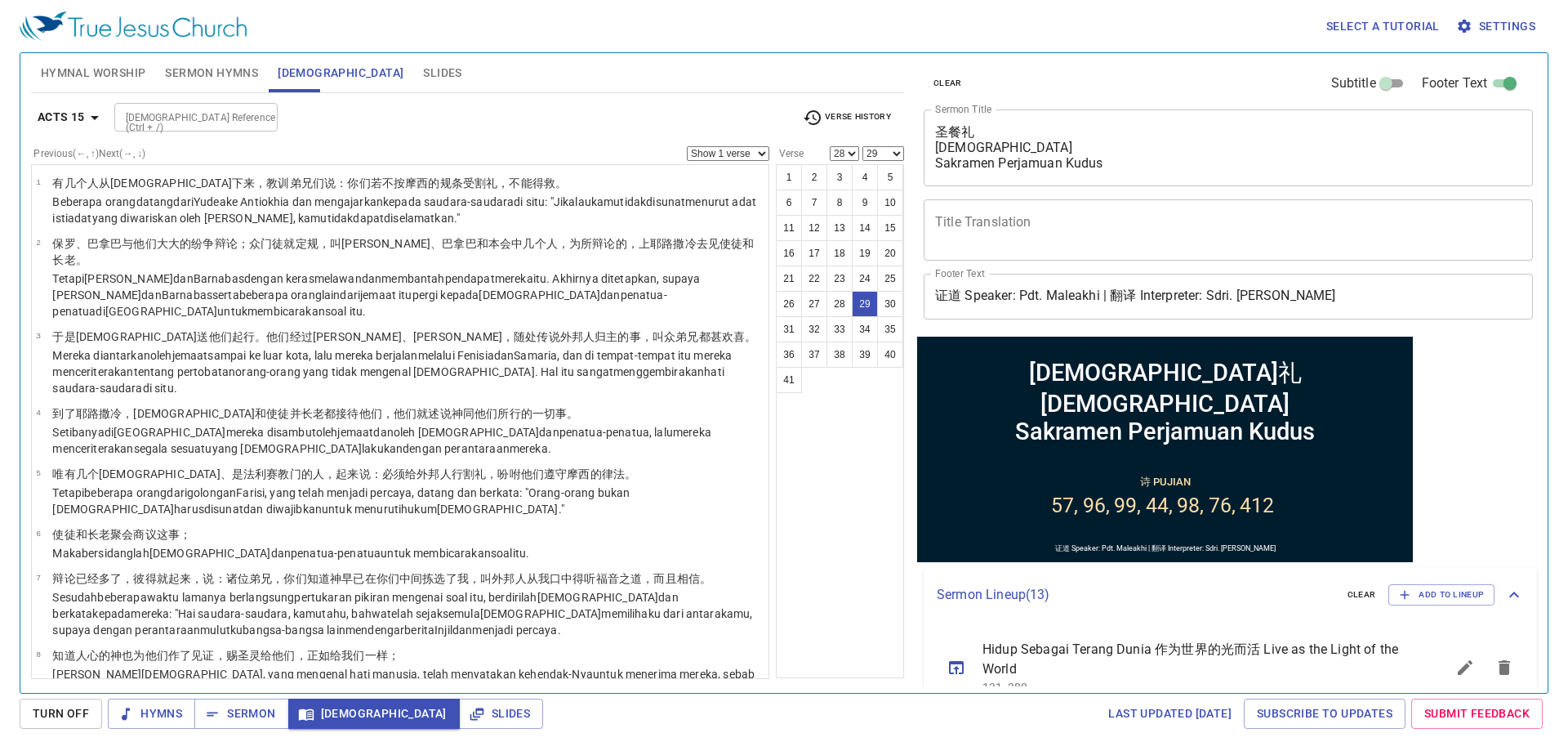
scroll to position [34, 0]
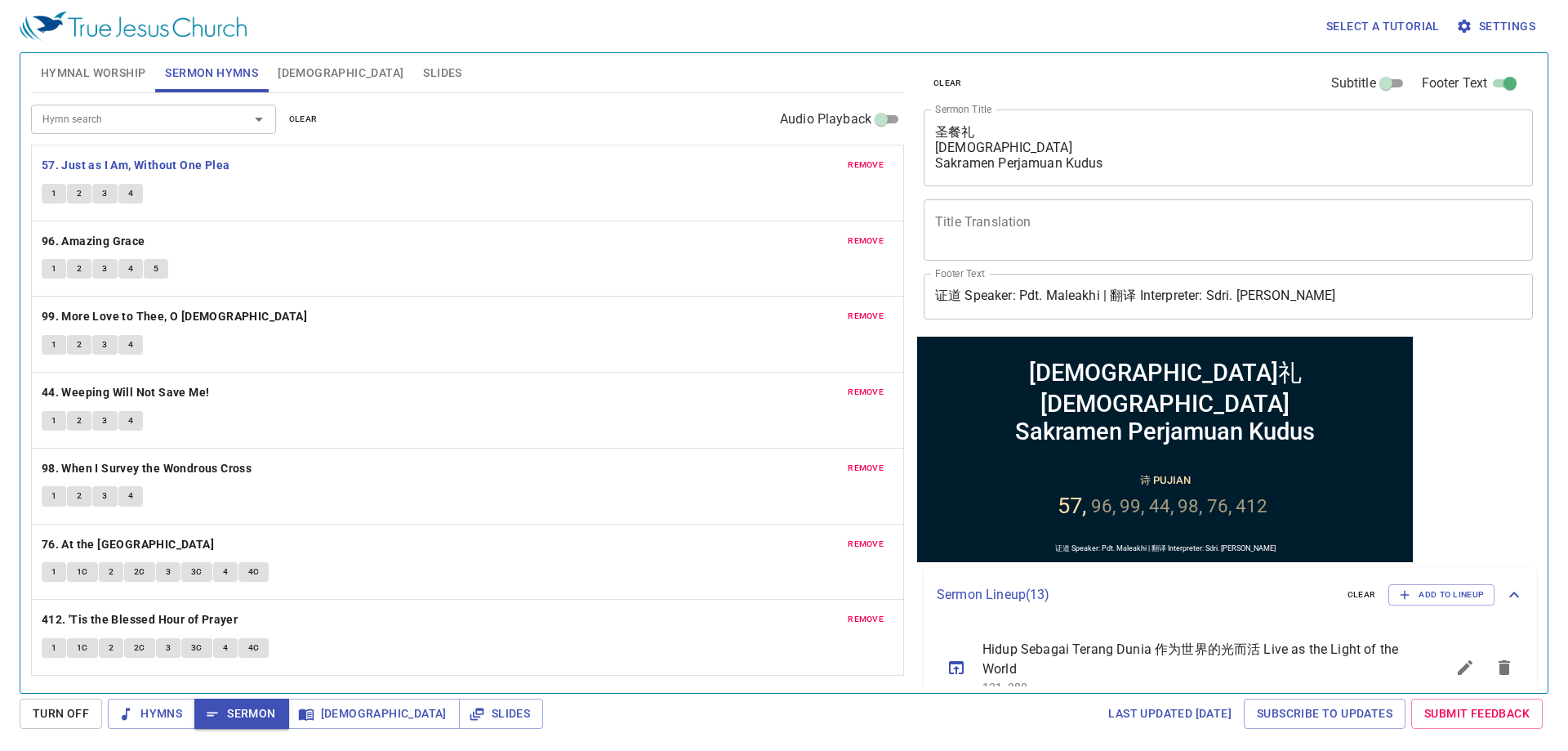
scroll to position [34, 0]
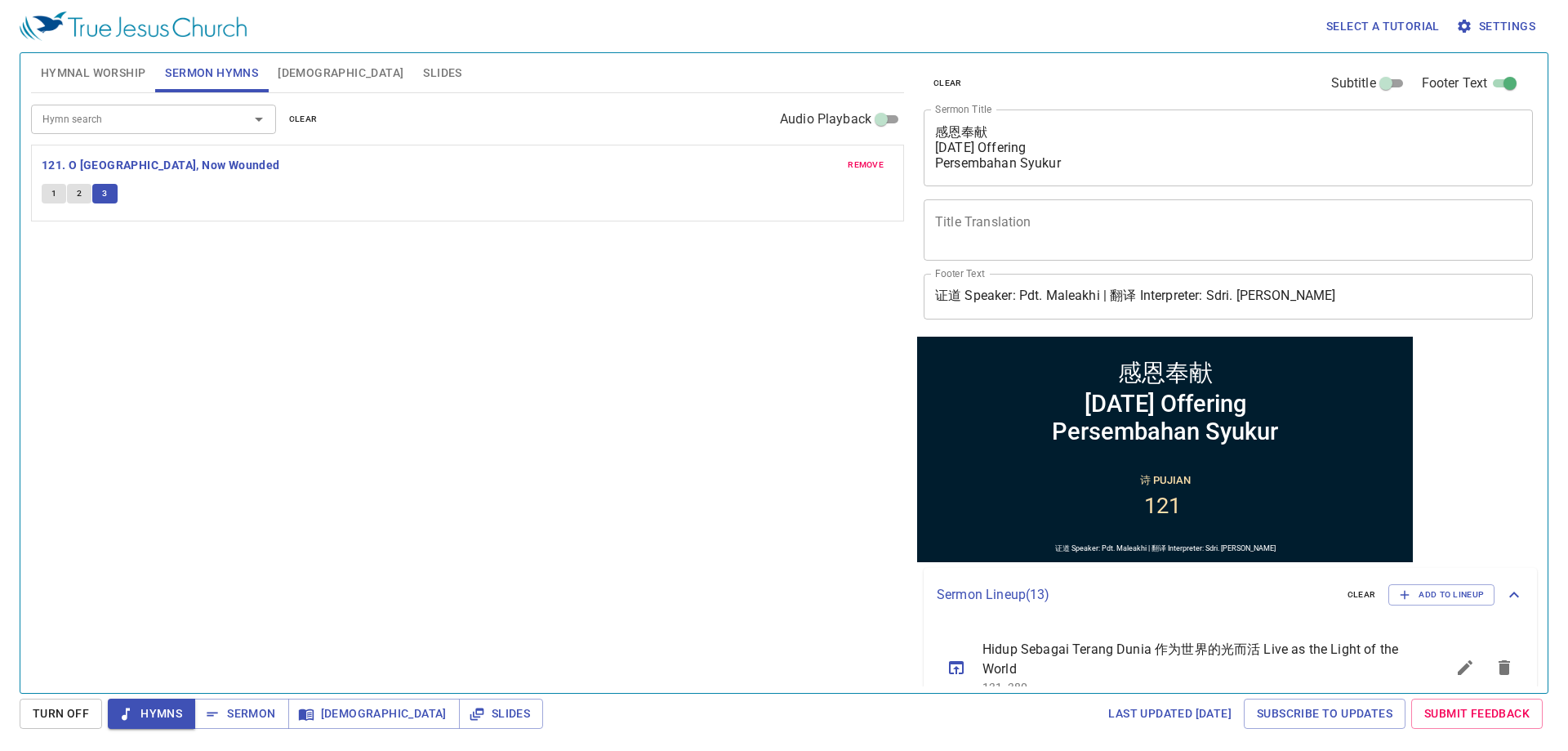
scroll to position [442, 0]
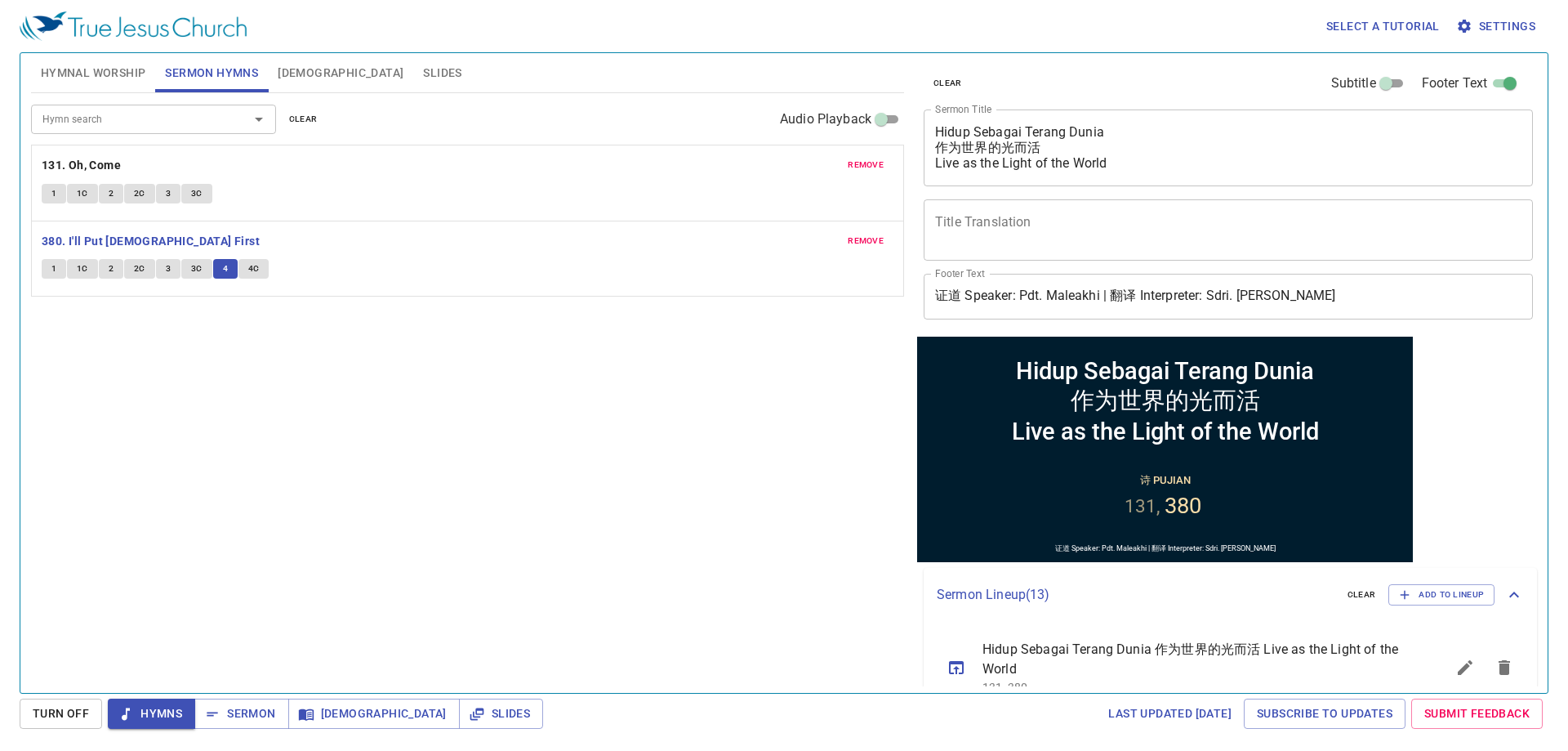
scroll to position [442, 0]
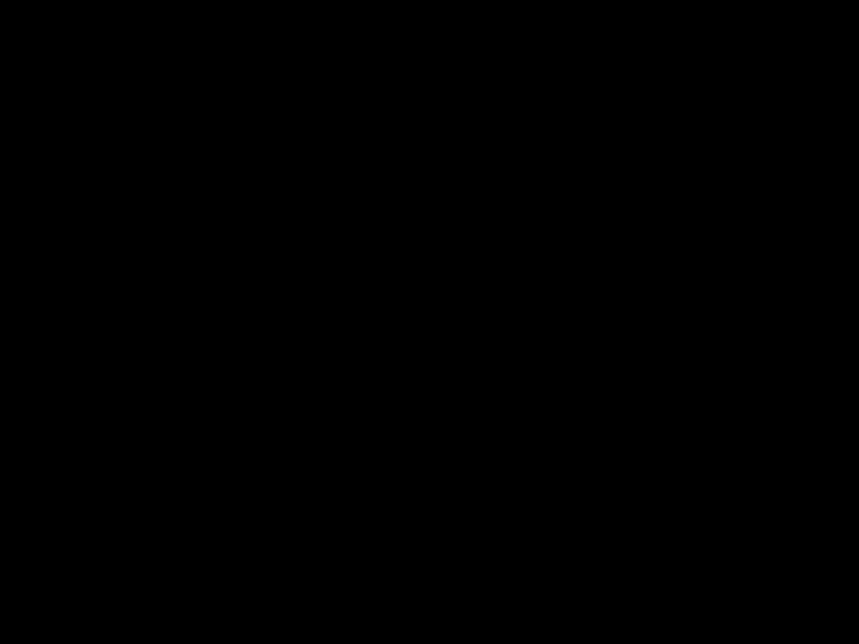
click at [858, 514] on div at bounding box center [429, 322] width 859 height 644
